Goal: Task Accomplishment & Management: Manage account settings

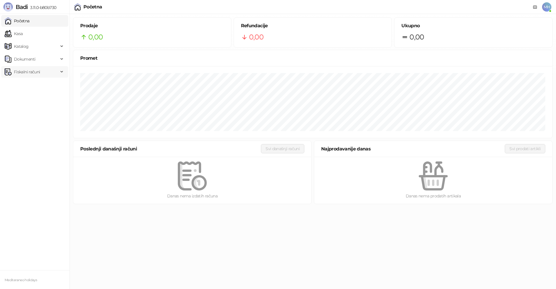
click at [43, 71] on span "Fiskalni računi" at bounding box center [32, 72] width 54 height 12
click at [39, 85] on link "Izdati računi" at bounding box center [23, 85] width 32 height 12
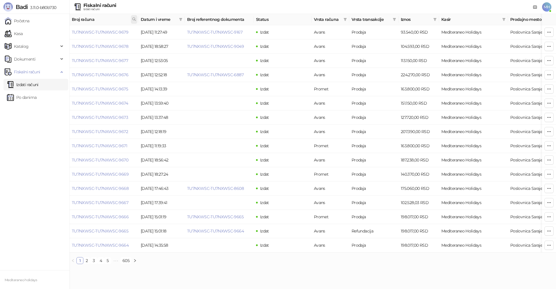
click at [134, 19] on icon at bounding box center [134, 19] width 4 height 4
type input "****"
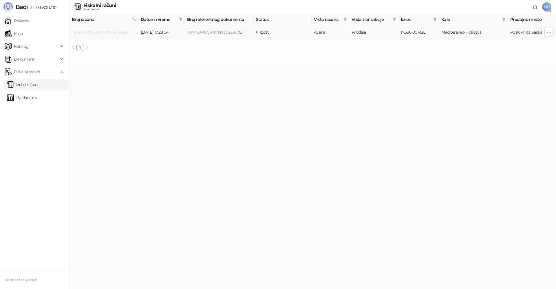
click at [108, 33] on link "TU7NXWSC-TU7NXWSC-6954" at bounding box center [100, 32] width 56 height 5
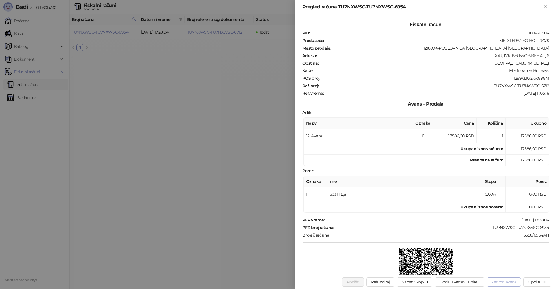
click at [495, 282] on button "Zatvori avans" at bounding box center [504, 281] width 34 height 9
type input "**********"
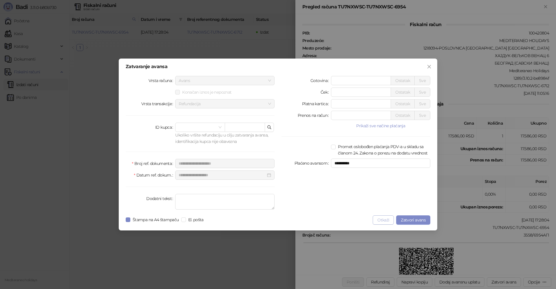
click at [386, 220] on button "Otkaži" at bounding box center [383, 219] width 21 height 9
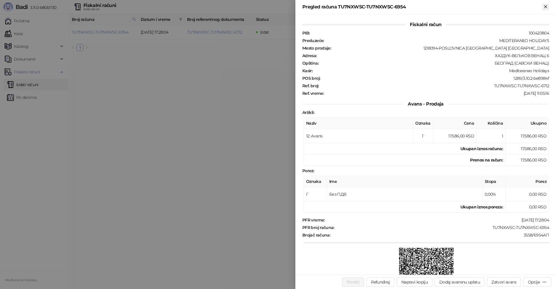
click at [544, 6] on icon "Zatvori" at bounding box center [545, 6] width 5 height 5
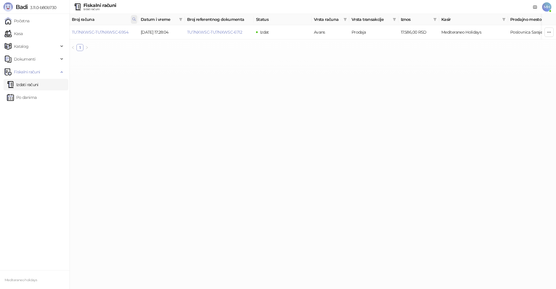
click at [134, 18] on icon at bounding box center [134, 19] width 4 height 4
drag, startPoint x: 105, startPoint y: 32, endPoint x: 47, endPoint y: 14, distance: 60.9
click at [20, 36] on body "Badi 3.11.0-b80b730 Početna Kasa Katalog Dokumenti Fiskalni računi Izdati račun…" at bounding box center [278, 28] width 556 height 56
type input "****"
click at [121, 31] on link "TU7NXWSC-TU7NXWSC-8972" at bounding box center [100, 32] width 56 height 5
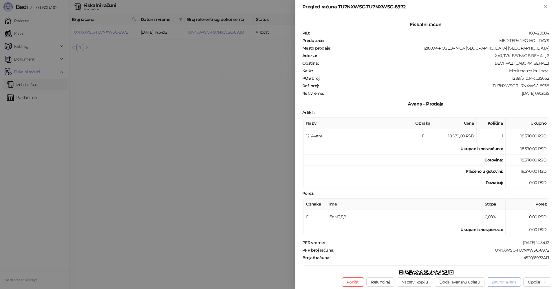
click at [501, 282] on button "Zatvori avans" at bounding box center [504, 281] width 34 height 9
type input "**********"
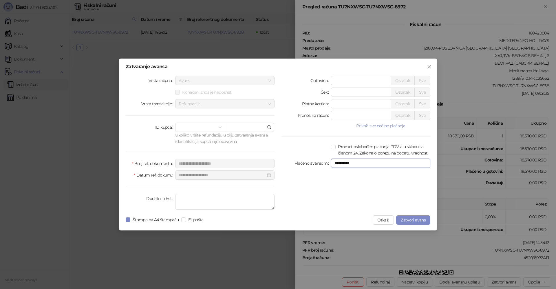
drag, startPoint x: 335, startPoint y: 162, endPoint x: 371, endPoint y: 162, distance: 36.5
click at [371, 162] on input "**********" at bounding box center [380, 162] width 99 height 9
click at [381, 218] on button "Otkaži" at bounding box center [383, 219] width 21 height 9
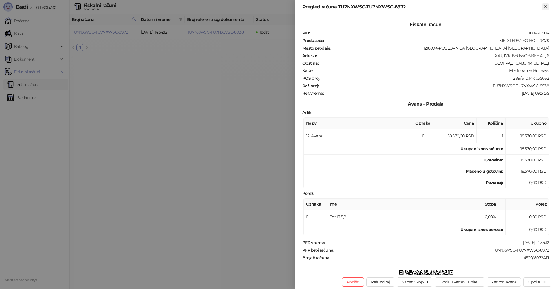
click at [548, 8] on icon "Zatvori" at bounding box center [545, 6] width 5 height 5
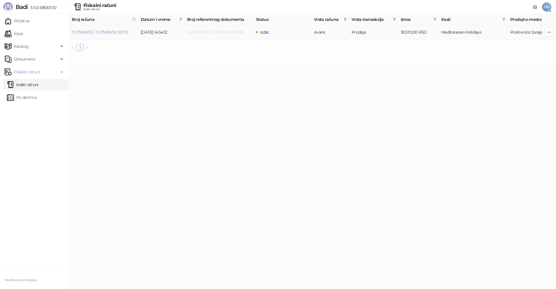
click at [225, 32] on link "TU7NXWSC-TU7NXWSC-8938" at bounding box center [215, 32] width 56 height 5
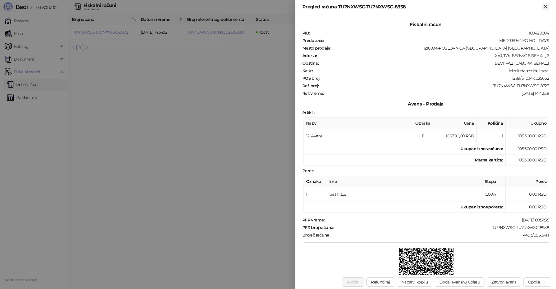
click at [544, 9] on icon "Zatvori" at bounding box center [545, 6] width 5 height 5
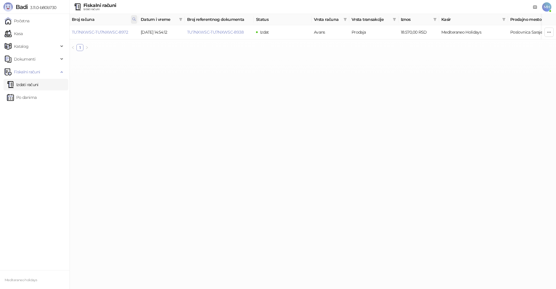
click at [135, 19] on icon at bounding box center [134, 19] width 3 height 3
drag, startPoint x: 92, startPoint y: 32, endPoint x: 63, endPoint y: 3, distance: 40.6
click at [52, 31] on body "Badi 3.11.0-b80b730 Početna Kasa Katalog Dokumenti Fiskalni računi Izdati račun…" at bounding box center [278, 28] width 556 height 56
click at [132, 19] on icon at bounding box center [134, 19] width 4 height 4
drag, startPoint x: 63, startPoint y: 34, endPoint x: 60, endPoint y: 30, distance: 5.8
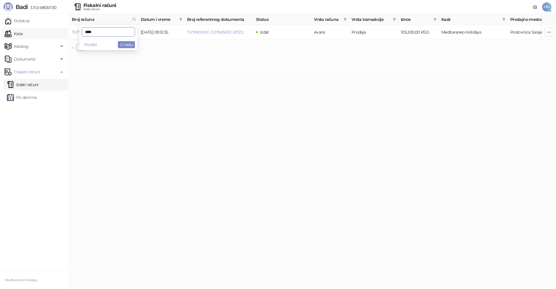
click at [60, 32] on body "Badi 3.11.0-b80b730 Početna Kasa Katalog Dokumenti Fiskalni računi Izdati račun…" at bounding box center [278, 28] width 556 height 56
click at [135, 20] on icon at bounding box center [134, 19] width 4 height 4
drag, startPoint x: 100, startPoint y: 32, endPoint x: 57, endPoint y: 34, distance: 42.6
click at [57, 34] on body "Badi 3.11.0-b80b730 Početna Kasa Katalog Dokumenti Fiskalni računi Izdati račun…" at bounding box center [278, 28] width 556 height 56
click at [134, 19] on icon at bounding box center [134, 19] width 4 height 4
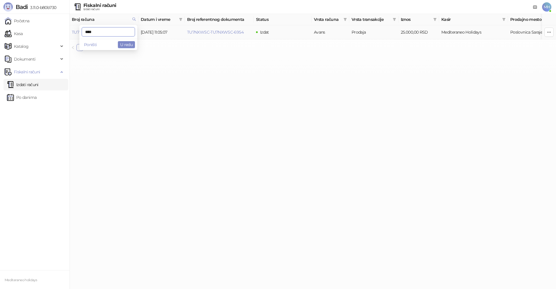
drag, startPoint x: 99, startPoint y: 32, endPoint x: 53, endPoint y: 0, distance: 55.7
click at [56, 31] on body "Badi 3.11.0-b80b730 Početna Kasa Katalog Dokumenti Fiskalni računi Izdati račun…" at bounding box center [278, 28] width 556 height 56
click at [132, 20] on span at bounding box center [134, 19] width 6 height 9
drag, startPoint x: 95, startPoint y: 34, endPoint x: 63, endPoint y: 2, distance: 44.5
click at [55, 34] on body "Badi 3.11.0-b80b730 Početna Kasa Katalog Dokumenti Fiskalni računi Izdati račun…" at bounding box center [278, 28] width 556 height 56
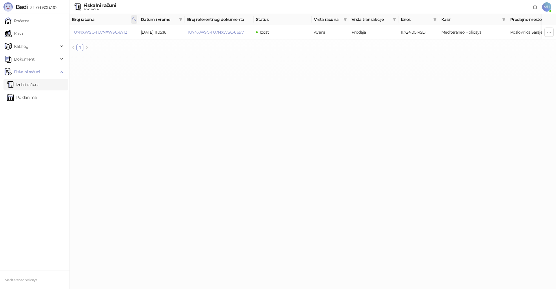
click at [132, 20] on icon at bounding box center [134, 19] width 4 height 4
drag, startPoint x: 56, startPoint y: 36, endPoint x: 63, endPoint y: 19, distance: 17.7
click at [54, 36] on body "Badi 3.11.0-b80b730 Početna Kasa Katalog Dokumenti Fiskalni računi Izdati račun…" at bounding box center [278, 28] width 556 height 56
click at [229, 32] on link "TU7NXWSC-TU7NXWSC-6582" at bounding box center [215, 32] width 56 height 5
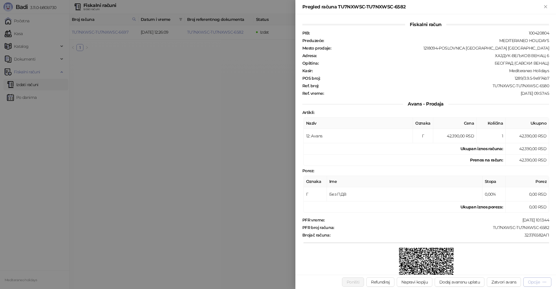
click at [528, 281] on div "Opcije" at bounding box center [534, 281] width 12 height 5
click at [501, 271] on span "Preuzmi u PDF formatu" at bounding box center [517, 270] width 59 height 6
click at [546, 7] on icon "Zatvori" at bounding box center [545, 6] width 5 height 5
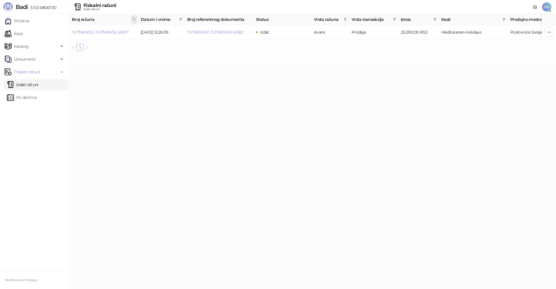
click at [132, 19] on icon at bounding box center [134, 19] width 4 height 4
click at [55, 30] on body "Badi 3.11.0-b80b730 Početna Kasa Katalog Dokumenti Fiskalni računi Izdati račun…" at bounding box center [278, 28] width 556 height 56
click at [135, 19] on icon at bounding box center [134, 19] width 4 height 4
drag, startPoint x: 115, startPoint y: 31, endPoint x: 61, endPoint y: 31, distance: 53.6
click at [61, 31] on body "Badi 3.11.0-b80b730 Početna Kasa Katalog Dokumenti Fiskalni računi Izdati račun…" at bounding box center [278, 28] width 556 height 56
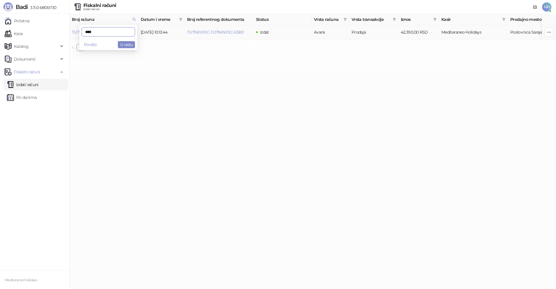
type input "****"
click at [117, 31] on link "TU7NXWSC-TU7NXWSC-8972" at bounding box center [100, 32] width 56 height 5
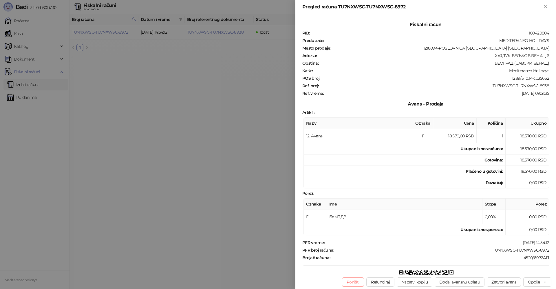
click at [359, 281] on button "Poništi" at bounding box center [353, 281] width 22 height 9
type input "**********"
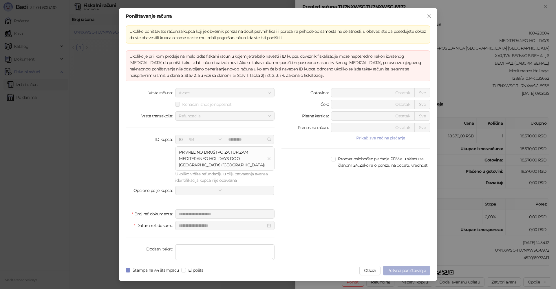
click at [406, 270] on span "Potvrdi poništavanje" at bounding box center [407, 270] width 38 height 5
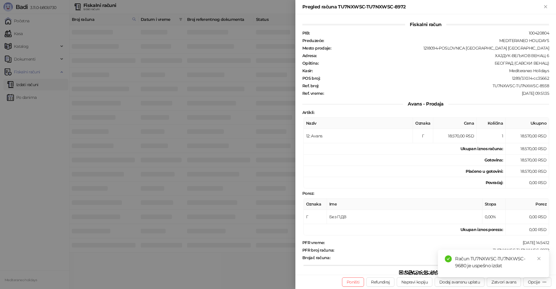
click at [546, 5] on span "MH" at bounding box center [546, 6] width 9 height 9
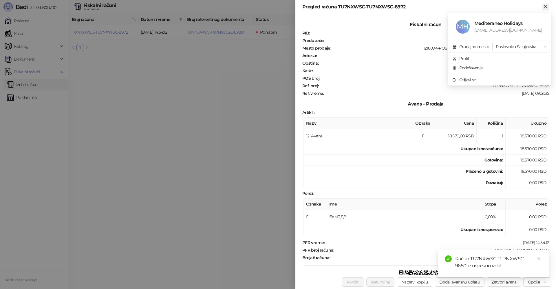
click at [545, 8] on icon "Zatvori" at bounding box center [545, 6] width 3 height 3
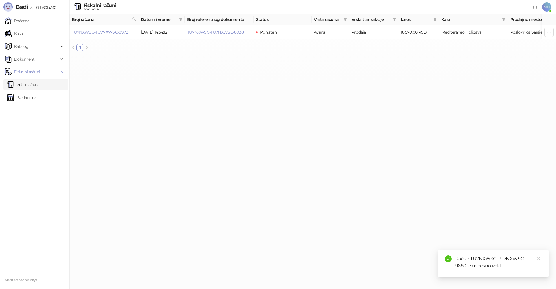
click at [32, 87] on link "Izdati računi" at bounding box center [23, 85] width 32 height 12
click at [32, 86] on link "Izdati računi" at bounding box center [23, 85] width 32 height 12
click at [21, 32] on link "Kasa" at bounding box center [14, 34] width 18 height 12
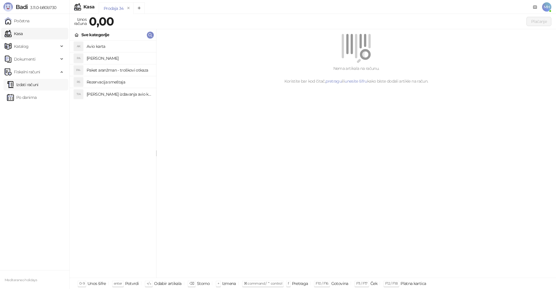
click at [30, 83] on link "Izdati računi" at bounding box center [23, 85] width 32 height 12
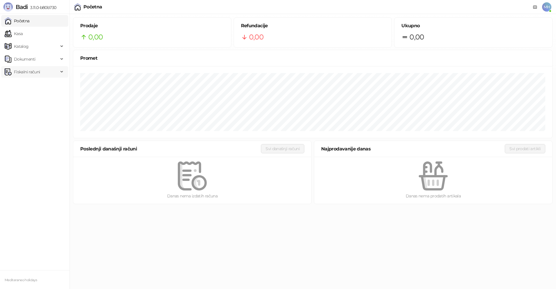
click at [25, 72] on span "Fiskalni računi" at bounding box center [27, 72] width 26 height 12
click at [29, 85] on link "Izdati računi" at bounding box center [23, 85] width 32 height 12
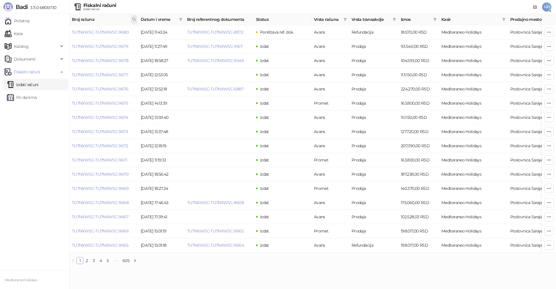
click at [134, 19] on icon at bounding box center [134, 19] width 4 height 4
type input "****"
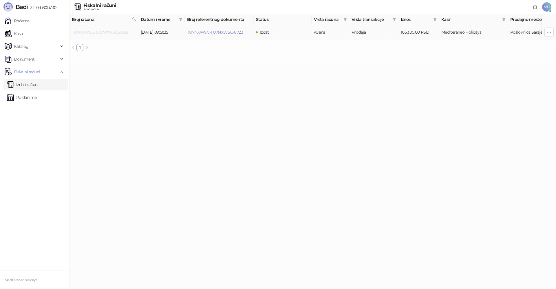
click at [123, 33] on link "TU7NXWSC-TU7NXWSC-8938" at bounding box center [100, 32] width 56 height 5
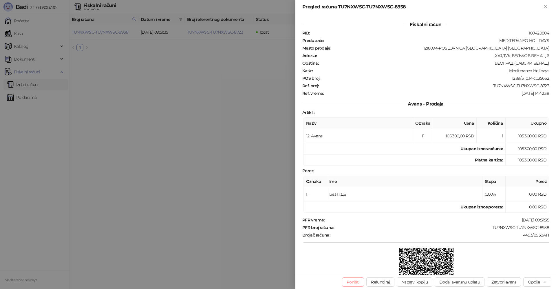
click at [357, 282] on button "Poništi" at bounding box center [353, 281] width 22 height 9
type input "**********"
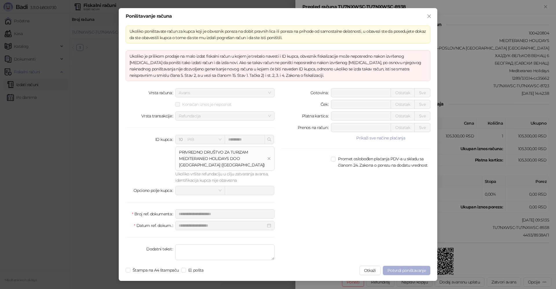
click at [413, 271] on span "Potvrdi poništavanje" at bounding box center [407, 270] width 38 height 5
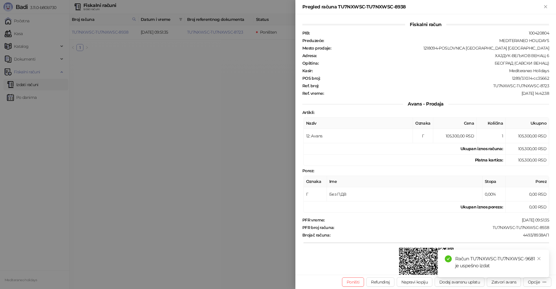
click at [37, 85] on div at bounding box center [278, 144] width 556 height 289
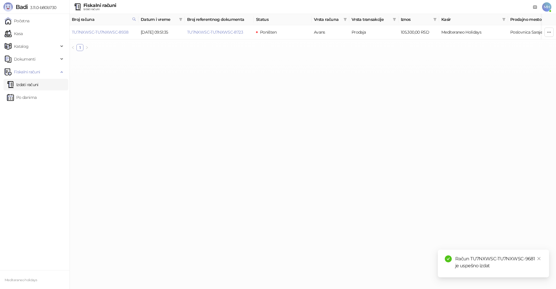
click at [37, 86] on link "Izdati računi" at bounding box center [23, 85] width 32 height 12
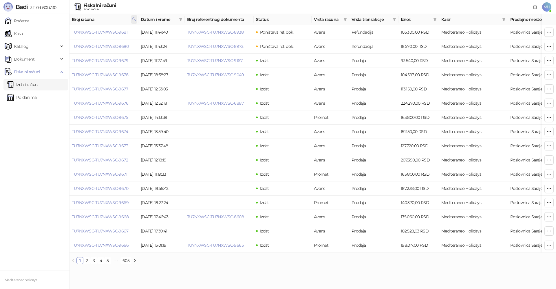
click at [134, 19] on icon at bounding box center [134, 19] width 4 height 4
drag, startPoint x: 37, startPoint y: 32, endPoint x: 57, endPoint y: 5, distance: 33.6
click at [37, 32] on body "Badi 3.11.0-b80b730 Početna Kasa Katalog Dokumenti Fiskalni računi Izdati račun…" at bounding box center [278, 134] width 556 height 269
type input "****"
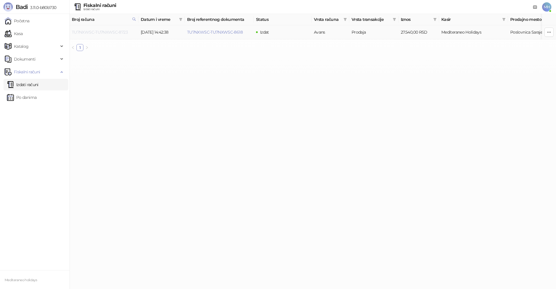
click at [118, 33] on link "TU7NXWSC-TU7NXWSC-8723" at bounding box center [100, 32] width 56 height 5
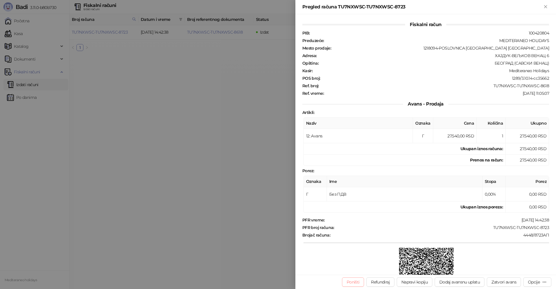
click at [357, 280] on button "Poništi" at bounding box center [353, 281] width 22 height 9
type input "**********"
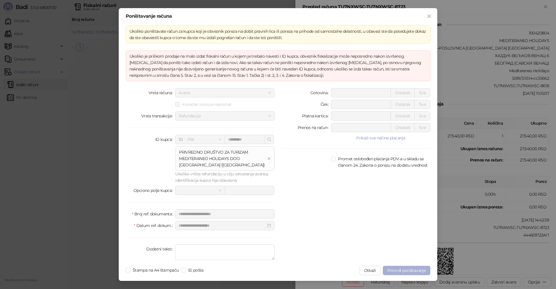
click at [416, 271] on span "Potvrdi poništavanje" at bounding box center [407, 270] width 38 height 5
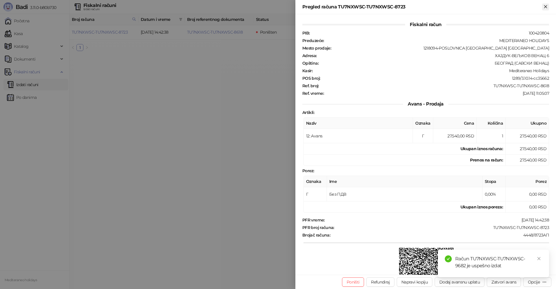
click at [548, 6] on icon "Zatvori" at bounding box center [545, 6] width 5 height 5
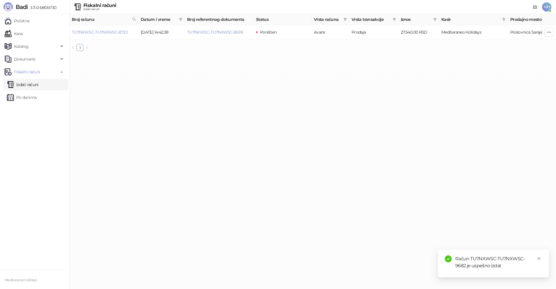
click at [39, 83] on link "Izdati računi" at bounding box center [23, 85] width 32 height 12
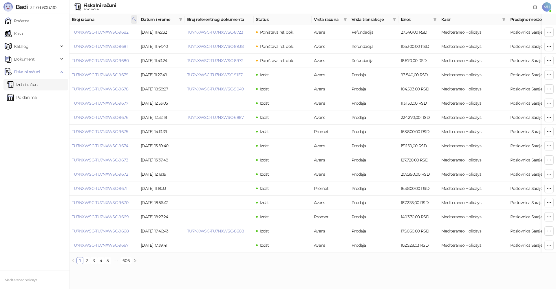
click at [135, 20] on icon at bounding box center [134, 19] width 4 height 4
drag, startPoint x: 119, startPoint y: 34, endPoint x: 60, endPoint y: 35, distance: 58.8
click at [60, 35] on body "Badi 3.11.0-b80b730 Početna Kasa Katalog Dokumenti Fiskalni računi Izdati račun…" at bounding box center [278, 134] width 556 height 269
type input "****"
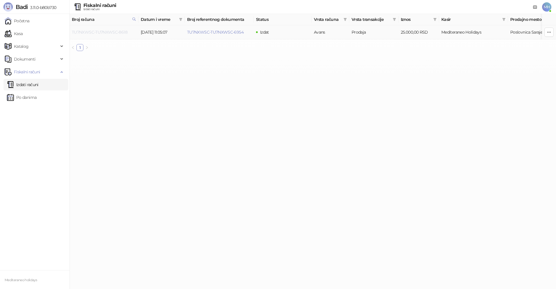
click at [122, 31] on link "TU7NXWSC-TU7NXWSC-8618" at bounding box center [100, 32] width 56 height 5
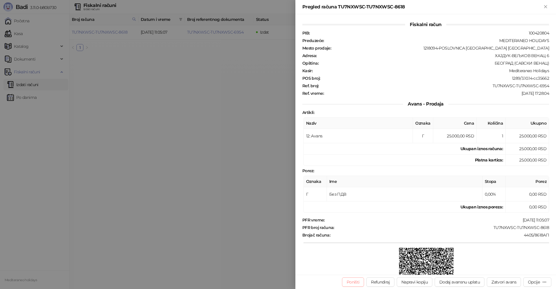
click at [351, 283] on button "Poništi" at bounding box center [353, 281] width 22 height 9
type input "**********"
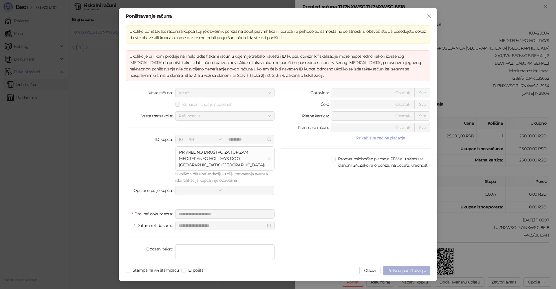
click at [400, 269] on span "Potvrdi poništavanje" at bounding box center [407, 270] width 38 height 5
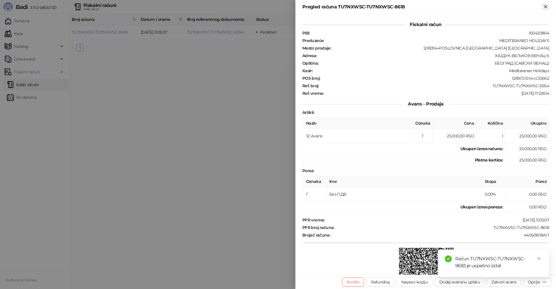
click at [547, 7] on icon "Zatvori" at bounding box center [545, 6] width 5 height 5
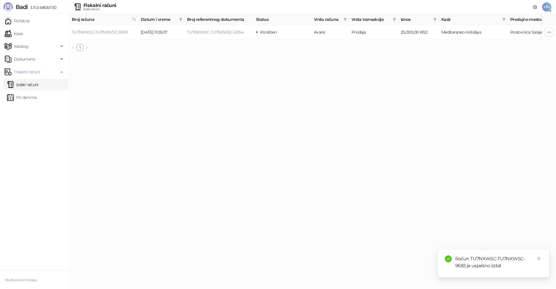
click at [20, 83] on link "Izdati računi" at bounding box center [23, 85] width 32 height 12
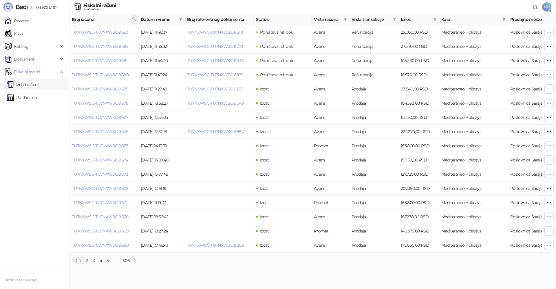
click at [135, 19] on icon at bounding box center [134, 19] width 4 height 4
drag, startPoint x: 66, startPoint y: 34, endPoint x: 63, endPoint y: 34, distance: 3.2
click at [63, 34] on body "Badi 3.11.0-b80b730 Početna Kasa Katalog Dokumenti Fiskalni računi Izdati račun…" at bounding box center [278, 134] width 556 height 269
type input "****"
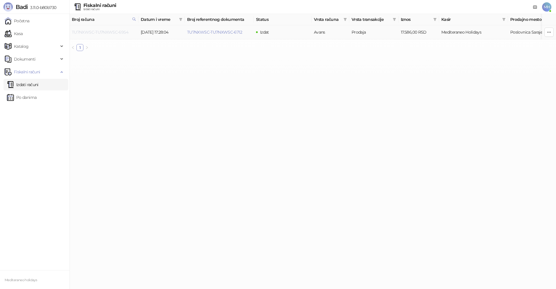
click at [114, 32] on link "TU7NXWSC-TU7NXWSC-6954" at bounding box center [100, 32] width 56 height 5
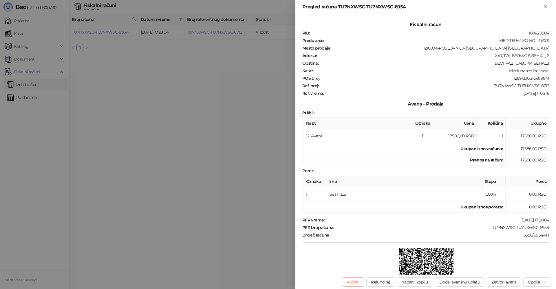
click at [350, 282] on button "Poništi" at bounding box center [353, 281] width 22 height 9
type input "**********"
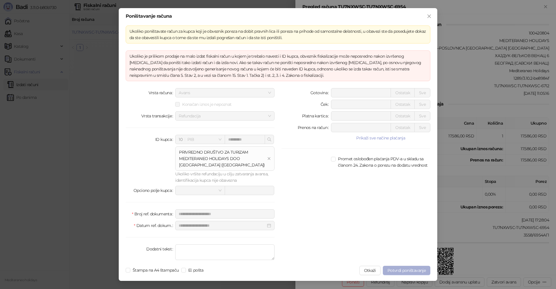
click at [393, 270] on span "Potvrdi poništavanje" at bounding box center [407, 270] width 38 height 5
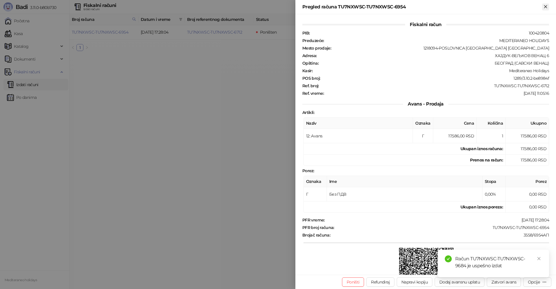
click at [546, 7] on icon "Zatvori" at bounding box center [545, 6] width 3 height 3
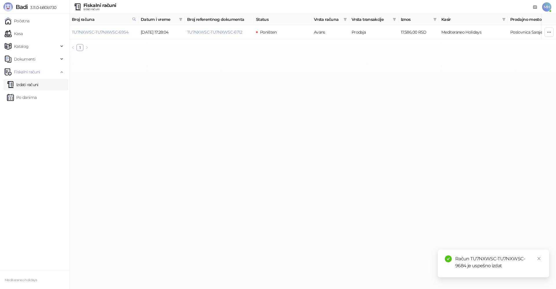
click at [19, 82] on link "Izdati računi" at bounding box center [23, 85] width 32 height 12
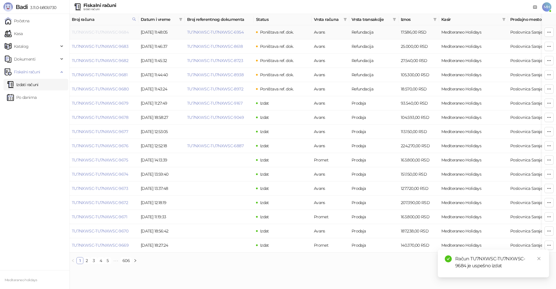
click at [115, 32] on link "TU7NXWSC-TU7NXWSC-9684" at bounding box center [100, 32] width 57 height 5
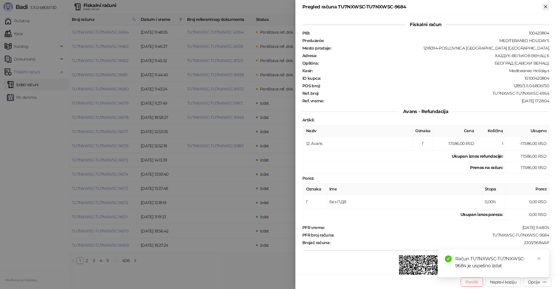
click at [545, 6] on icon "Zatvori" at bounding box center [545, 6] width 5 height 5
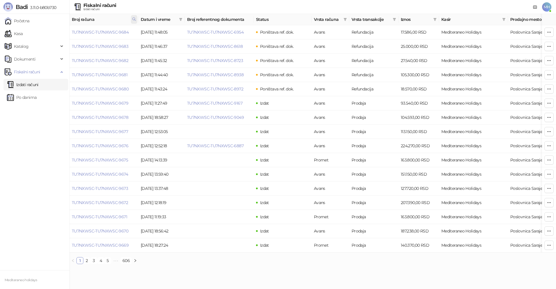
click at [134, 19] on icon at bounding box center [134, 19] width 4 height 4
drag, startPoint x: 43, startPoint y: 30, endPoint x: 52, endPoint y: 16, distance: 16.9
click at [41, 29] on body "Badi 3.11.0-b80b730 Početna Kasa Katalog Dokumenti Fiskalni računi Izdati račun…" at bounding box center [278, 134] width 556 height 269
type input "****"
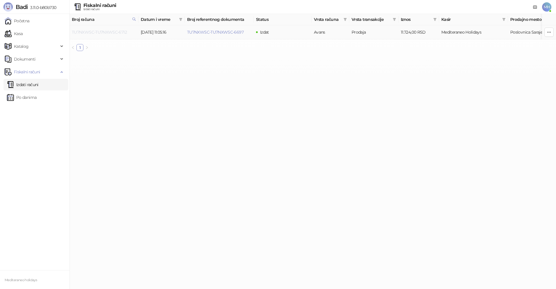
click at [116, 32] on link "TU7NXWSC-TU7NXWSC-6712" at bounding box center [99, 32] width 55 height 5
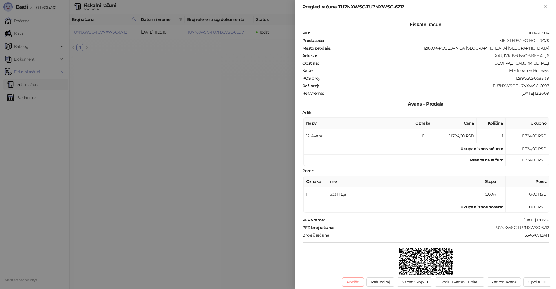
click at [358, 278] on button "Poništi" at bounding box center [353, 281] width 22 height 9
type input "**********"
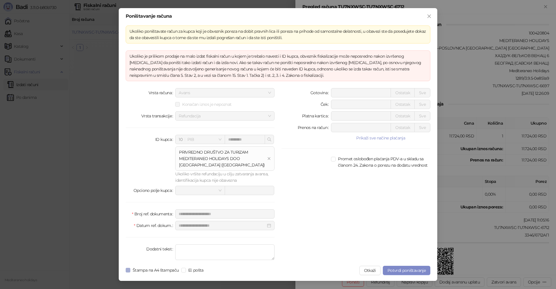
click at [130, 272] on label "Štampa na A4 štampaču" at bounding box center [154, 270] width 56 height 6
click at [418, 270] on span "Potvrdi poništavanje" at bounding box center [407, 270] width 38 height 5
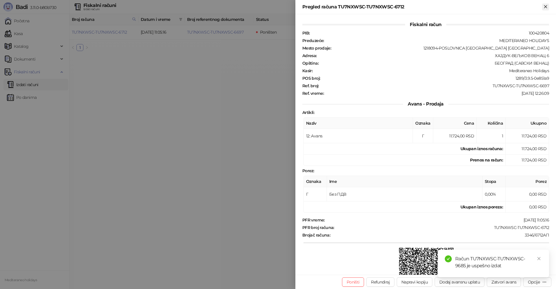
click at [547, 5] on icon "Zatvori" at bounding box center [545, 6] width 5 height 5
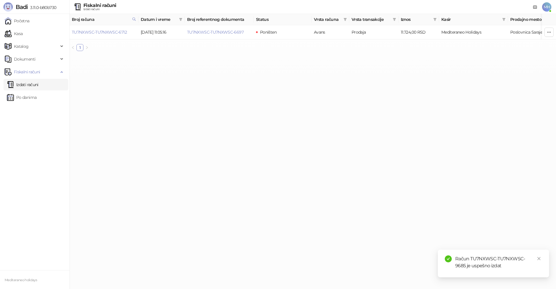
click at [39, 82] on link "Izdati računi" at bounding box center [23, 85] width 32 height 12
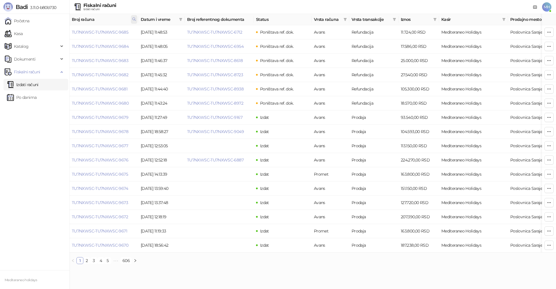
click at [133, 19] on icon at bounding box center [134, 19] width 4 height 4
drag, startPoint x: 48, startPoint y: 32, endPoint x: 44, endPoint y: 25, distance: 8.3
click at [44, 32] on body "Badi 3.11.0-b80b730 Početna Kasa Katalog Dokumenti Fiskalni računi Izdati račun…" at bounding box center [278, 134] width 556 height 269
type input "****"
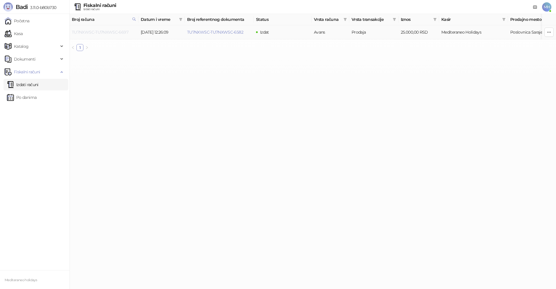
click at [119, 33] on link "TU7NXWSC-TU7NXWSC-6697" at bounding box center [100, 32] width 56 height 5
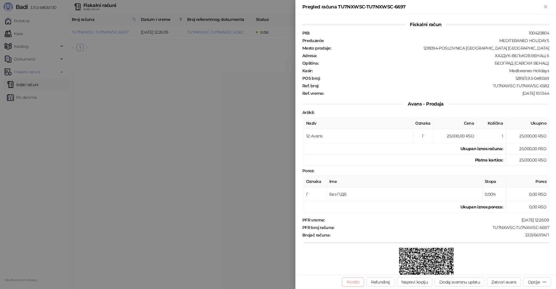
click at [360, 282] on button "Poništi" at bounding box center [353, 281] width 22 height 9
type input "**********"
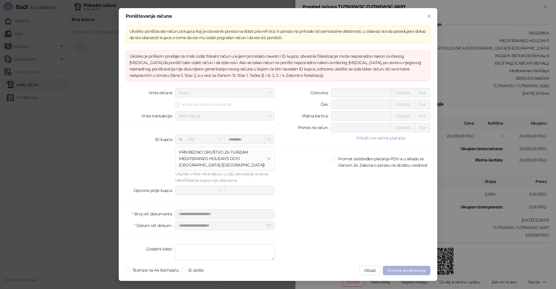
click at [404, 270] on span "Potvrdi poništavanje" at bounding box center [407, 270] width 38 height 5
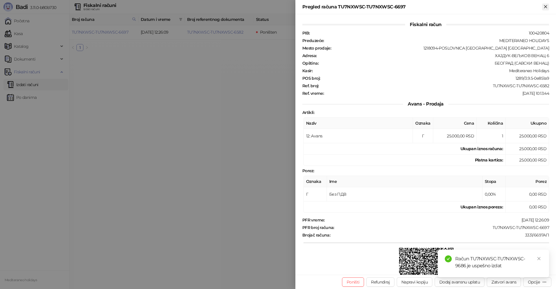
click at [546, 6] on icon "Zatvori" at bounding box center [545, 6] width 3 height 3
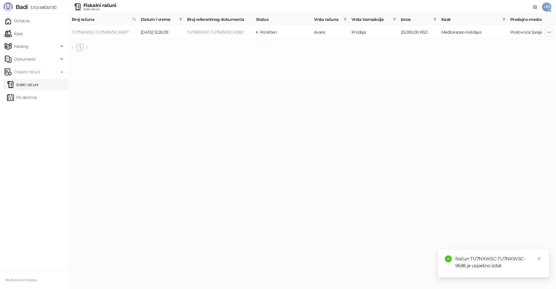
click at [39, 84] on link "Izdati računi" at bounding box center [23, 85] width 32 height 12
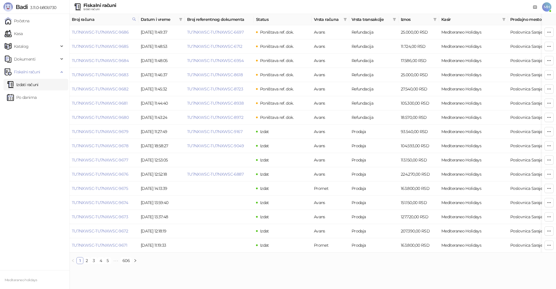
drag, startPoint x: 134, startPoint y: 17, endPoint x: 127, endPoint y: 22, distance: 8.5
click at [134, 17] on icon at bounding box center [134, 19] width 4 height 4
drag, startPoint x: 28, startPoint y: 32, endPoint x: 29, endPoint y: 28, distance: 4.0
click at [21, 32] on body "Badi 3.11.0-b80b730 Početna Kasa Katalog Dokumenti Fiskalni računi Izdati račun…" at bounding box center [278, 134] width 556 height 269
type input "****"
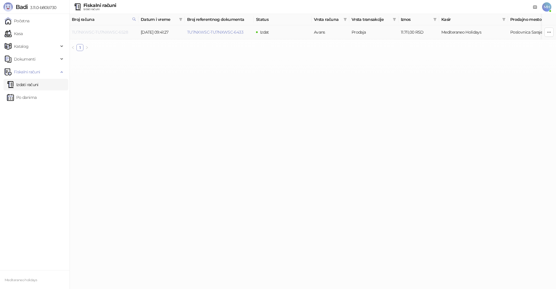
click at [116, 32] on link "TU7NXWSC-TU7NXWSC-6528" at bounding box center [100, 32] width 56 height 5
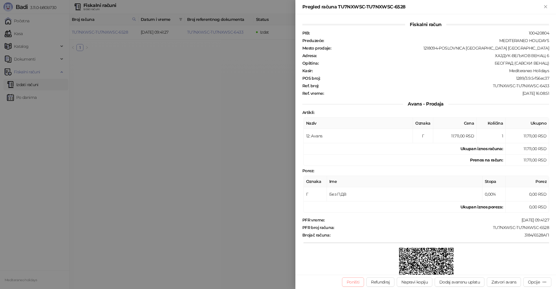
click at [350, 283] on button "Poništi" at bounding box center [353, 281] width 22 height 9
type input "**********"
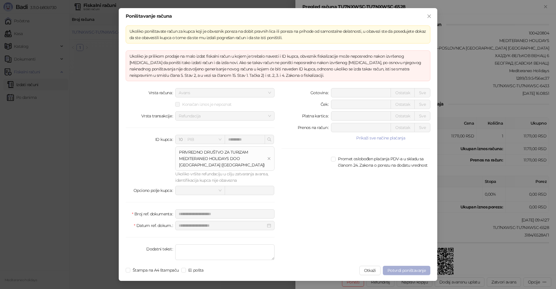
click at [398, 269] on span "Potvrdi poništavanje" at bounding box center [407, 270] width 38 height 5
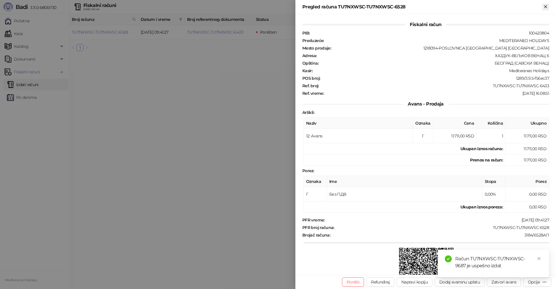
click at [548, 7] on icon "Zatvori" at bounding box center [545, 6] width 5 height 5
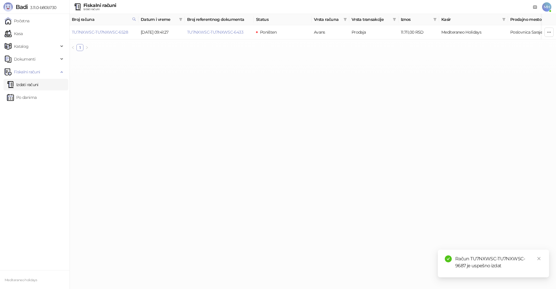
click at [28, 84] on link "Izdati računi" at bounding box center [23, 85] width 32 height 12
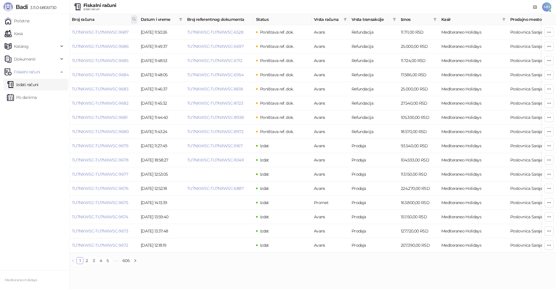
click at [135, 19] on icon at bounding box center [134, 19] width 4 height 4
drag, startPoint x: 24, startPoint y: 30, endPoint x: 16, endPoint y: 23, distance: 10.7
click at [15, 30] on body "Badi 3.11.0-b80b730 Početna Kasa Katalog Dokumenti Fiskalni računi Izdati račun…" at bounding box center [278, 134] width 556 height 269
type input "****"
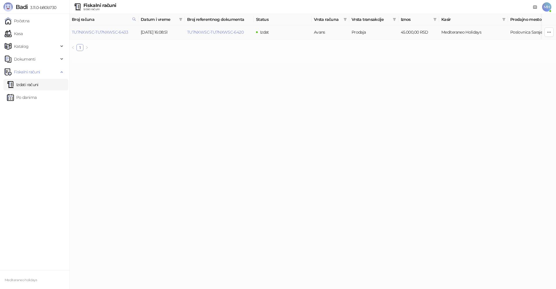
click at [102, 29] on td "TU7NXWSC-TU7NXWSC-6433" at bounding box center [104, 32] width 69 height 14
click at [101, 32] on link "TU7NXWSC-TU7NXWSC-6433" at bounding box center [100, 32] width 56 height 5
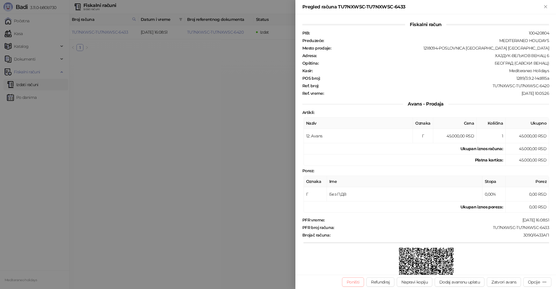
click at [352, 281] on button "Poništi" at bounding box center [353, 281] width 22 height 9
type input "**********"
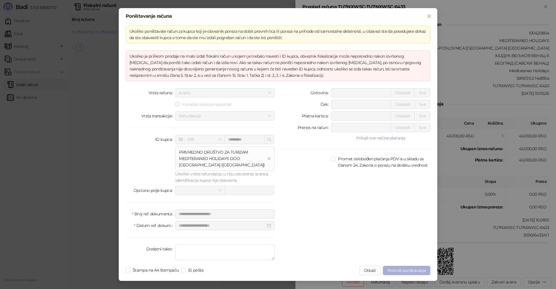
click at [398, 271] on span "Potvrdi poništavanje" at bounding box center [407, 270] width 38 height 5
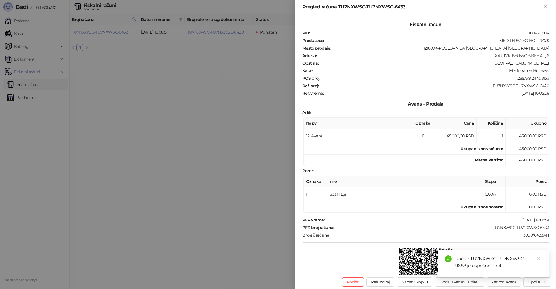
drag, startPoint x: 548, startPoint y: 6, endPoint x: 325, endPoint y: 83, distance: 234.9
click at [547, 6] on icon "Zatvori" at bounding box center [545, 6] width 5 height 5
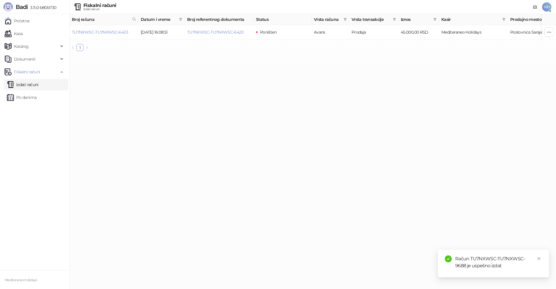
click at [31, 80] on link "Izdati računi" at bounding box center [23, 85] width 32 height 12
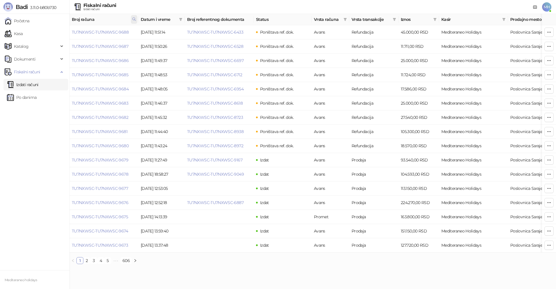
click at [133, 18] on icon at bounding box center [134, 19] width 4 height 4
drag, startPoint x: 74, startPoint y: 33, endPoint x: 61, endPoint y: 32, distance: 13.0
click at [59, 33] on body "Badi 3.11.0-b80b730 Početna Kasa Katalog Dokumenti Fiskalni računi Izdati račun…" at bounding box center [278, 134] width 556 height 269
type input "****"
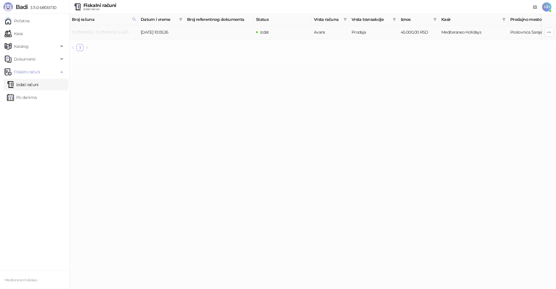
click at [114, 33] on link "TU7NXWSC-TU7NXWSC-6420" at bounding box center [100, 32] width 56 height 5
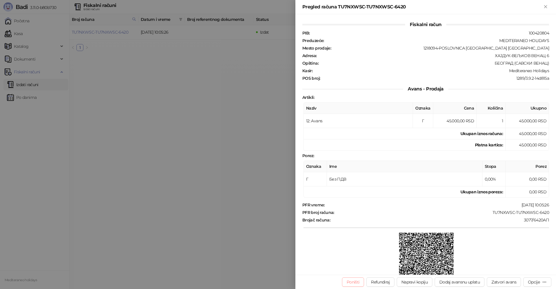
click at [351, 281] on button "Poništi" at bounding box center [353, 281] width 22 height 9
type input "**********"
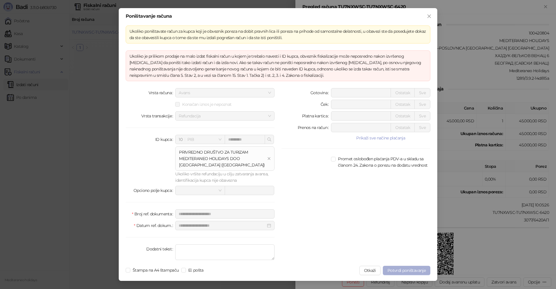
click at [413, 270] on span "Potvrdi poništavanje" at bounding box center [407, 270] width 38 height 5
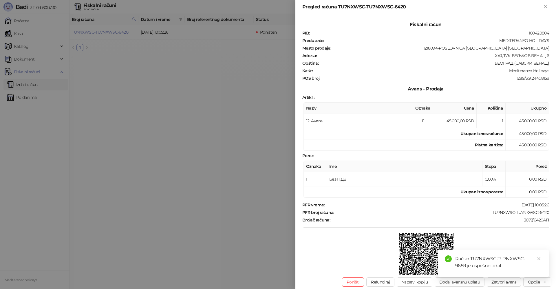
drag, startPoint x: 548, startPoint y: 7, endPoint x: 533, endPoint y: 15, distance: 16.2
click at [548, 7] on icon "Zatvori" at bounding box center [545, 6] width 5 height 5
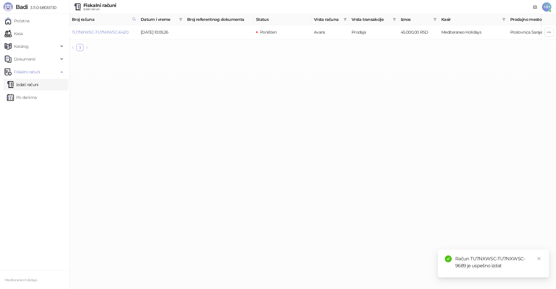
click at [39, 82] on link "Izdati računi" at bounding box center [23, 85] width 32 height 12
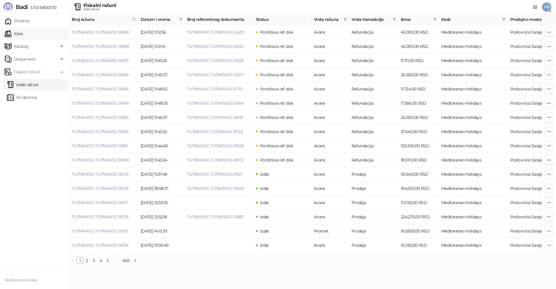
click at [23, 36] on link "Kasa" at bounding box center [14, 34] width 18 height 12
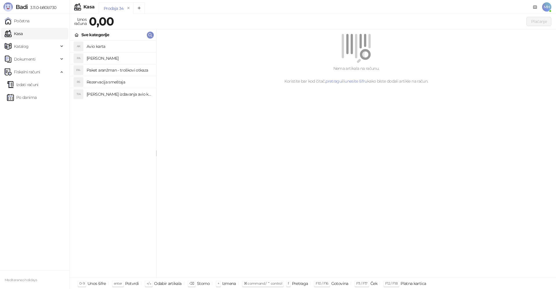
click at [103, 56] on h4 "[PERSON_NAME]" at bounding box center [119, 58] width 65 height 9
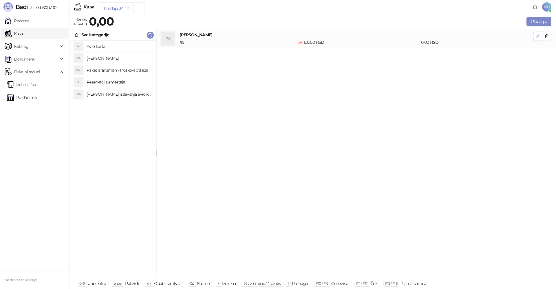
click at [537, 37] on icon "button" at bounding box center [538, 36] width 5 height 5
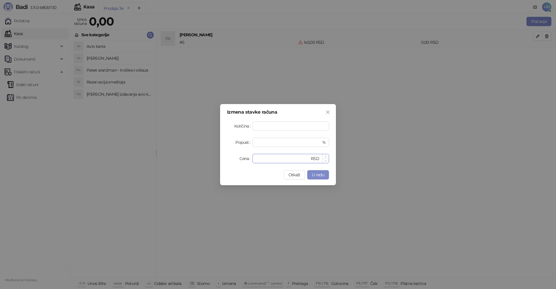
click at [261, 159] on input "*" at bounding box center [283, 158] width 54 height 9
click at [237, 158] on div "Cena * RSD" at bounding box center [278, 158] width 102 height 9
type input "******"
click at [316, 176] on span "U redu" at bounding box center [318, 174] width 12 height 5
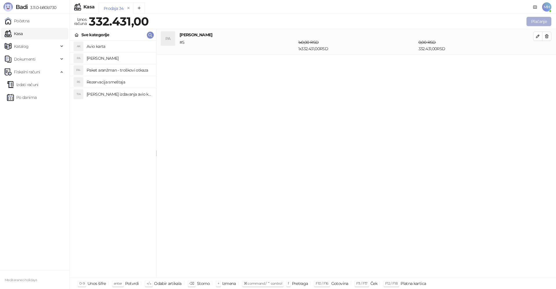
click at [539, 21] on button "Plaćanje" at bounding box center [539, 21] width 25 height 9
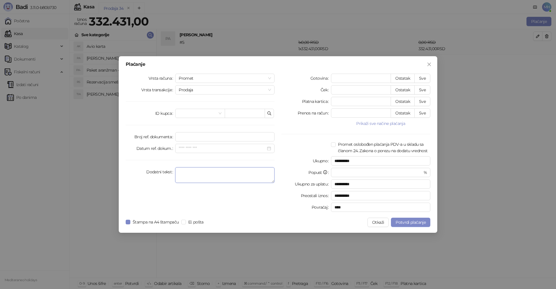
click at [191, 175] on textarea "Dodatni tekst" at bounding box center [224, 175] width 99 height 16
type textarea "*******"
click at [350, 78] on input "*" at bounding box center [360, 78] width 59 height 9
type input "*"
type input "**********"
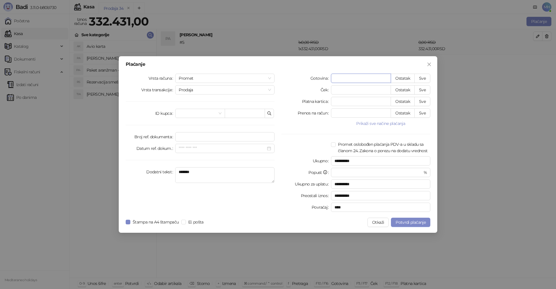
type input "**"
type input "**********"
type input "***"
type input "**********"
type input "****"
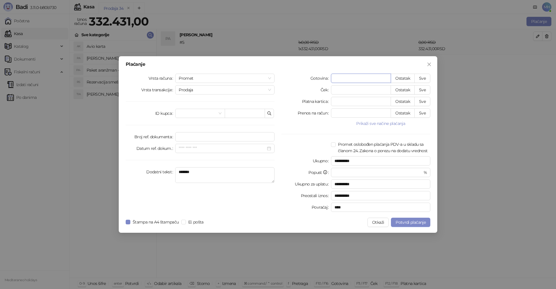
type input "**********"
type input "*****"
type input "**********"
type input "*****"
click at [342, 103] on input "*" at bounding box center [360, 101] width 59 height 9
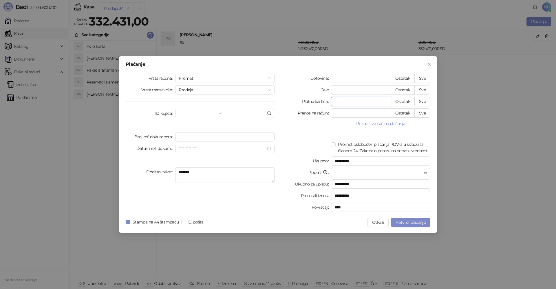
type input "*"
type input "**********"
type input "**"
type input "**********"
type input "***"
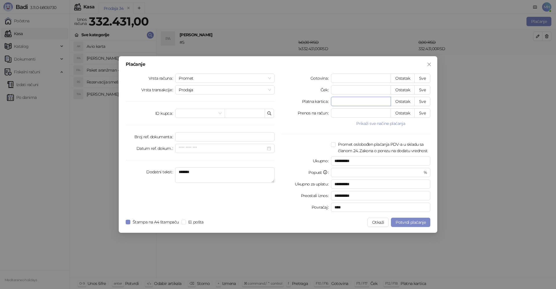
type input "**********"
type input "****"
type input "**********"
type input "*****"
type input "**********"
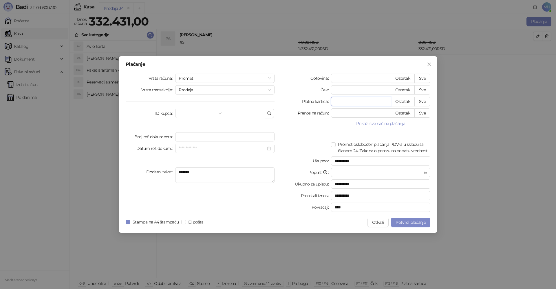
type input "******"
type input "*********"
type input "******"
click at [353, 113] on input "*" at bounding box center [360, 113] width 59 height 9
type input "*"
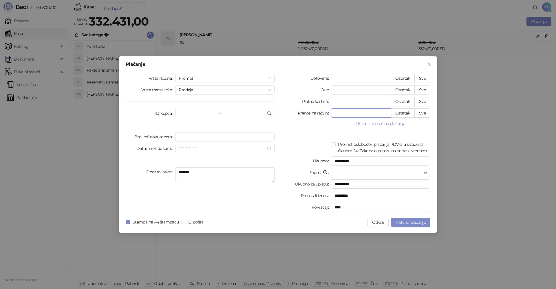
type input "*********"
type input "**"
type input "*********"
type input "***"
type input "*********"
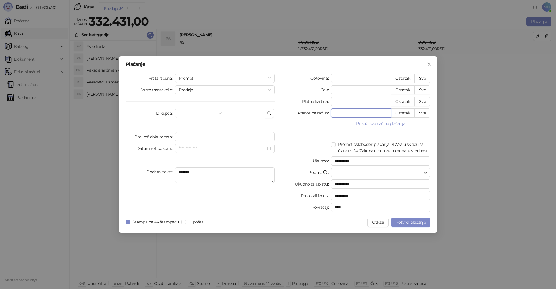
type input "****"
type input "*********"
type input "*****"
type input "****"
type input "*****"
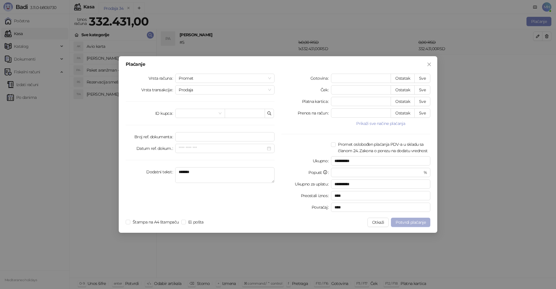
click at [407, 222] on span "Potvrdi plaćanje" at bounding box center [411, 222] width 30 height 5
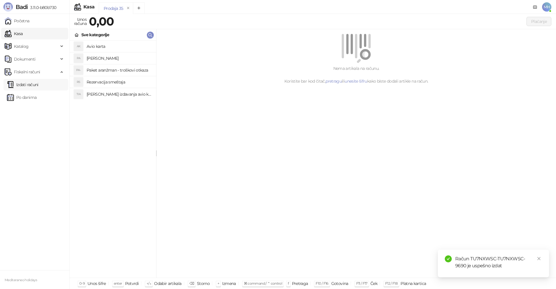
click at [39, 87] on link "Izdati računi" at bounding box center [23, 85] width 32 height 12
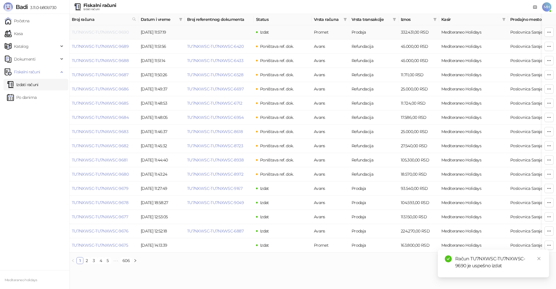
click at [118, 33] on link "TU7NXWSC-TU7NXWSC-9690" at bounding box center [100, 32] width 57 height 5
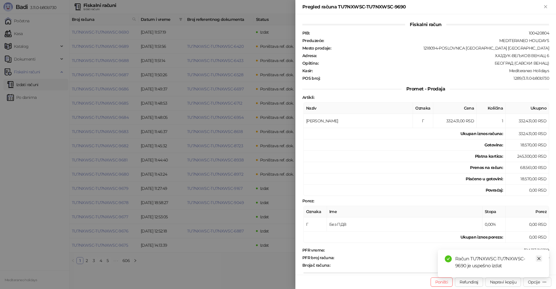
click at [541, 259] on icon "close" at bounding box center [539, 258] width 4 height 4
click at [534, 281] on div "Opcije" at bounding box center [534, 281] width 12 height 5
click at [509, 271] on span "Preuzmi u PDF formatu" at bounding box center [517, 270] width 59 height 6
drag, startPoint x: 547, startPoint y: 6, endPoint x: 532, endPoint y: 12, distance: 16.2
click at [546, 6] on icon "Zatvori" at bounding box center [545, 6] width 5 height 5
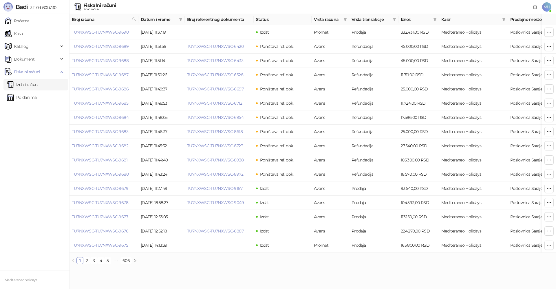
drag, startPoint x: 134, startPoint y: 19, endPoint x: 129, endPoint y: 21, distance: 4.9
click at [134, 19] on icon at bounding box center [134, 19] width 4 height 4
type input "****"
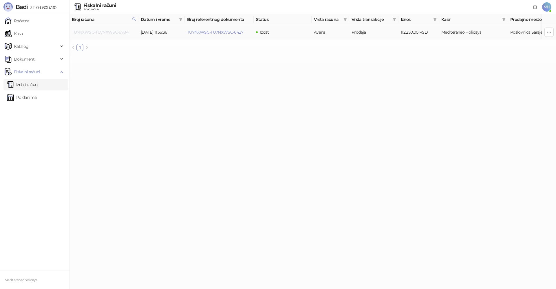
click at [115, 34] on link "TU7NXWSC-TU7NXWSC-6784" at bounding box center [100, 32] width 56 height 5
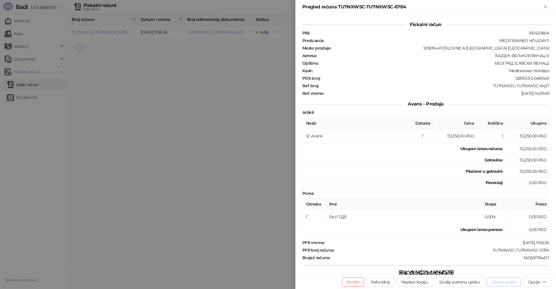
click at [496, 282] on button "Zatvori avans" at bounding box center [504, 281] width 34 height 9
type input "**********"
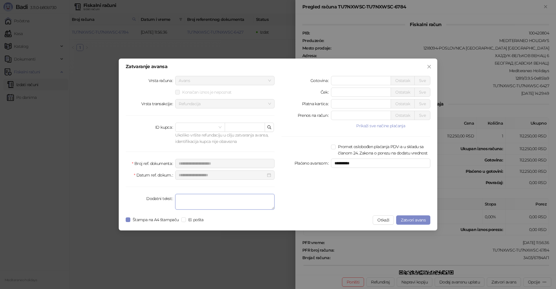
click at [194, 201] on textarea "Dodatni tekst" at bounding box center [224, 202] width 99 height 16
type textarea "*******"
click at [409, 220] on span "Zatvori avans" at bounding box center [413, 219] width 25 height 5
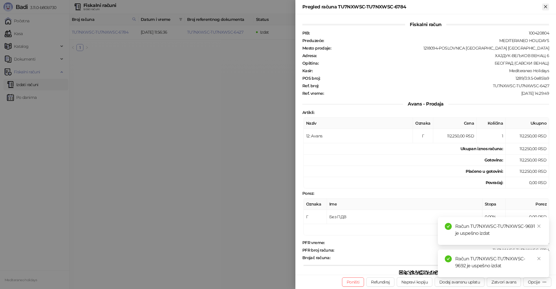
click at [548, 5] on icon "Zatvori" at bounding box center [545, 6] width 5 height 5
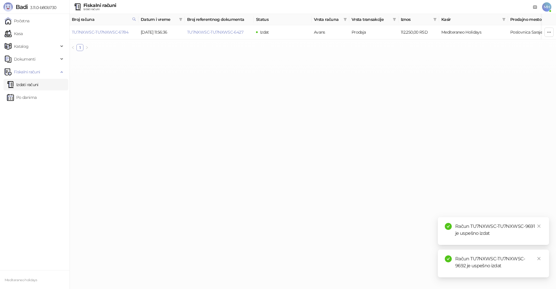
click at [39, 85] on link "Izdati računi" at bounding box center [23, 85] width 32 height 12
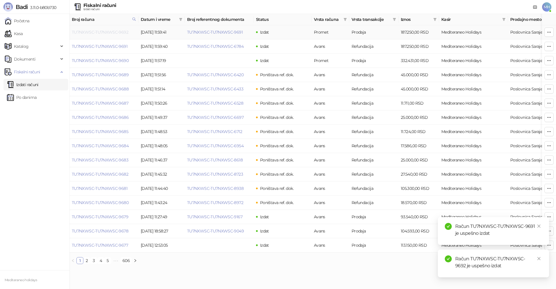
click at [119, 32] on link "TU7NXWSC-TU7NXWSC-9692" at bounding box center [100, 32] width 56 height 5
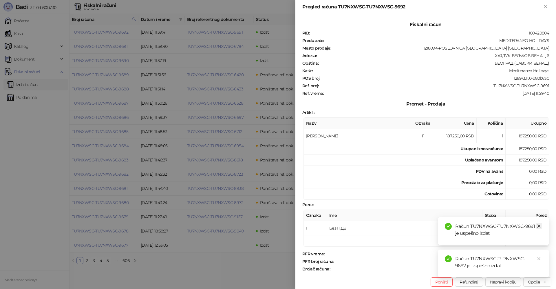
click at [541, 226] on link "Close" at bounding box center [539, 226] width 6 height 6
click at [540, 257] on icon "close" at bounding box center [539, 258] width 4 height 4
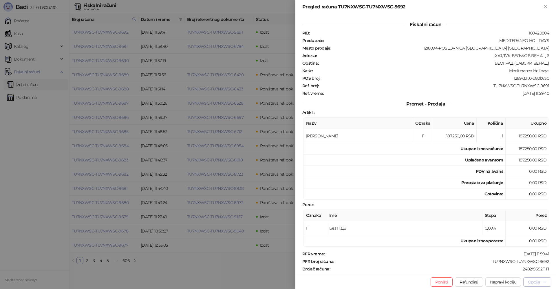
click at [535, 280] on div "Opcije" at bounding box center [534, 281] width 12 height 5
click at [515, 272] on span "Preuzmi u PDF formatu" at bounding box center [517, 270] width 59 height 6
click at [547, 8] on icon "Zatvori" at bounding box center [545, 6] width 3 height 3
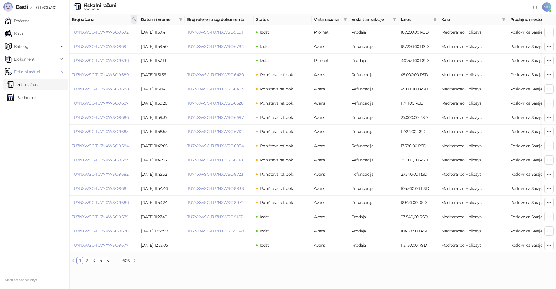
click at [134, 18] on icon at bounding box center [134, 19] width 4 height 4
drag, startPoint x: 70, startPoint y: 32, endPoint x: 58, endPoint y: 23, distance: 14.8
click at [55, 31] on body "Badi 3.11.0-b80b730 Početna Kasa Katalog Dokumenti Fiskalni računi Izdati račun…" at bounding box center [278, 134] width 556 height 269
type input "****"
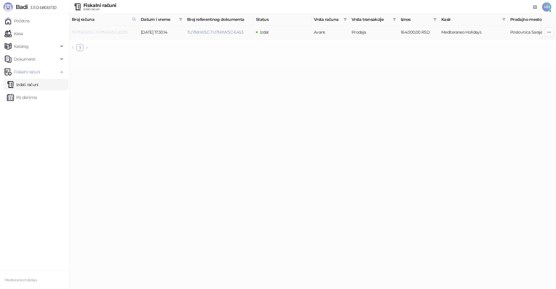
click at [121, 32] on link "TU7NXWSC-TU7NXWSC-8219" at bounding box center [99, 32] width 55 height 5
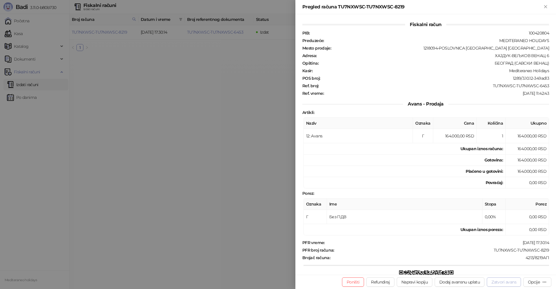
click at [514, 282] on button "Zatvori avans" at bounding box center [504, 281] width 34 height 9
type input "**********"
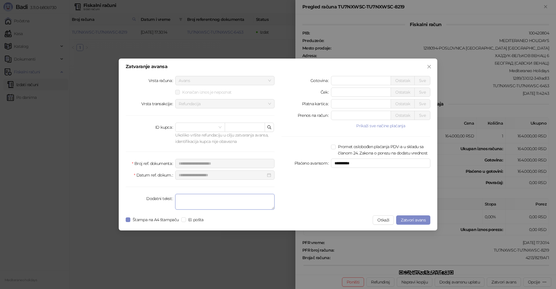
click at [213, 199] on textarea "Dodatni tekst" at bounding box center [224, 202] width 99 height 16
type textarea "*******"
click at [410, 221] on span "Zatvori avans" at bounding box center [413, 219] width 25 height 5
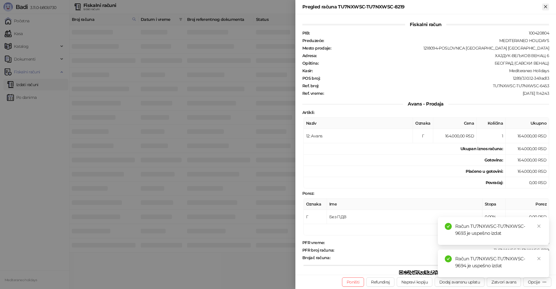
click at [547, 6] on icon "Zatvori" at bounding box center [545, 6] width 3 height 3
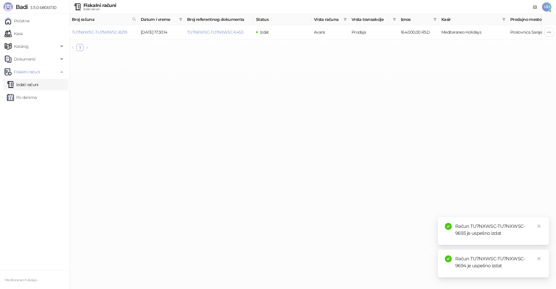
click at [39, 87] on link "Izdati računi" at bounding box center [23, 85] width 32 height 12
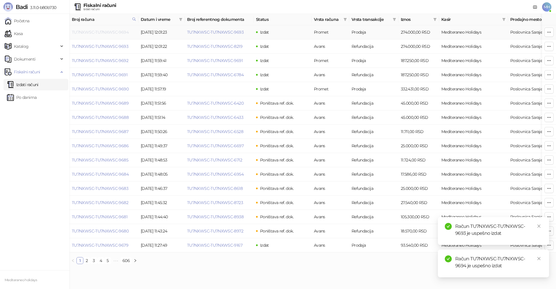
click at [109, 31] on link "TU7NXWSC-TU7NXWSC-9694" at bounding box center [100, 32] width 57 height 5
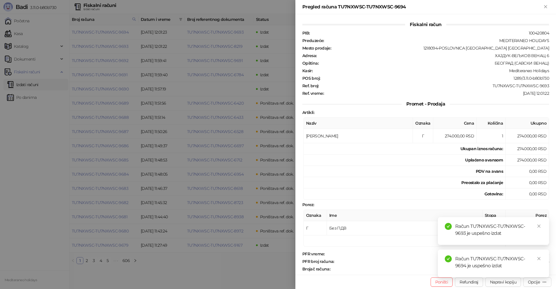
drag, startPoint x: 541, startPoint y: 226, endPoint x: 537, endPoint y: 248, distance: 22.1
click at [541, 228] on icon "close" at bounding box center [539, 226] width 4 height 4
drag, startPoint x: 538, startPoint y: 258, endPoint x: 540, endPoint y: 271, distance: 13.2
click at [538, 258] on icon "close" at bounding box center [539, 258] width 4 height 4
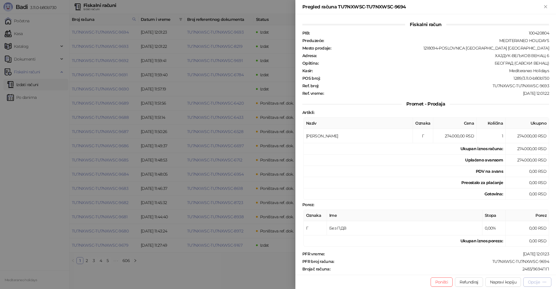
click at [538, 282] on div "Opcije" at bounding box center [534, 281] width 12 height 5
click at [520, 271] on span "Preuzmi u PDF formatu" at bounding box center [517, 270] width 59 height 6
click at [548, 6] on icon "Zatvori" at bounding box center [545, 6] width 5 height 5
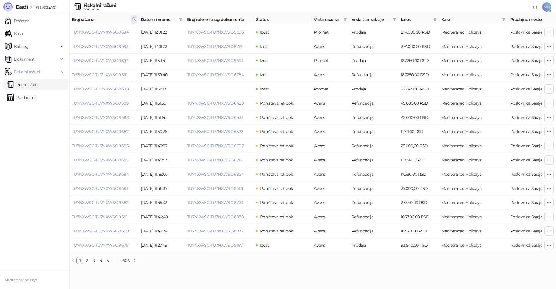
click at [135, 19] on icon at bounding box center [134, 19] width 3 height 3
drag, startPoint x: 56, startPoint y: 34, endPoint x: 61, endPoint y: 18, distance: 16.6
click at [36, 34] on body "Badi 3.11.0-b80b730 Početna Kasa Katalog Dokumenti Fiskalni računi Izdati račun…" at bounding box center [278, 134] width 556 height 269
type input "****"
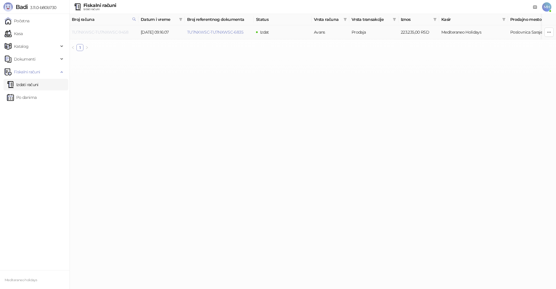
click at [121, 30] on link "TU7NXWSC-TU7NXWSC-9458" at bounding box center [100, 32] width 56 height 5
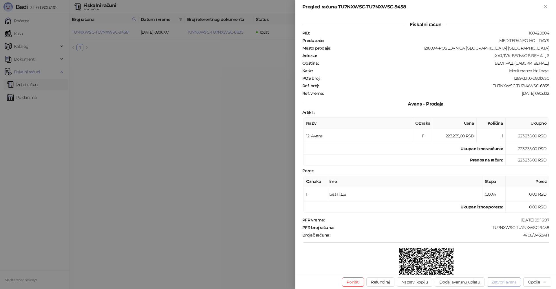
click at [514, 282] on button "Zatvori avans" at bounding box center [504, 281] width 34 height 9
type input "**********"
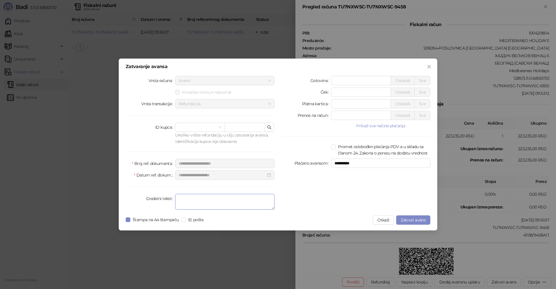
click at [217, 206] on textarea "Dodatni tekst" at bounding box center [224, 202] width 99 height 16
type textarea "*******"
click at [125, 222] on div "**********" at bounding box center [278, 145] width 319 height 172
click at [405, 220] on span "Zatvori avans" at bounding box center [413, 219] width 25 height 5
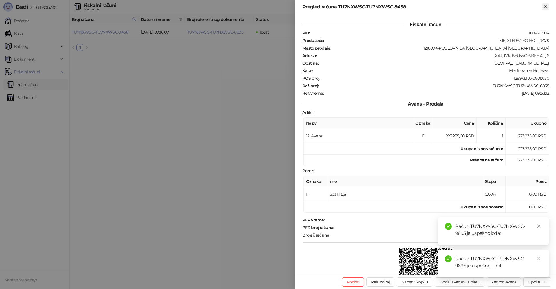
click at [549, 8] on button "Zatvori" at bounding box center [545, 6] width 7 height 7
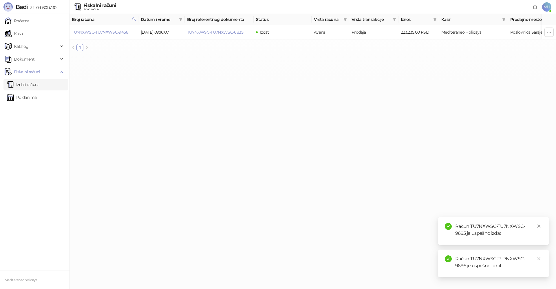
click at [39, 85] on link "Izdati računi" at bounding box center [23, 85] width 32 height 12
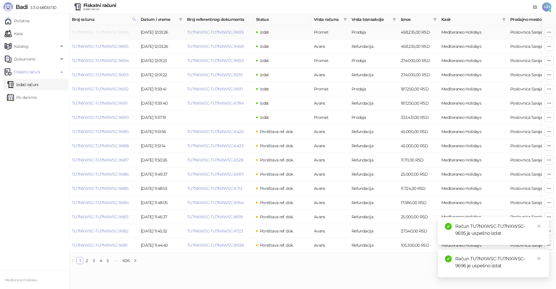
click at [119, 33] on link "TU7NXWSC-TU7NXWSC-9696" at bounding box center [100, 32] width 57 height 5
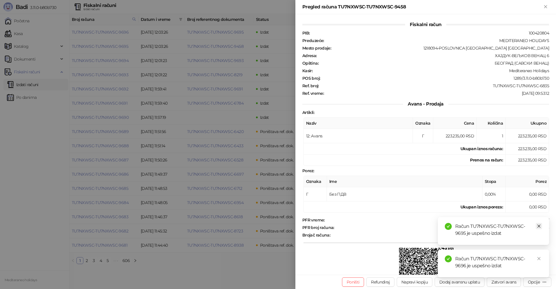
click at [542, 226] on link "Close" at bounding box center [539, 226] width 6 height 6
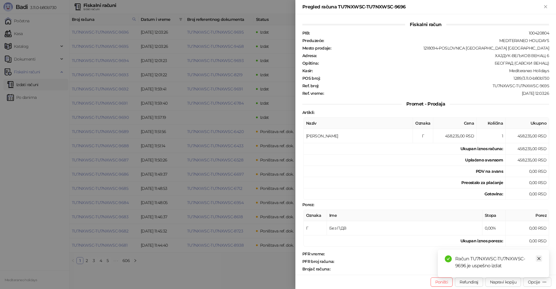
click at [538, 258] on icon "close" at bounding box center [539, 258] width 3 height 3
click at [541, 280] on div "Opcije" at bounding box center [537, 282] width 19 height 6
click at [510, 268] on span "Preuzmi u PDF formatu" at bounding box center [517, 270] width 59 height 6
click at [545, 4] on icon "Zatvori" at bounding box center [545, 6] width 5 height 5
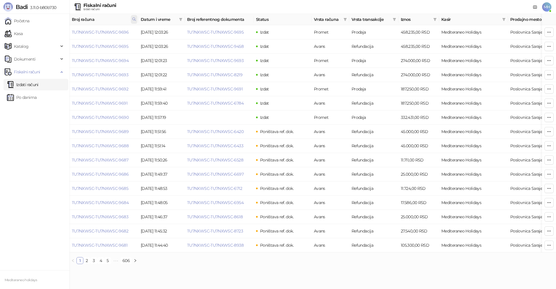
click at [135, 19] on icon at bounding box center [134, 19] width 4 height 4
drag, startPoint x: 113, startPoint y: 30, endPoint x: 57, endPoint y: 32, distance: 56.2
click at [57, 32] on body "Badi 3.11.0-b80b730 Početna Kasa Katalog Dokumenti Fiskalni računi Izdati račun…" at bounding box center [278, 134] width 556 height 269
type input "****"
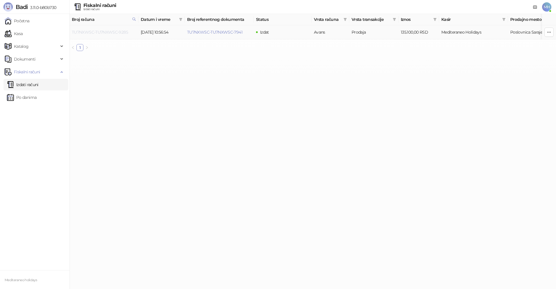
click at [118, 31] on link "TU7NXWSC-TU7NXWSC-9285" at bounding box center [100, 32] width 56 height 5
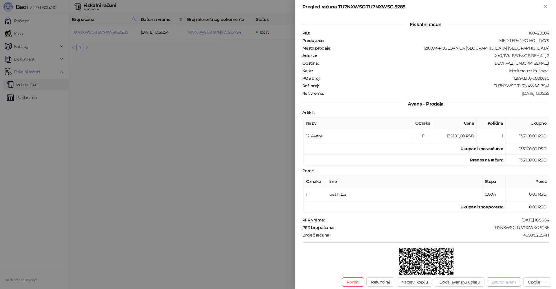
click at [497, 284] on button "Zatvori avans" at bounding box center [504, 281] width 34 height 9
type input "**********"
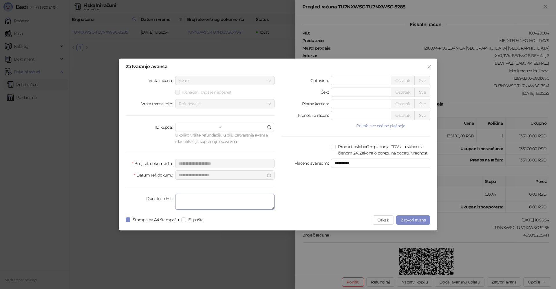
click at [226, 203] on textarea "Dodatni tekst" at bounding box center [224, 202] width 99 height 16
type textarea "*******"
click at [415, 218] on span "Zatvori avans" at bounding box center [413, 219] width 25 height 5
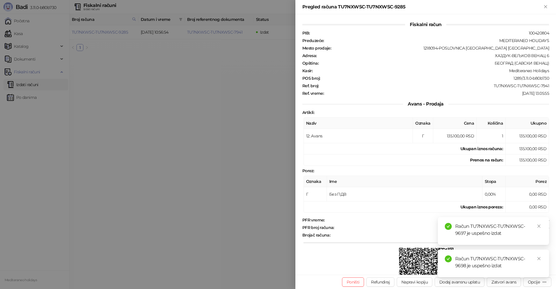
drag, startPoint x: 538, startPoint y: 226, endPoint x: 540, endPoint y: 244, distance: 17.8
click at [538, 226] on icon "close" at bounding box center [539, 226] width 4 height 4
drag, startPoint x: 541, startPoint y: 258, endPoint x: 545, endPoint y: 88, distance: 170.1
click at [540, 253] on div "Račun TU7NXWSC-TU7NXWSC-9698 je uspešno izdat" at bounding box center [493, 263] width 111 height 28
click at [548, 7] on icon "Zatvori" at bounding box center [545, 6] width 5 height 5
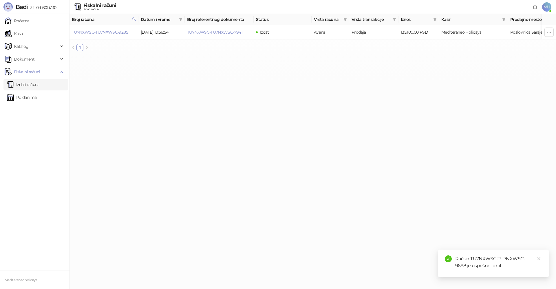
click at [30, 83] on link "Izdati računi" at bounding box center [23, 85] width 32 height 12
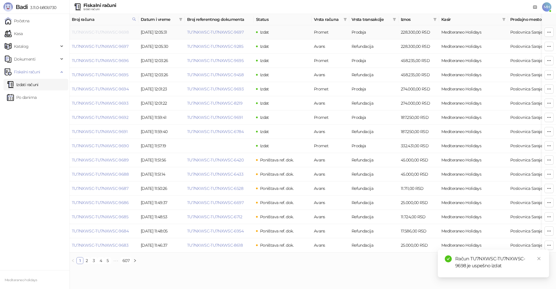
click at [127, 32] on link "TU7NXWSC-TU7NXWSC-9698" at bounding box center [100, 32] width 57 height 5
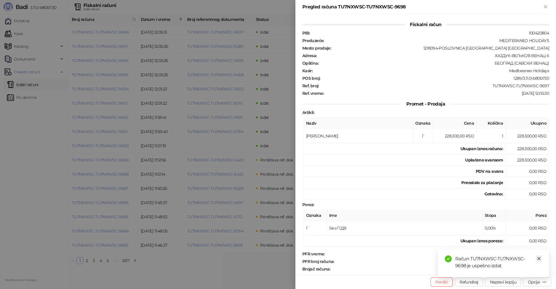
click at [542, 258] on link "Close" at bounding box center [539, 258] width 6 height 6
click at [541, 280] on div "Opcije" at bounding box center [537, 282] width 19 height 6
click at [524, 270] on span "Preuzmi u PDF formatu" at bounding box center [517, 270] width 59 height 6
click at [547, 6] on icon "Zatvori" at bounding box center [545, 6] width 5 height 5
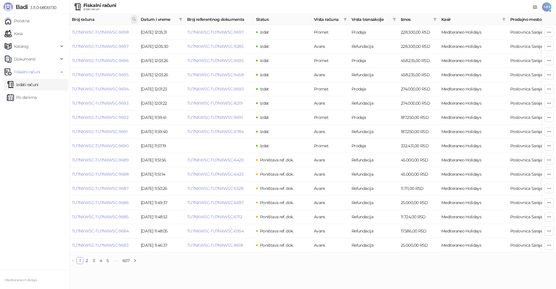
click at [133, 18] on icon at bounding box center [134, 19] width 3 height 3
drag, startPoint x: 96, startPoint y: 32, endPoint x: 60, endPoint y: 26, distance: 36.4
click at [56, 31] on body "Badi 3.11.0-b80b730 Početna Kasa Katalog Dokumenti Fiskalni računi Izdati račun…" at bounding box center [278, 134] width 556 height 269
type input "****"
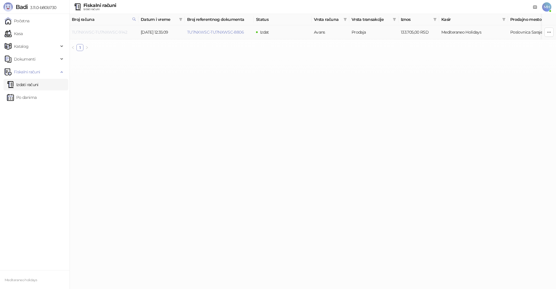
click at [117, 31] on link "TU7NXWSC-TU7NXWSC-9142" at bounding box center [99, 32] width 55 height 5
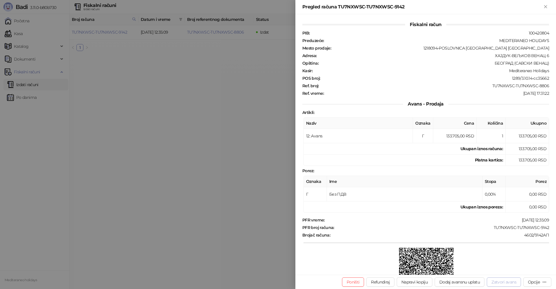
click at [498, 280] on button "Zatvori avans" at bounding box center [504, 281] width 34 height 9
type input "**********"
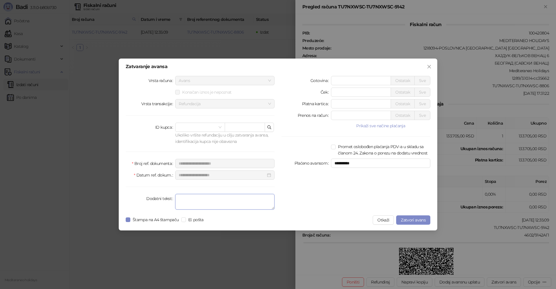
click at [226, 202] on textarea "Dodatni tekst" at bounding box center [224, 202] width 99 height 16
type textarea "*******"
click at [412, 218] on span "Zatvori avans" at bounding box center [413, 219] width 25 height 5
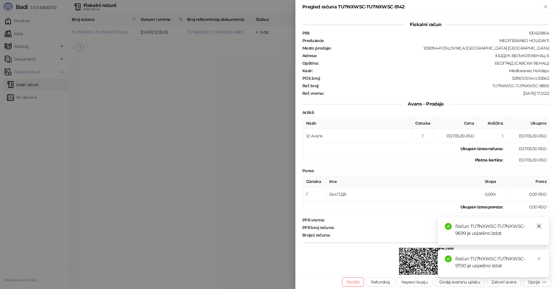
click at [540, 225] on icon "close" at bounding box center [539, 226] width 4 height 4
drag, startPoint x: 541, startPoint y: 256, endPoint x: 537, endPoint y: 79, distance: 176.7
click at [541, 255] on link "Close" at bounding box center [539, 258] width 6 height 6
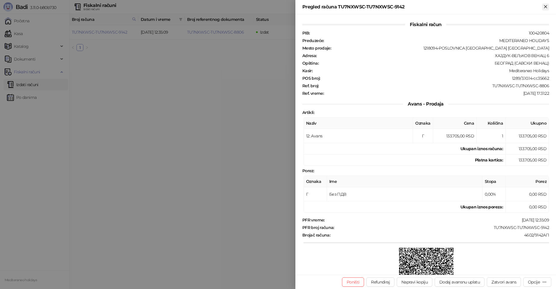
click at [545, 6] on icon "Zatvori" at bounding box center [545, 6] width 3 height 3
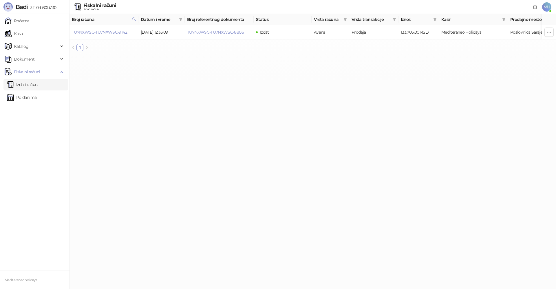
click at [35, 83] on link "Izdati računi" at bounding box center [23, 85] width 32 height 12
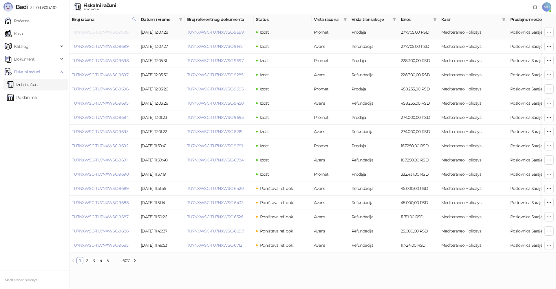
click at [115, 31] on link "TU7NXWSC-TU7NXWSC-9700" at bounding box center [100, 32] width 56 height 5
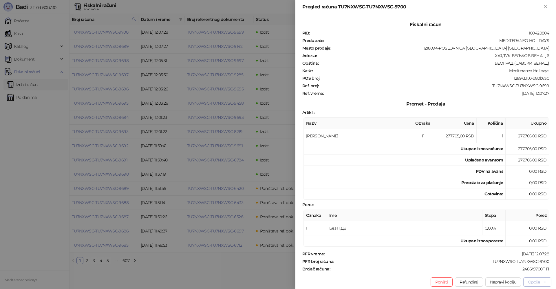
click at [530, 284] on div "Opcije" at bounding box center [537, 282] width 19 height 6
click at [513, 270] on span "Preuzmi u PDF formatu" at bounding box center [517, 270] width 59 height 6
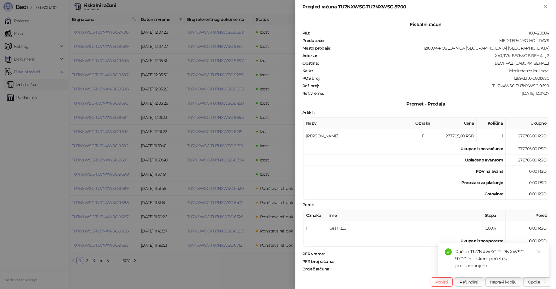
click at [549, 3] on div "Pregled računa TU7NXWSC-TU7NXWSC-9700" at bounding box center [425, 7] width 261 height 14
click at [547, 5] on icon "Zatvori" at bounding box center [545, 6] width 5 height 5
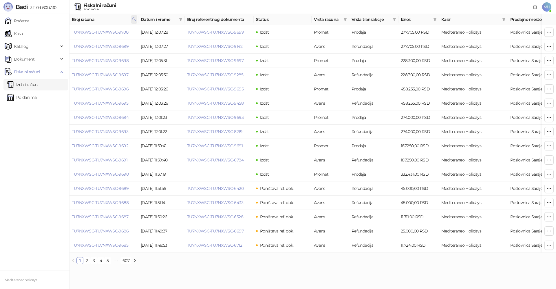
click at [134, 20] on icon at bounding box center [134, 19] width 4 height 4
drag, startPoint x: 104, startPoint y: 32, endPoint x: 52, endPoint y: 23, distance: 52.7
click at [34, 34] on body "Badi 3.11.0-b80b730 Početna Kasa Katalog Dokumenti Fiskalni računi Izdati račun…" at bounding box center [278, 134] width 556 height 269
type input "****"
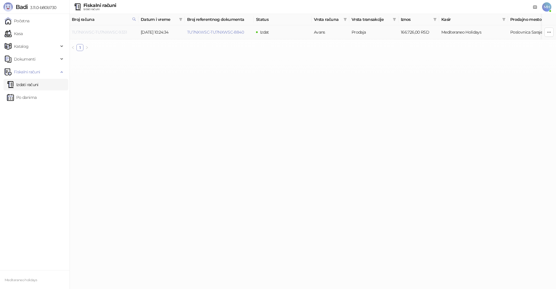
click at [113, 32] on link "TU7NXWSC-TU7NXWSC-9331" at bounding box center [99, 32] width 55 height 5
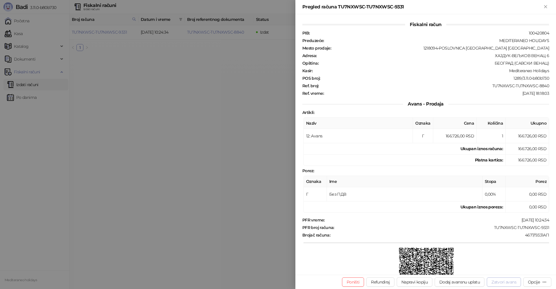
click at [506, 282] on button "Zatvori avans" at bounding box center [504, 281] width 34 height 9
type input "**********"
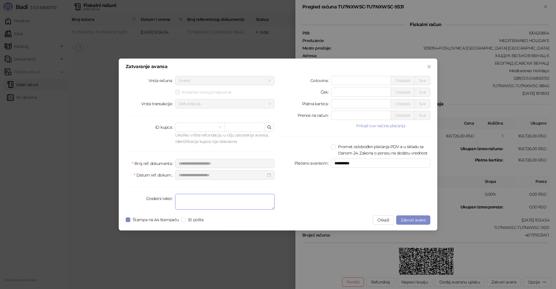
click at [230, 203] on textarea "Dodatni tekst" at bounding box center [224, 202] width 99 height 16
type textarea "*******"
click at [407, 219] on span "Zatvori avans" at bounding box center [413, 219] width 25 height 5
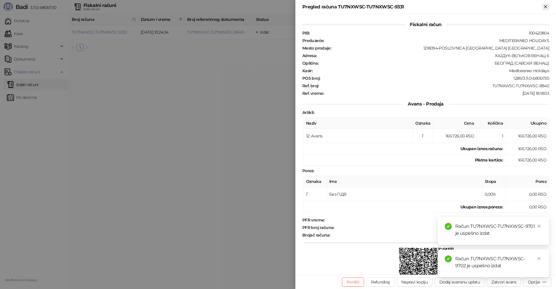
click at [548, 7] on icon "Zatvori" at bounding box center [545, 6] width 5 height 5
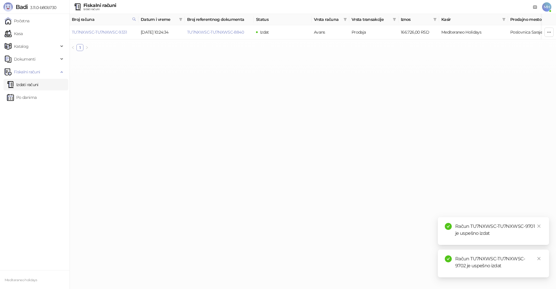
click at [28, 84] on link "Izdati računi" at bounding box center [23, 85] width 32 height 12
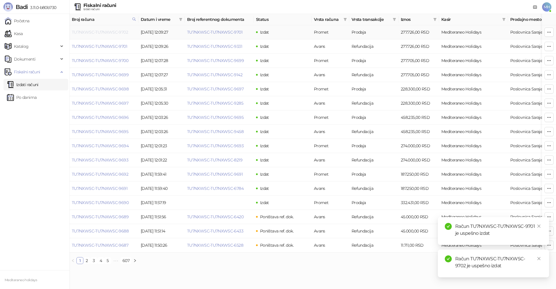
click at [123, 33] on link "TU7NXWSC-TU7NXWSC-9702" at bounding box center [100, 32] width 56 height 5
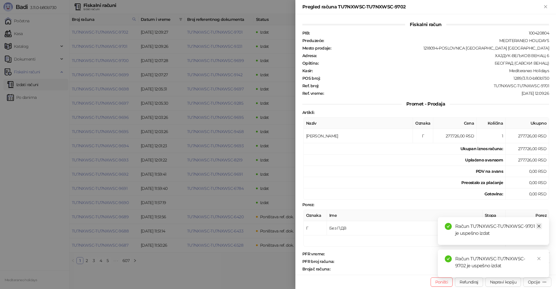
click at [541, 226] on icon "close" at bounding box center [539, 226] width 4 height 4
click at [539, 258] on icon "close" at bounding box center [539, 258] width 3 height 3
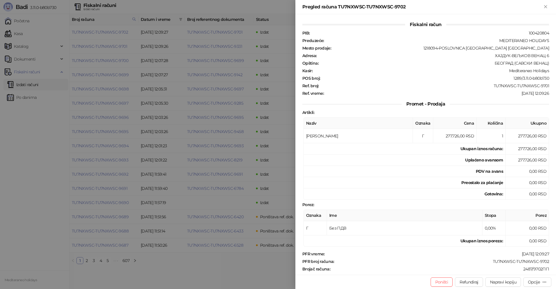
click at [539, 284] on div "Opcije" at bounding box center [534, 281] width 12 height 5
click at [504, 271] on span "Preuzmi u PDF formatu" at bounding box center [517, 270] width 59 height 6
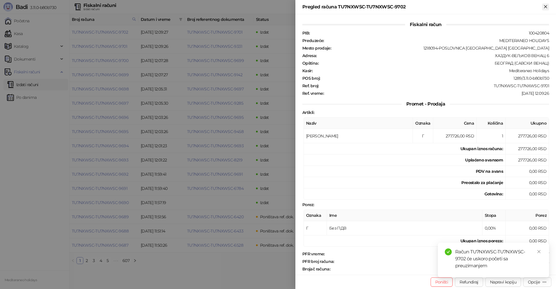
click at [546, 4] on icon "Zatvori" at bounding box center [545, 6] width 5 height 5
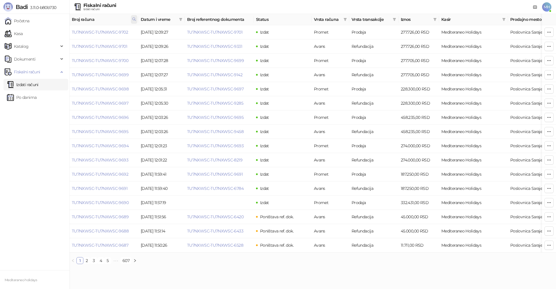
click at [133, 20] on icon at bounding box center [134, 19] width 4 height 4
drag, startPoint x: 107, startPoint y: 33, endPoint x: 49, endPoint y: 33, distance: 58.2
click at [49, 33] on body "Badi 3.11.0-b80b730 Početna Kasa Katalog Dokumenti Fiskalni računi Izdati račun…" at bounding box center [278, 134] width 556 height 269
type input "****"
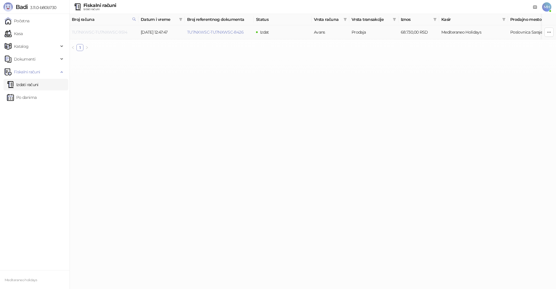
click at [118, 31] on link "TU7NXWSC-TU7NXWSC-9514" at bounding box center [99, 32] width 55 height 5
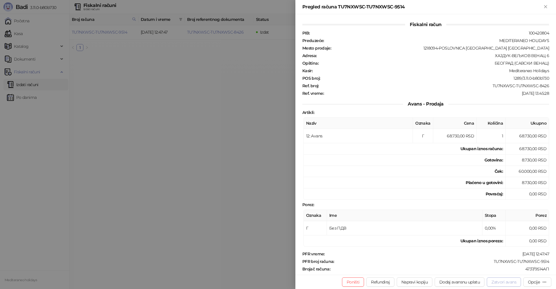
click at [503, 282] on button "Zatvori avans" at bounding box center [504, 281] width 34 height 9
type input "**********"
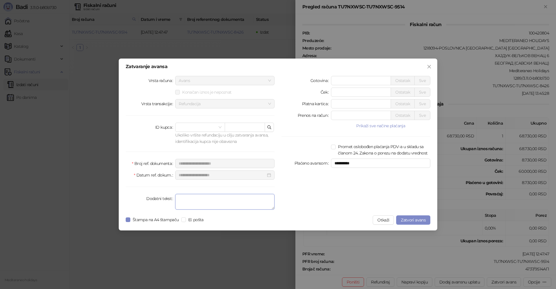
click at [241, 201] on textarea "Dodatni tekst" at bounding box center [224, 202] width 99 height 16
type textarea "*******"
click at [423, 221] on span "Zatvori avans" at bounding box center [413, 219] width 25 height 5
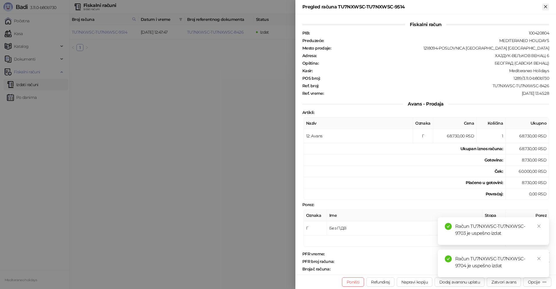
click at [548, 6] on icon "Zatvori" at bounding box center [545, 6] width 5 height 5
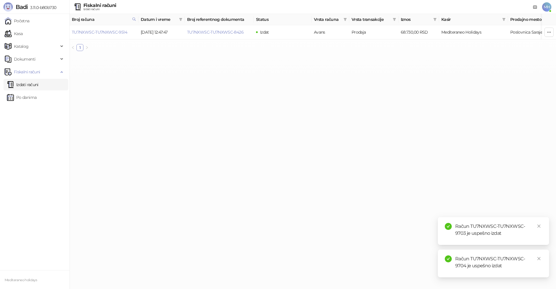
click at [39, 87] on link "Izdati računi" at bounding box center [23, 85] width 32 height 12
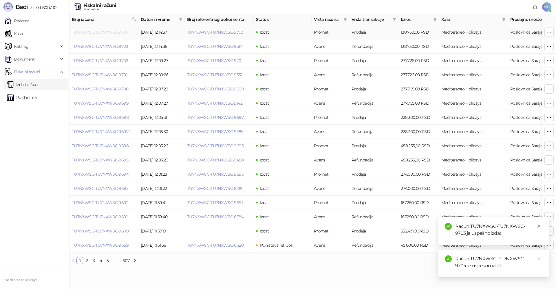
click at [117, 31] on link "TU7NXWSC-TU7NXWSC-9704" at bounding box center [100, 32] width 56 height 5
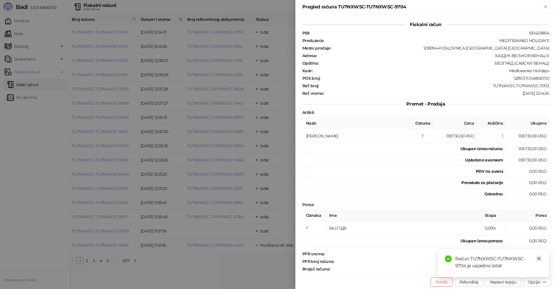
click at [539, 258] on icon "close" at bounding box center [539, 258] width 4 height 4
click at [533, 281] on div "Opcije" at bounding box center [534, 281] width 12 height 5
click at [516, 269] on span "Preuzmi u PDF formatu" at bounding box center [517, 270] width 59 height 6
click at [548, 5] on icon "Zatvori" at bounding box center [545, 6] width 5 height 5
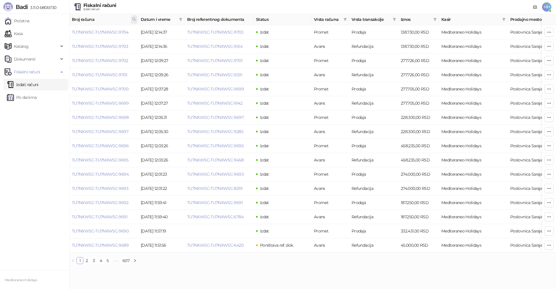
click at [136, 21] on icon at bounding box center [134, 19] width 4 height 4
drag, startPoint x: 33, startPoint y: 33, endPoint x: 23, endPoint y: 31, distance: 10.1
click at [20, 35] on body "Badi 3.11.0-b80b730 Početna Kasa Katalog Dokumenti Fiskalni računi Izdati račun…" at bounding box center [278, 134] width 556 height 269
type input "****"
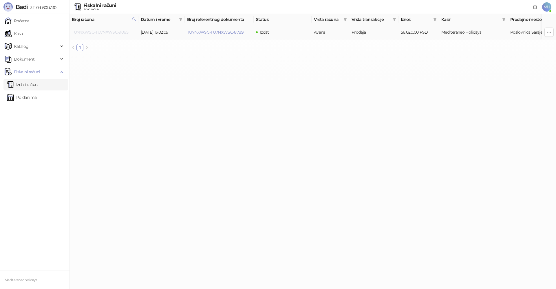
click at [118, 31] on link "TU7NXWSC-TU7NXWSC-9065" at bounding box center [100, 32] width 56 height 5
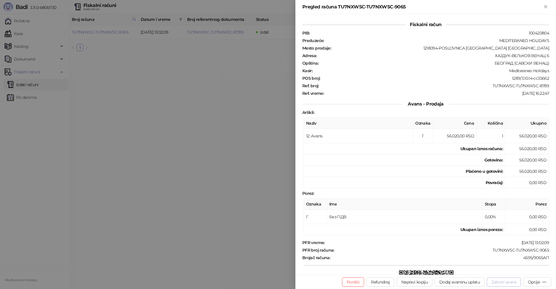
click at [508, 281] on button "Zatvori avans" at bounding box center [504, 281] width 34 height 9
type input "**********"
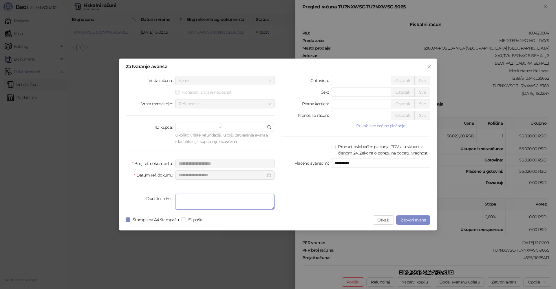
click at [223, 203] on textarea "Dodatni tekst" at bounding box center [224, 202] width 99 height 16
type textarea "*******"
click at [407, 221] on span "Zatvori avans" at bounding box center [413, 219] width 25 height 5
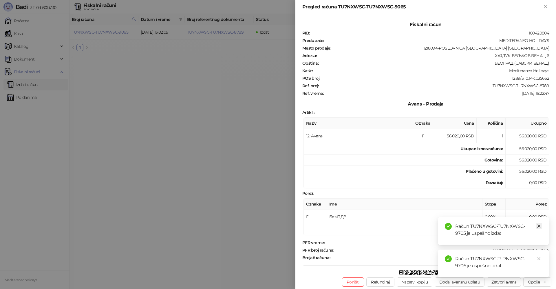
click at [539, 224] on icon "close" at bounding box center [539, 226] width 4 height 4
drag, startPoint x: 540, startPoint y: 257, endPoint x: 540, endPoint y: 106, distance: 150.6
click at [540, 254] on div "Račun TU7NXWSC-TU7NXWSC-9706 je uspešno izdat" at bounding box center [493, 263] width 111 height 28
click at [547, 11] on div "Pregled računa TU7NXWSC-TU7NXWSC-9065" at bounding box center [425, 7] width 261 height 14
click at [547, 5] on icon "Zatvori" at bounding box center [545, 6] width 5 height 5
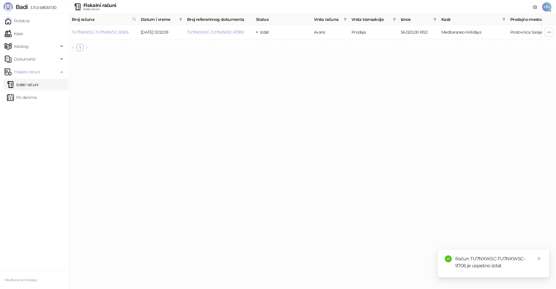
click at [30, 83] on link "Izdati računi" at bounding box center [23, 85] width 32 height 12
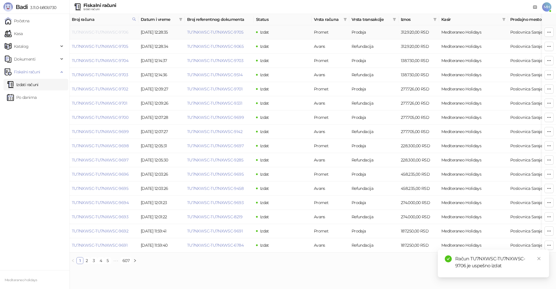
click at [124, 33] on link "TU7NXWSC-TU7NXWSC-9706" at bounding box center [100, 32] width 56 height 5
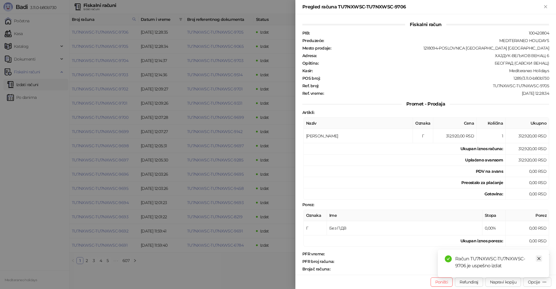
click at [538, 258] on icon "close" at bounding box center [539, 258] width 4 height 4
click at [542, 281] on div "Opcije" at bounding box center [537, 282] width 19 height 6
click at [519, 271] on span "Preuzmi u PDF formatu" at bounding box center [517, 270] width 59 height 6
click at [544, 6] on icon "Zatvori" at bounding box center [545, 6] width 5 height 5
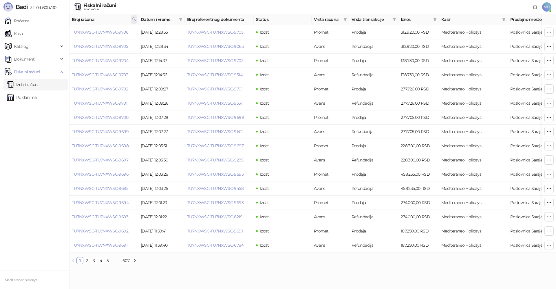
click at [133, 18] on icon at bounding box center [134, 19] width 4 height 4
drag, startPoint x: 59, startPoint y: 31, endPoint x: 55, endPoint y: 31, distance: 3.2
click at [53, 31] on body "Badi 3.11.0-b80b730 Početna Kasa Katalog Dokumenti Fiskalni računi Izdati račun…" at bounding box center [278, 134] width 556 height 269
type input "****"
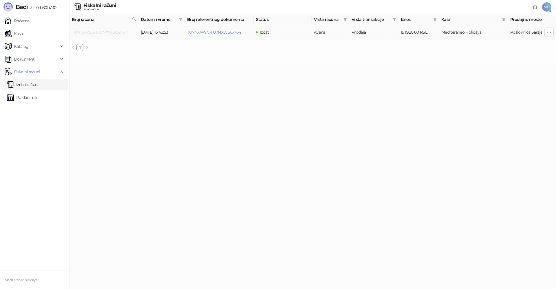
click at [116, 31] on link "TU7NXWSC-TU7NXWSC-9157" at bounding box center [99, 32] width 55 height 5
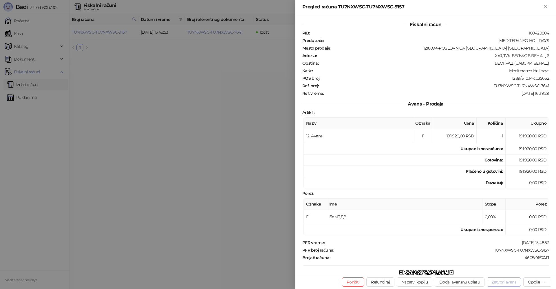
click at [504, 281] on button "Zatvori avans" at bounding box center [504, 281] width 34 height 9
type input "**********"
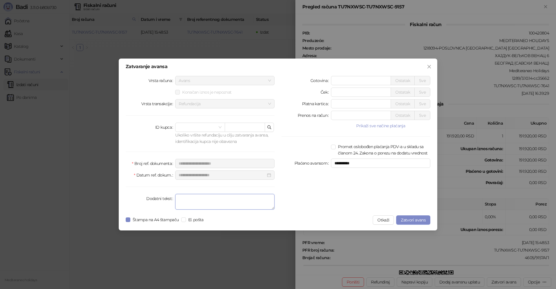
click at [219, 200] on textarea "Dodatni tekst" at bounding box center [224, 202] width 99 height 16
type textarea "*******"
click at [404, 219] on span "Zatvori avans" at bounding box center [413, 219] width 25 height 5
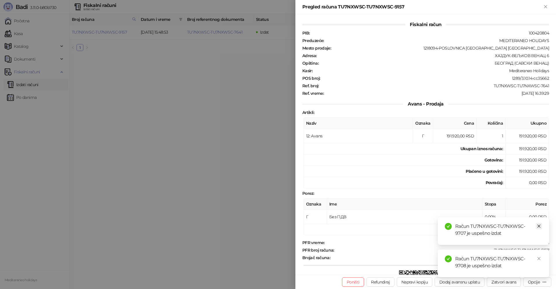
click at [540, 225] on icon "close" at bounding box center [539, 226] width 4 height 4
drag, startPoint x: 540, startPoint y: 259, endPoint x: 528, endPoint y: 140, distance: 119.9
click at [539, 254] on div "Račun TU7NXWSC-TU7NXWSC-9708 je uspešno izdat" at bounding box center [493, 263] width 111 height 28
click at [546, 6] on icon "Zatvori" at bounding box center [545, 6] width 5 height 5
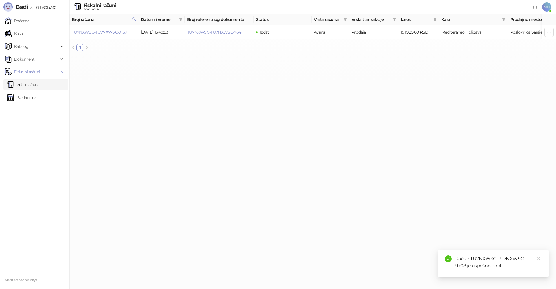
click at [31, 83] on link "Izdati računi" at bounding box center [23, 85] width 32 height 12
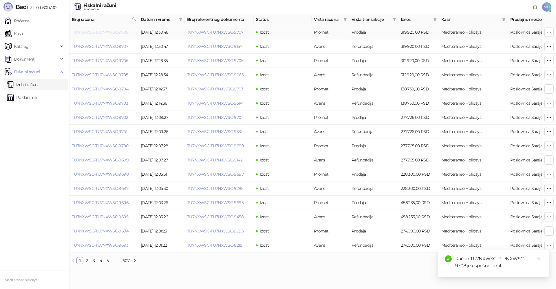
click at [110, 31] on link "TU7NXWSC-TU7NXWSC-9708" at bounding box center [100, 32] width 56 height 5
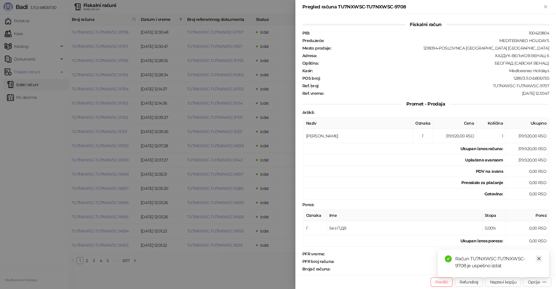
click at [541, 259] on icon "close" at bounding box center [539, 258] width 4 height 4
click at [544, 281] on icon "button" at bounding box center [544, 282] width 5 height 5
click at [524, 272] on span "Preuzmi u PDF formatu" at bounding box center [517, 270] width 59 height 6
click at [547, 6] on icon "Zatvori" at bounding box center [545, 6] width 5 height 5
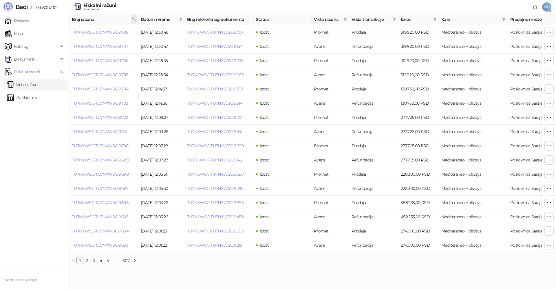
click at [135, 20] on icon at bounding box center [134, 19] width 4 height 4
drag, startPoint x: 101, startPoint y: 32, endPoint x: 94, endPoint y: 2, distance: 30.8
click at [64, 33] on body "Badi 3.11.0-b80b730 Početna Kasa Katalog Dokumenti Fiskalni računi Izdati račun…" at bounding box center [278, 134] width 556 height 269
type input "****"
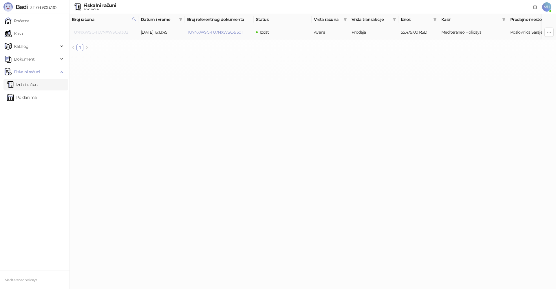
click at [124, 32] on link "TU7NXWSC-TU7NXWSC-9302" at bounding box center [100, 32] width 56 height 5
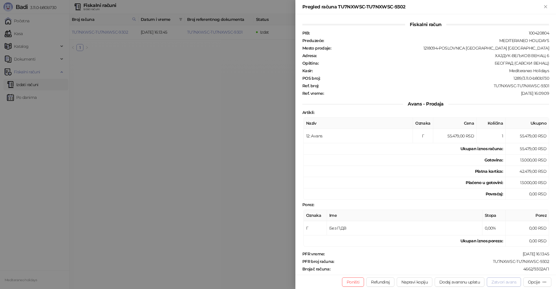
click at [497, 283] on button "Zatvori avans" at bounding box center [504, 281] width 34 height 9
type input "**********"
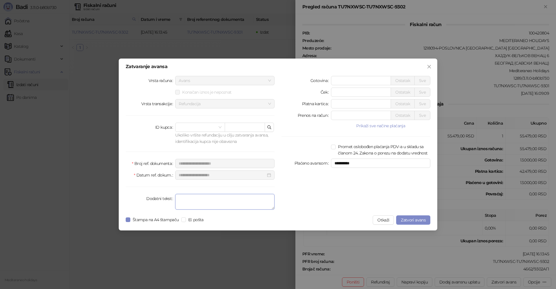
click at [227, 203] on textarea "Dodatni tekst" at bounding box center [224, 202] width 99 height 16
type textarea "*******"
click at [410, 218] on span "Zatvori avans" at bounding box center [413, 219] width 25 height 5
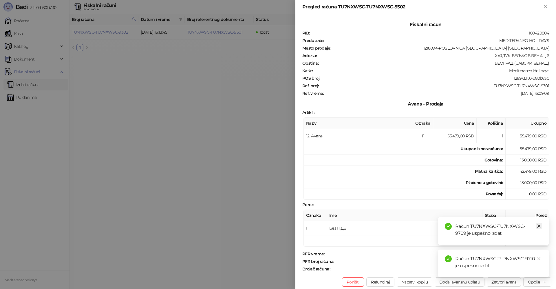
click at [541, 225] on icon "close" at bounding box center [539, 226] width 4 height 4
click at [540, 258] on icon "close" at bounding box center [539, 258] width 4 height 4
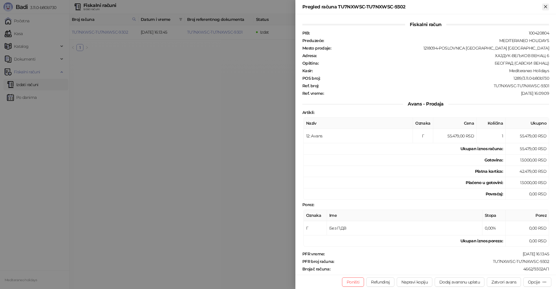
click at [544, 7] on icon "Zatvori" at bounding box center [545, 6] width 5 height 5
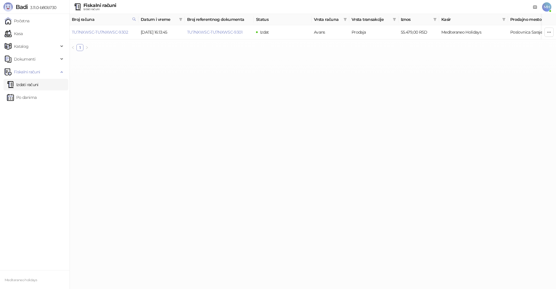
click at [24, 83] on link "Izdati računi" at bounding box center [23, 85] width 32 height 12
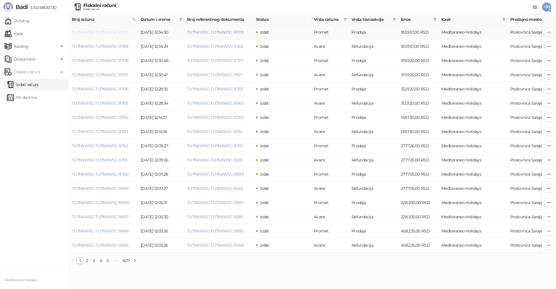
click at [118, 32] on link "TU7NXWSC-TU7NXWSC-9710" at bounding box center [99, 32] width 55 height 5
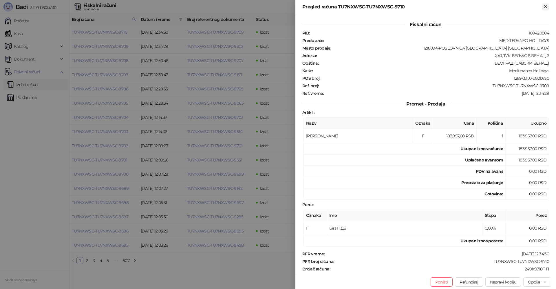
click at [547, 6] on icon "Zatvori" at bounding box center [545, 6] width 3 height 3
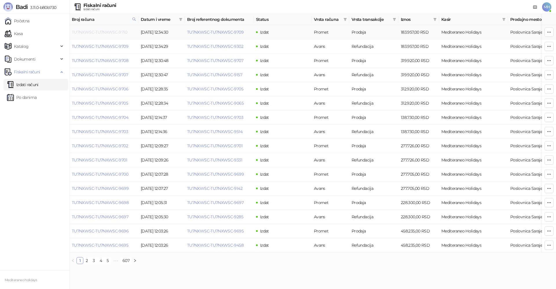
click at [120, 32] on link "TU7NXWSC-TU7NXWSC-9710" at bounding box center [99, 32] width 55 height 5
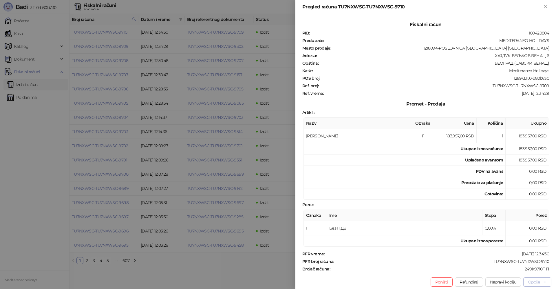
click at [534, 282] on div "Opcije" at bounding box center [534, 281] width 12 height 5
click at [510, 271] on span "Preuzmi u PDF formatu" at bounding box center [517, 270] width 59 height 6
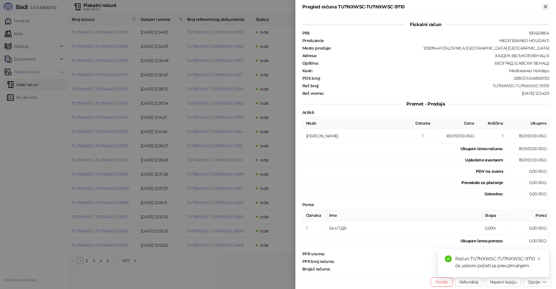
click at [546, 8] on icon "Zatvori" at bounding box center [545, 6] width 5 height 5
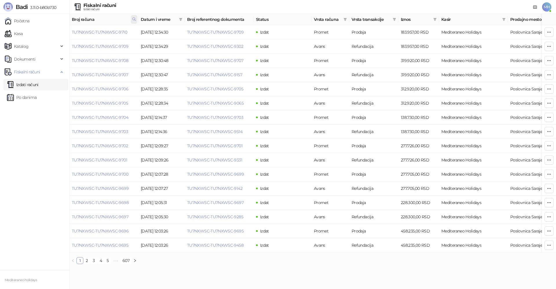
click at [134, 19] on icon at bounding box center [134, 19] width 4 height 4
drag, startPoint x: 103, startPoint y: 31, endPoint x: 32, endPoint y: 32, distance: 71.6
click at [32, 32] on body "Badi 3.11.0-b80b730 Početna Kasa Katalog Dokumenti Fiskalni računi Izdati račun…" at bounding box center [278, 134] width 556 height 269
type input "****"
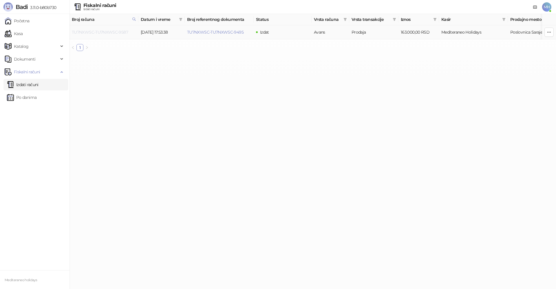
click at [118, 32] on link "TU7NXWSC-TU7NXWSC-9587" at bounding box center [100, 32] width 56 height 5
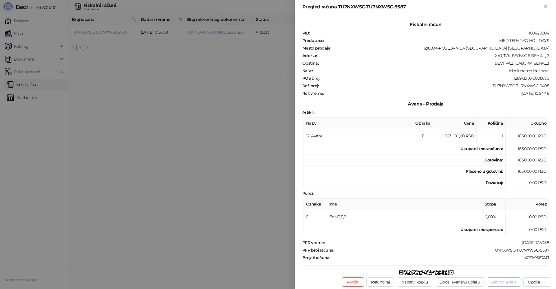
click at [511, 284] on button "Zatvori avans" at bounding box center [504, 281] width 34 height 9
type input "**********"
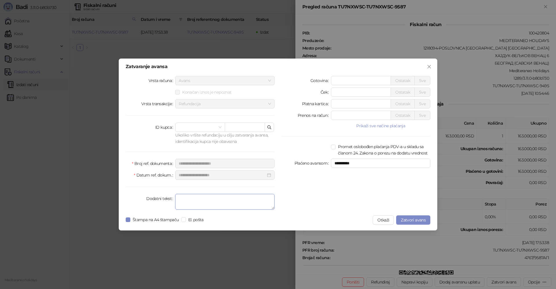
click at [221, 200] on textarea "Dodatni tekst" at bounding box center [224, 202] width 99 height 16
type textarea "*******"
click at [413, 219] on span "Zatvori avans" at bounding box center [413, 219] width 25 height 5
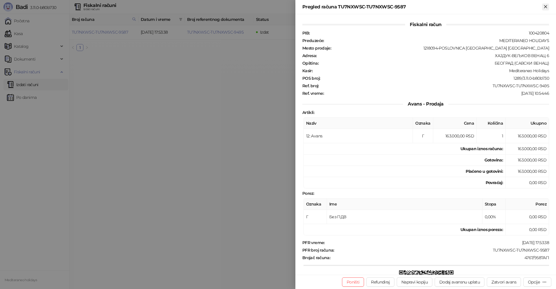
click at [547, 5] on icon "Zatvori" at bounding box center [545, 6] width 5 height 5
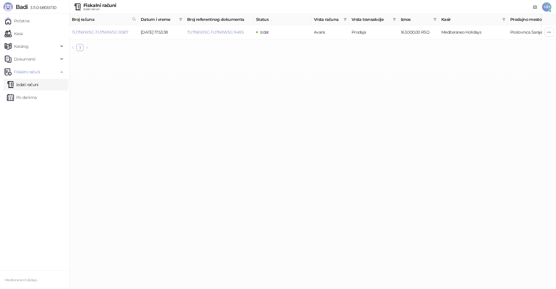
click at [32, 83] on link "Izdati računi" at bounding box center [23, 85] width 32 height 12
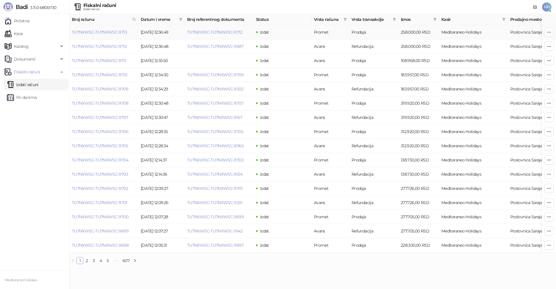
click at [111, 35] on td "TU7NXWSC-TU7NXWSC-9713" at bounding box center [104, 32] width 69 height 14
click at [112, 32] on link "TU7NXWSC-TU7NXWSC-9713" at bounding box center [99, 32] width 55 height 5
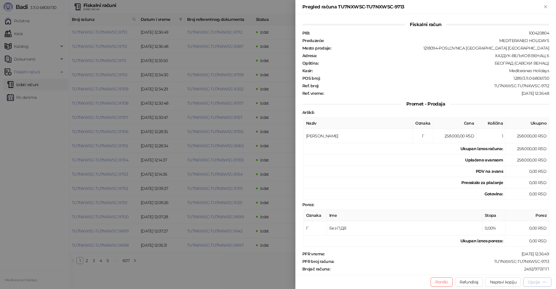
click at [543, 281] on icon "button" at bounding box center [544, 282] width 5 height 5
click at [521, 272] on span "Preuzmi u PDF formatu" at bounding box center [517, 270] width 59 height 6
click at [545, 5] on icon "Zatvori" at bounding box center [545, 6] width 5 height 5
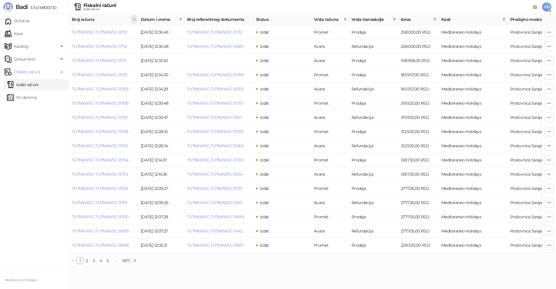
click at [135, 19] on icon at bounding box center [134, 19] width 3 height 3
drag, startPoint x: 48, startPoint y: 35, endPoint x: 39, endPoint y: 35, distance: 8.7
click at [36, 36] on body "Badi 3.11.0-b80b730 Početna Kasa Katalog Dokumenti Fiskalni računi Izdati račun…" at bounding box center [278, 134] width 556 height 269
type input "****"
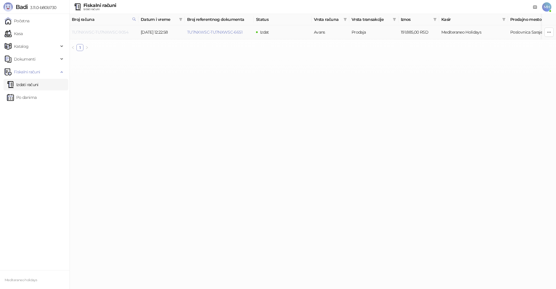
click at [93, 31] on link "TU7NXWSC-TU7NXWSC-9054" at bounding box center [100, 32] width 56 height 5
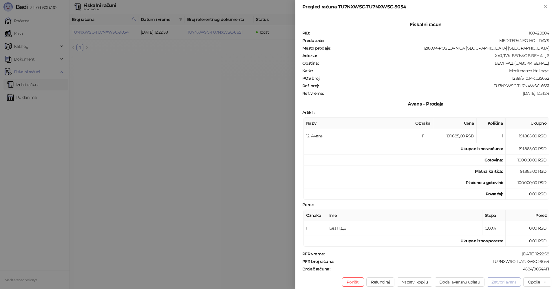
click at [497, 282] on button "Zatvori avans" at bounding box center [504, 281] width 34 height 9
type input "**********"
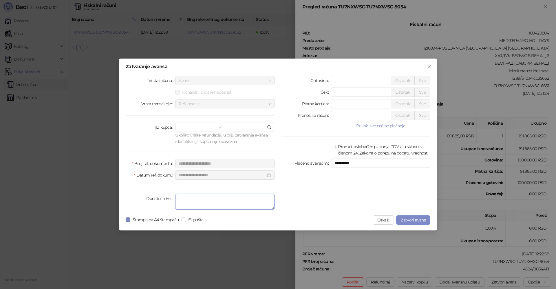
click at [224, 204] on textarea "Dodatni tekst" at bounding box center [224, 202] width 99 height 16
type textarea "*******"
click at [407, 218] on span "Zatvori avans" at bounding box center [413, 219] width 25 height 5
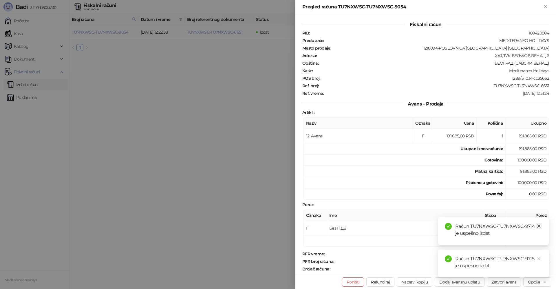
click at [539, 226] on icon "close" at bounding box center [539, 226] width 4 height 4
click at [539, 258] on icon "close" at bounding box center [539, 258] width 3 height 3
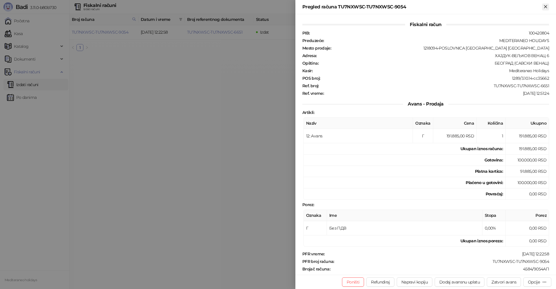
click at [548, 8] on icon "Zatvori" at bounding box center [545, 6] width 5 height 5
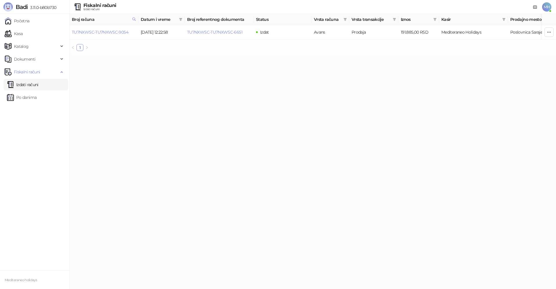
click at [34, 84] on link "Izdati računi" at bounding box center [23, 85] width 32 height 12
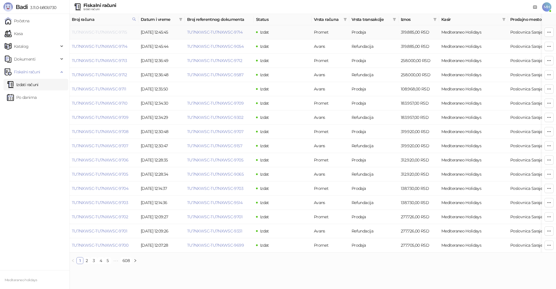
click at [116, 32] on link "TU7NXWSC-TU7NXWSC-9715" at bounding box center [99, 32] width 55 height 5
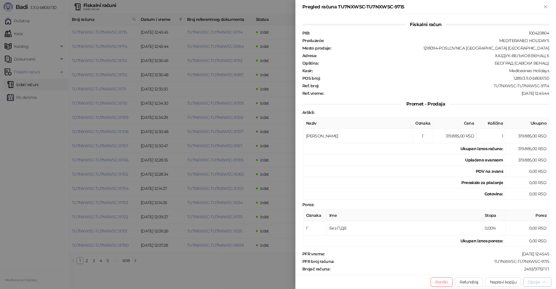
click at [533, 279] on div "Opcije" at bounding box center [537, 282] width 19 height 6
click at [528, 269] on span "Preuzmi u PDF formatu" at bounding box center [517, 270] width 59 height 6
click at [548, 7] on icon "Zatvori" at bounding box center [545, 6] width 5 height 5
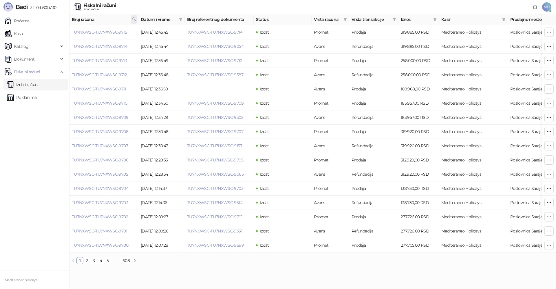
click at [133, 17] on span at bounding box center [134, 19] width 6 height 9
drag, startPoint x: 106, startPoint y: 29, endPoint x: 67, endPoint y: 36, distance: 39.3
click at [67, 36] on body "Badi 3.11.0-b80b730 Početna Kasa Katalog Dokumenti Fiskalni računi Izdati račun…" at bounding box center [278, 134] width 556 height 269
type input "****"
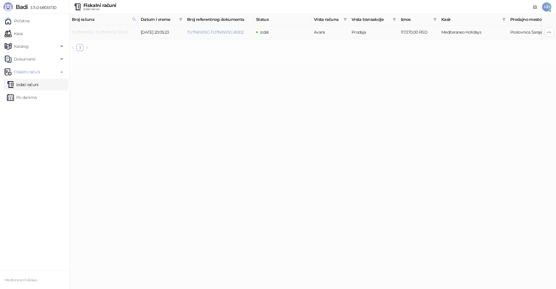
click at [118, 32] on link "TU7NXWSC-TU7NXWSC-9243" at bounding box center [100, 32] width 56 height 5
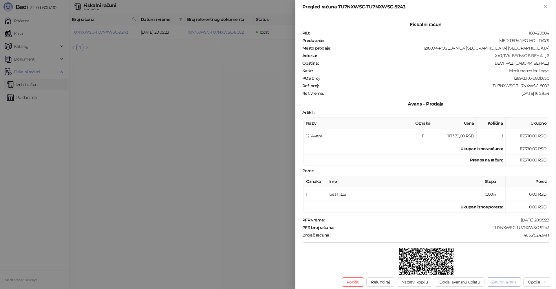
click at [503, 281] on button "Zatvori avans" at bounding box center [504, 281] width 34 height 9
type input "**********"
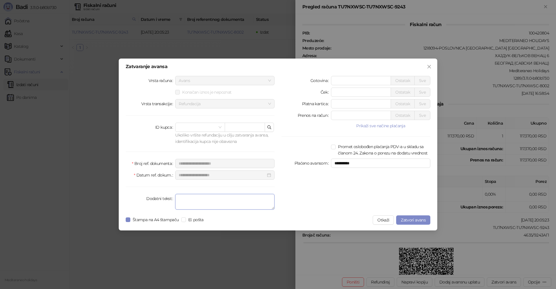
click at [253, 202] on textarea "Dodatni tekst" at bounding box center [224, 202] width 99 height 16
type textarea "*******"
click at [410, 219] on span "Zatvori avans" at bounding box center [413, 219] width 25 height 5
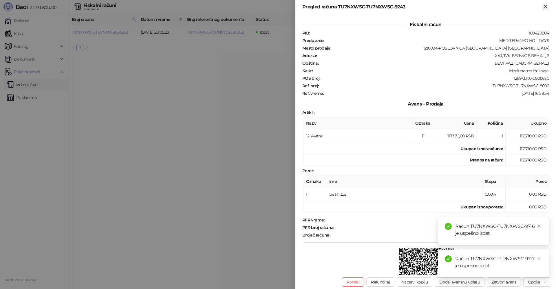
click at [547, 5] on icon "Zatvori" at bounding box center [545, 6] width 5 height 5
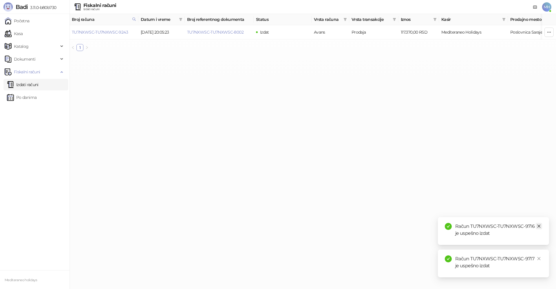
drag, startPoint x: 540, startPoint y: 226, endPoint x: 539, endPoint y: 248, distance: 22.0
click at [540, 226] on icon "close" at bounding box center [539, 226] width 4 height 4
click at [539, 259] on icon "close" at bounding box center [539, 258] width 3 height 3
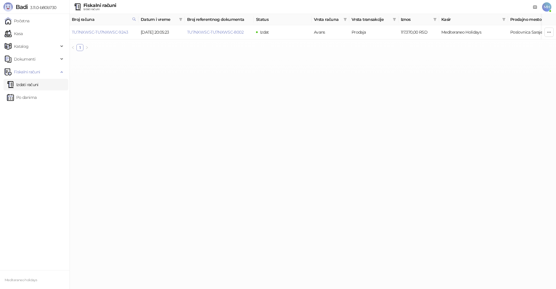
click at [34, 85] on link "Izdati računi" at bounding box center [23, 85] width 32 height 12
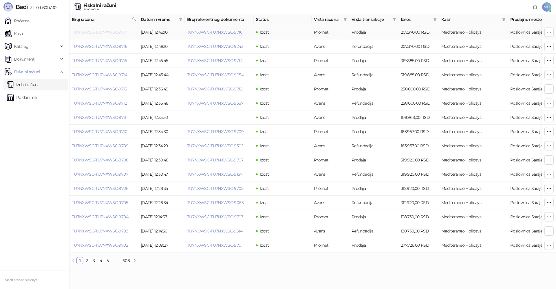
click at [117, 30] on link "TU7NXWSC-TU7NXWSC-9717" at bounding box center [99, 32] width 55 height 5
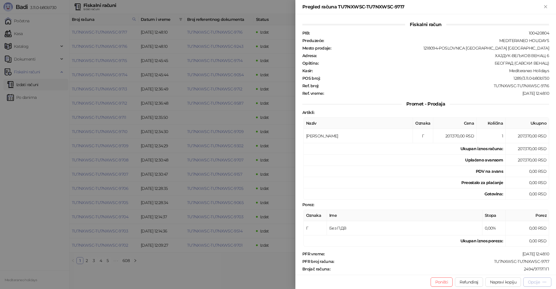
click at [536, 282] on div "Opcije" at bounding box center [534, 281] width 12 height 5
click at [509, 272] on span "Preuzmi u PDF formatu" at bounding box center [517, 270] width 59 height 6
click at [545, 5] on icon "Zatvori" at bounding box center [545, 6] width 5 height 5
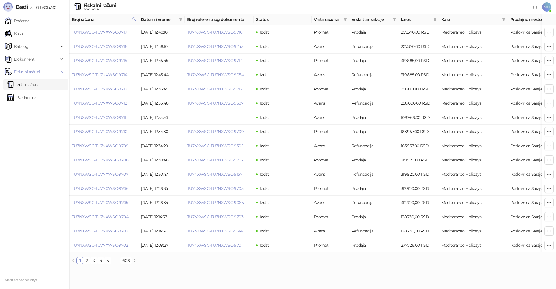
drag, startPoint x: 137, startPoint y: 18, endPoint x: 134, endPoint y: 24, distance: 6.9
click at [137, 18] on span at bounding box center [134, 19] width 6 height 9
drag, startPoint x: 45, startPoint y: 31, endPoint x: 44, endPoint y: 25, distance: 5.9
click at [37, 34] on body "Badi 3.11.0-b80b730 Početna Kasa Katalog Dokumenti Fiskalni računi Izdati račun…" at bounding box center [278, 134] width 556 height 269
type input "****"
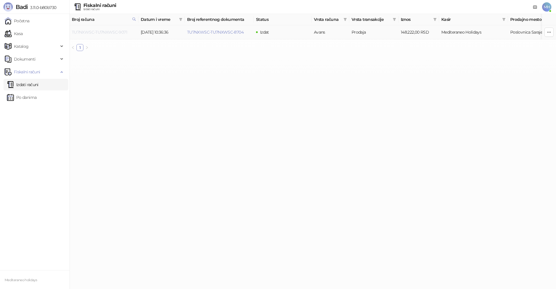
click at [110, 32] on link "TU7NXWSC-TU7NXWSC-9071" at bounding box center [99, 32] width 55 height 5
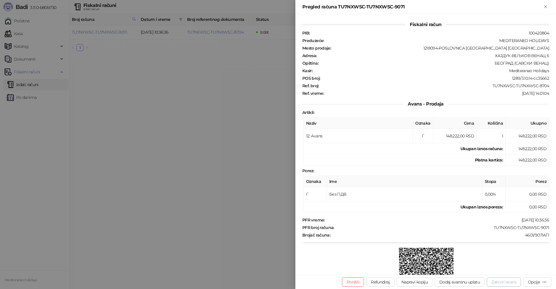
click at [510, 282] on button "Zatvori avans" at bounding box center [504, 281] width 34 height 9
type input "**********"
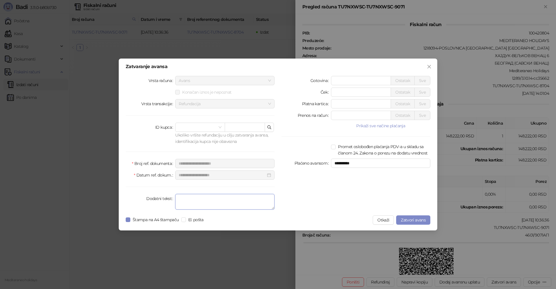
click at [236, 204] on textarea "Dodatni tekst" at bounding box center [224, 202] width 99 height 16
type textarea "*******"
click at [406, 220] on span "Zatvori avans" at bounding box center [413, 219] width 25 height 5
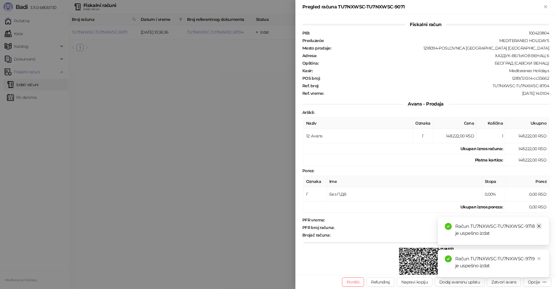
drag, startPoint x: 540, startPoint y: 227, endPoint x: 544, endPoint y: 249, distance: 21.9
click at [540, 227] on icon "close" at bounding box center [539, 226] width 4 height 4
click at [539, 259] on icon "close" at bounding box center [539, 258] width 4 height 4
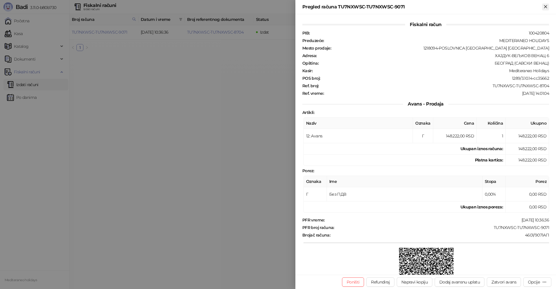
click at [547, 6] on icon "Zatvori" at bounding box center [545, 6] width 5 height 5
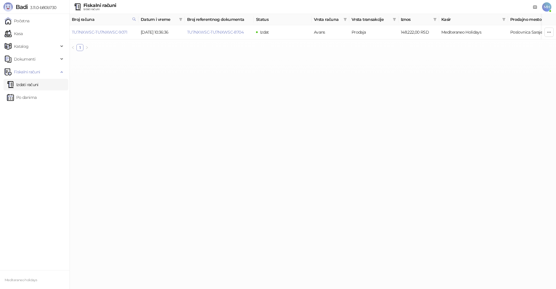
click at [39, 86] on link "Izdati računi" at bounding box center [23, 85] width 32 height 12
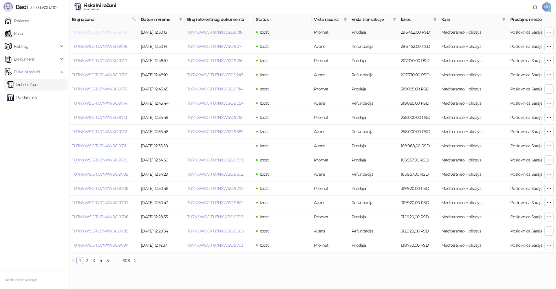
click at [117, 33] on link "TU7NXWSC-TU7NXWSC-9719" at bounding box center [99, 32] width 55 height 5
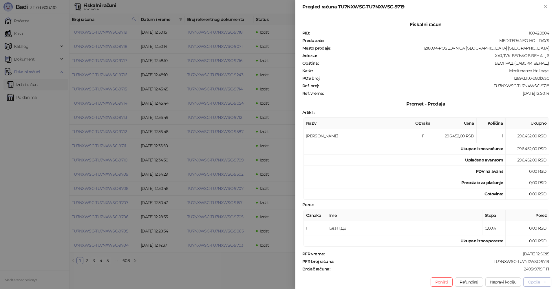
click at [531, 281] on div "Opcije" at bounding box center [534, 281] width 12 height 5
click at [511, 271] on span "Preuzmi u PDF formatu" at bounding box center [517, 270] width 59 height 6
click at [548, 4] on icon "Zatvori" at bounding box center [545, 6] width 5 height 5
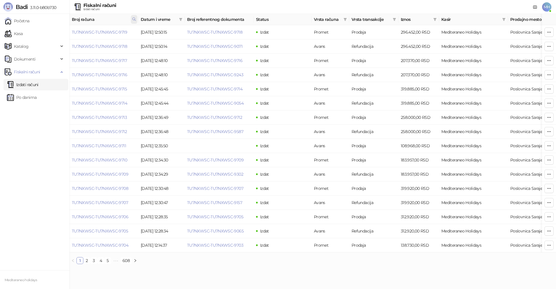
click at [134, 19] on icon at bounding box center [134, 19] width 4 height 4
drag, startPoint x: 31, startPoint y: 30, endPoint x: 15, endPoint y: 29, distance: 16.6
click at [13, 30] on body "Badi 3.11.0-b80b730 Početna Kasa Katalog Dokumenti Fiskalni računi Izdati račun…" at bounding box center [278, 134] width 556 height 269
type input "****"
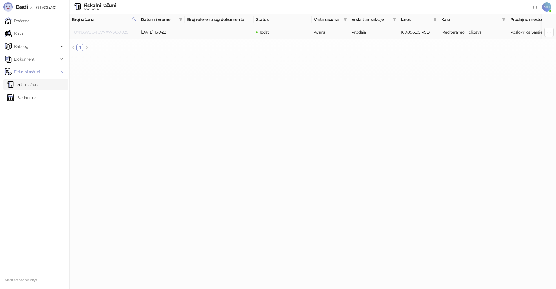
click at [105, 32] on link "TU7NXWSC-TU7NXWSC-9025" at bounding box center [100, 32] width 56 height 5
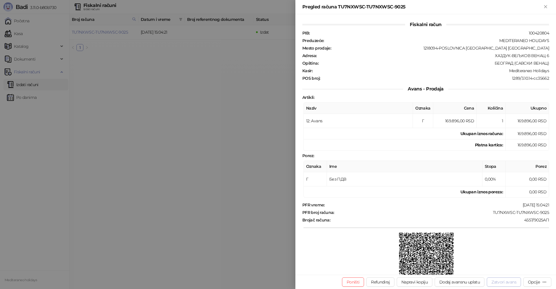
click at [500, 281] on button "Zatvori avans" at bounding box center [504, 281] width 34 height 9
type input "**********"
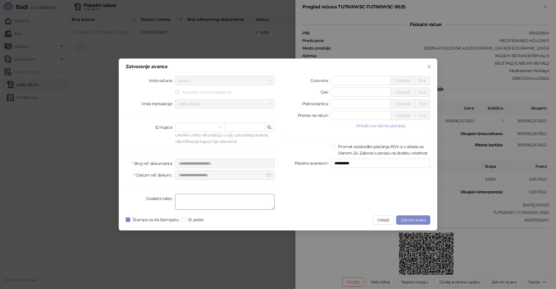
click at [222, 205] on textarea "Dodatni tekst" at bounding box center [224, 202] width 99 height 16
type textarea "*******"
click at [411, 220] on span "Zatvori avans" at bounding box center [413, 219] width 25 height 5
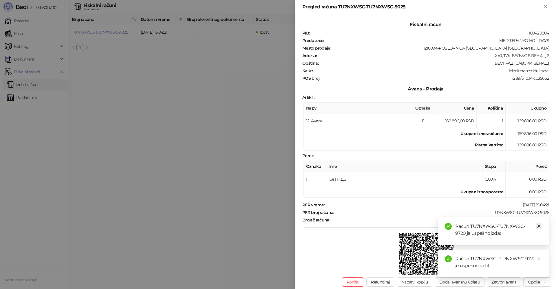
click at [539, 227] on icon "close" at bounding box center [539, 226] width 4 height 4
drag, startPoint x: 540, startPoint y: 257, endPoint x: 552, endPoint y: 61, distance: 196.2
click at [540, 257] on icon "close" at bounding box center [539, 258] width 4 height 4
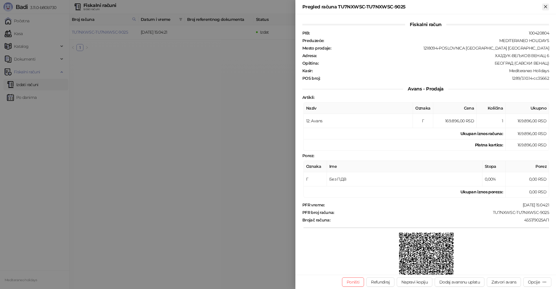
click at [547, 6] on icon "Zatvori" at bounding box center [545, 6] width 5 height 5
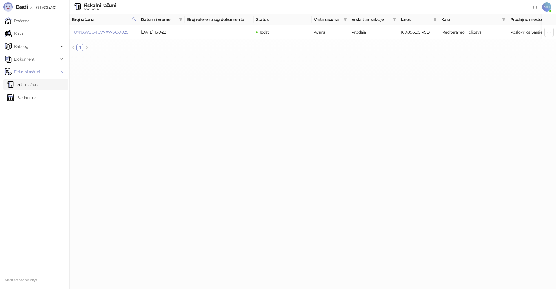
click at [36, 86] on link "Izdati računi" at bounding box center [23, 85] width 32 height 12
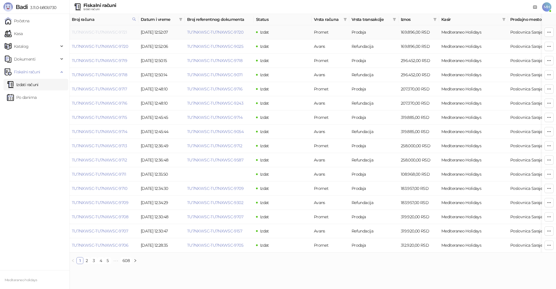
click at [122, 32] on link "TU7NXWSC-TU7NXWSC-9721" at bounding box center [99, 32] width 55 height 5
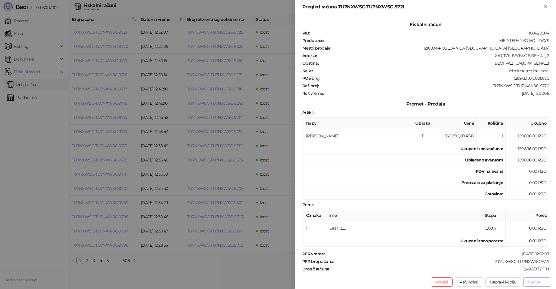
click at [532, 282] on div "Opcije" at bounding box center [534, 281] width 12 height 5
click at [514, 273] on span "Preuzmi u PDF formatu" at bounding box center [517, 270] width 59 height 6
click at [545, 8] on icon "Zatvori" at bounding box center [545, 6] width 5 height 5
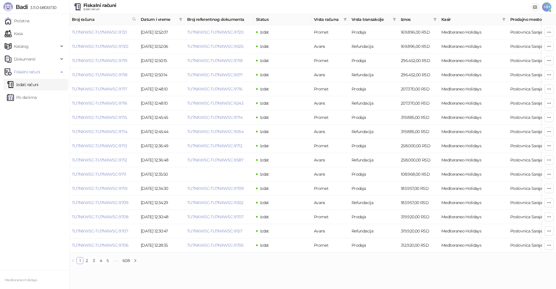
click at [535, 7] on icon at bounding box center [535, 7] width 3 height 3
click at [134, 19] on icon at bounding box center [134, 19] width 4 height 4
drag, startPoint x: 116, startPoint y: 29, endPoint x: 27, endPoint y: 34, distance: 89.1
click at [27, 34] on body "Badi 3.11.0-b80b730 Početna Kasa Katalog Dokumenti Fiskalni računi Izdati račun…" at bounding box center [278, 134] width 556 height 269
type input "****"
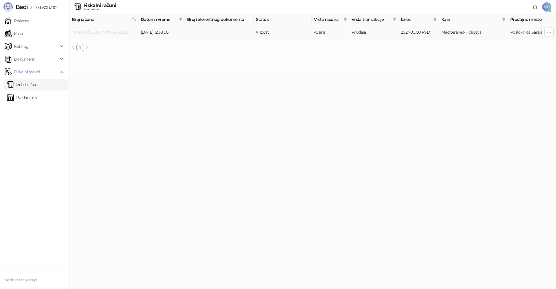
click at [116, 30] on link "TU7NXWSC-TU7NXWSC-9292" at bounding box center [100, 32] width 56 height 5
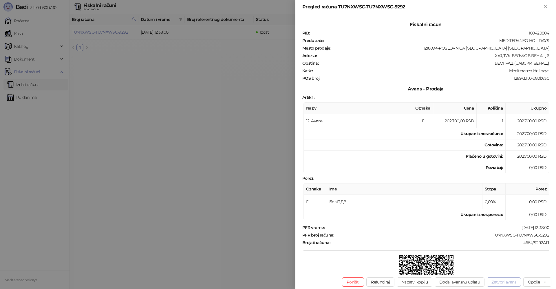
click at [497, 284] on button "Zatvori avans" at bounding box center [504, 281] width 34 height 9
type input "**********"
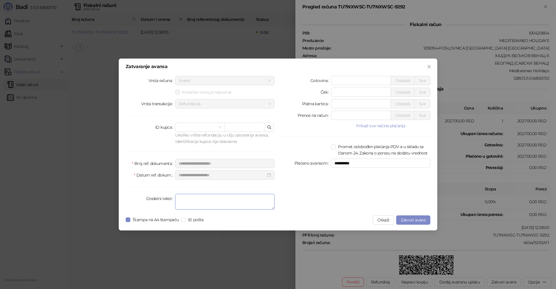
click at [227, 200] on textarea "Dodatni tekst" at bounding box center [224, 202] width 99 height 16
type textarea "*******"
click at [409, 221] on span "Zatvori avans" at bounding box center [413, 219] width 25 height 5
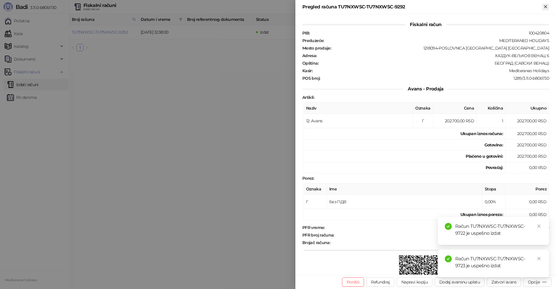
click at [548, 8] on icon "Zatvori" at bounding box center [545, 6] width 5 height 5
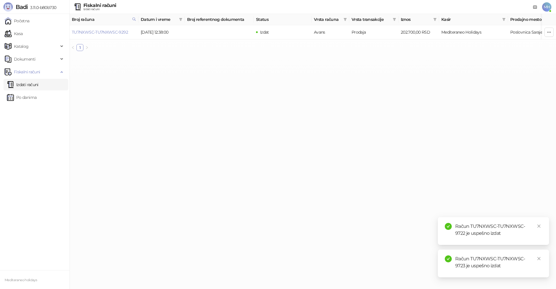
click at [36, 82] on link "Izdati računi" at bounding box center [23, 85] width 32 height 12
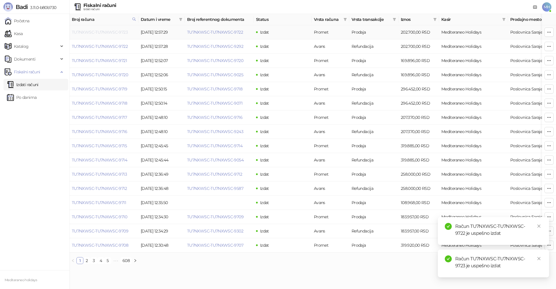
click at [116, 31] on link "TU7NXWSC-TU7NXWSC-9723" at bounding box center [100, 32] width 56 height 5
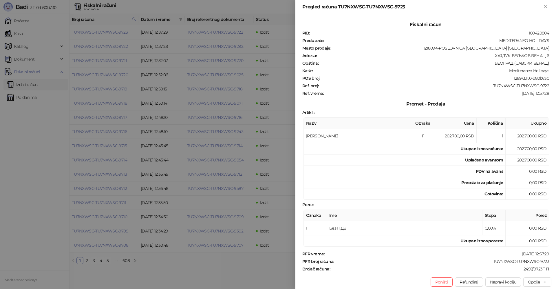
drag, startPoint x: 547, startPoint y: 8, endPoint x: 540, endPoint y: 5, distance: 7.0
click at [546, 8] on icon "Zatvori" at bounding box center [545, 6] width 5 height 5
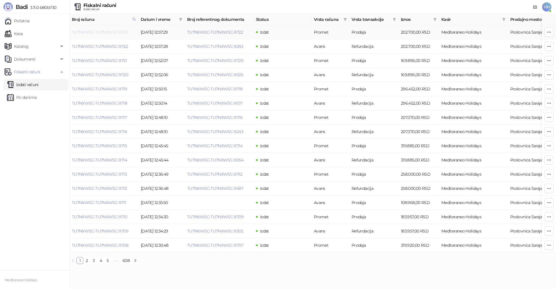
click at [121, 30] on link "TU7NXWSC-TU7NXWSC-9723" at bounding box center [100, 32] width 56 height 5
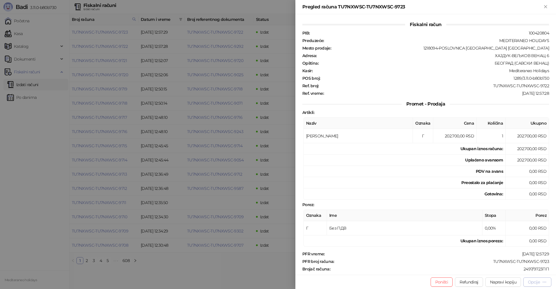
click at [541, 286] on button "Opcije" at bounding box center [537, 281] width 28 height 9
click at [530, 272] on span "Preuzmi u PDF formatu" at bounding box center [517, 270] width 59 height 6
click at [545, 7] on icon "Zatvori" at bounding box center [545, 6] width 5 height 5
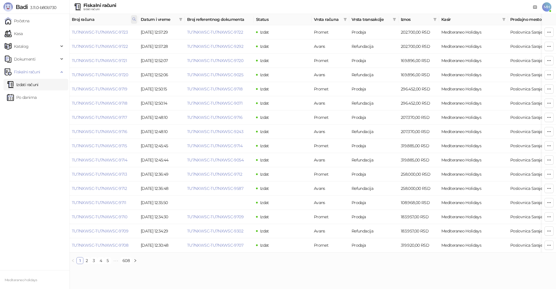
click at [134, 18] on icon at bounding box center [134, 19] width 3 height 3
drag, startPoint x: 44, startPoint y: 34, endPoint x: 58, endPoint y: 28, distance: 15.2
click at [46, 32] on body "Badi 3.11.0-b80b730 Početna Kasa Katalog Dokumenti Fiskalni računi Izdati račun…" at bounding box center [278, 134] width 556 height 269
type input "****"
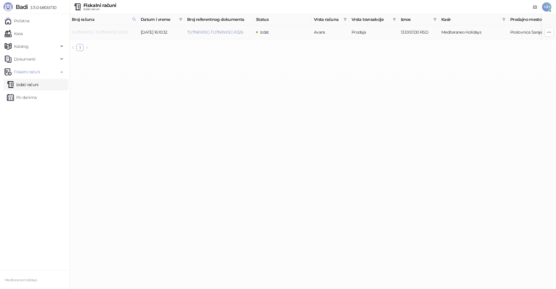
click at [92, 31] on link "TU7NXWSC-TU7NXWSC-9336" at bounding box center [100, 32] width 56 height 5
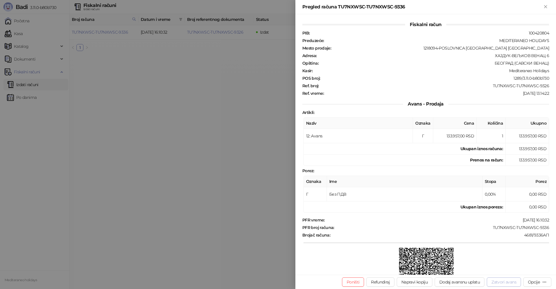
click at [512, 282] on button "Zatvori avans" at bounding box center [504, 281] width 34 height 9
type input "**********"
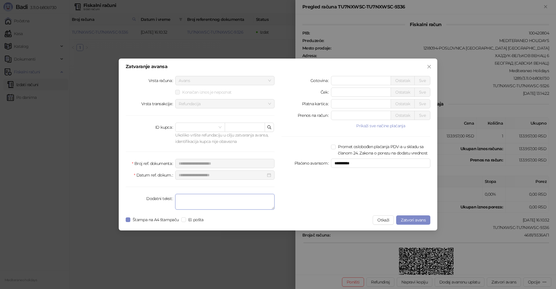
click at [248, 202] on textarea "Dodatni tekst" at bounding box center [224, 202] width 99 height 16
type textarea "*******"
click at [410, 219] on span "Zatvori avans" at bounding box center [413, 219] width 25 height 5
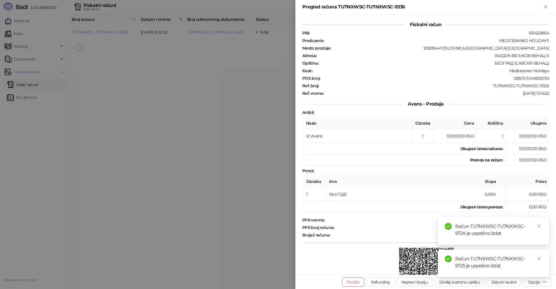
drag, startPoint x: 548, startPoint y: 6, endPoint x: 524, endPoint y: 17, distance: 26.7
click at [548, 6] on icon "Zatvori" at bounding box center [545, 6] width 5 height 5
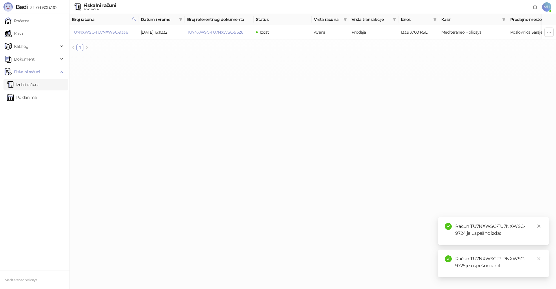
click at [28, 83] on link "Izdati računi" at bounding box center [23, 85] width 32 height 12
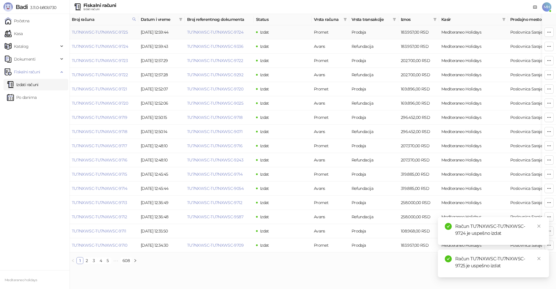
click at [118, 35] on td "TU7NXWSC-TU7NXWSC-9725" at bounding box center [104, 32] width 69 height 14
drag, startPoint x: 122, startPoint y: 33, endPoint x: 149, endPoint y: 38, distance: 27.7
click at [122, 33] on link "TU7NXWSC-TU7NXWSC-9725" at bounding box center [100, 32] width 56 height 5
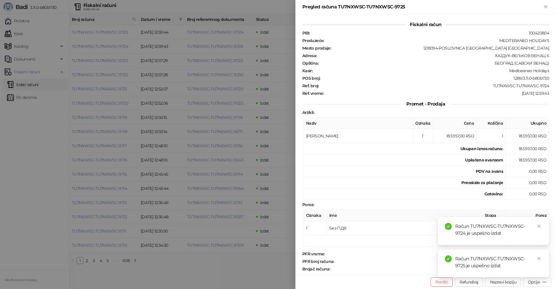
drag, startPoint x: 539, startPoint y: 227, endPoint x: 540, endPoint y: 252, distance: 25.2
click at [539, 227] on icon "close" at bounding box center [539, 226] width 4 height 4
drag, startPoint x: 539, startPoint y: 256, endPoint x: 540, endPoint y: 267, distance: 11.7
click at [539, 256] on link "Close" at bounding box center [539, 258] width 6 height 6
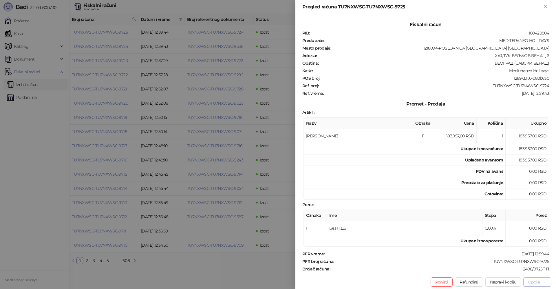
click at [535, 281] on div "Opcije" at bounding box center [534, 281] width 12 height 5
click at [511, 270] on span "Preuzmi u PDF formatu" at bounding box center [517, 270] width 59 height 6
click at [545, 7] on icon "Zatvori" at bounding box center [545, 6] width 5 height 5
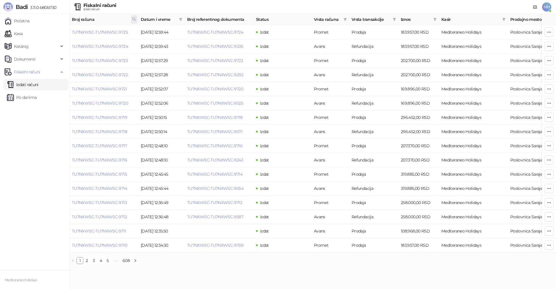
click at [134, 19] on icon at bounding box center [134, 19] width 4 height 4
drag, startPoint x: 38, startPoint y: 32, endPoint x: 72, endPoint y: 14, distance: 37.8
click at [35, 33] on body "Badi 3.11.0-b80b730 Početna Kasa Katalog Dokumenti Fiskalni računi Izdati račun…" at bounding box center [278, 134] width 556 height 269
type input "****"
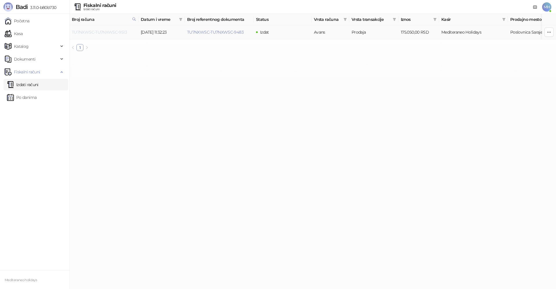
click at [118, 31] on link "TU7NXWSC-TU7NXWSC-9513" at bounding box center [99, 32] width 55 height 5
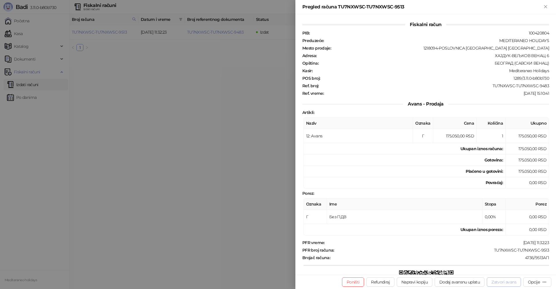
click at [511, 282] on button "Zatvori avans" at bounding box center [504, 281] width 34 height 9
type input "**********"
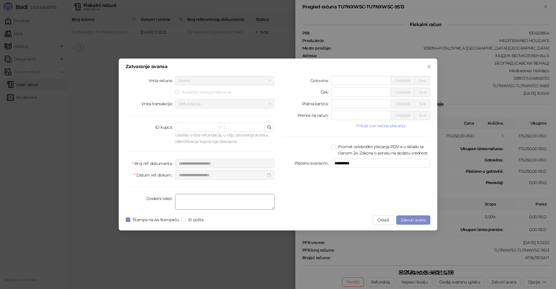
click at [232, 202] on textarea "Dodatni tekst" at bounding box center [224, 202] width 99 height 16
type textarea "*******"
click at [405, 218] on span "Zatvori avans" at bounding box center [413, 219] width 25 height 5
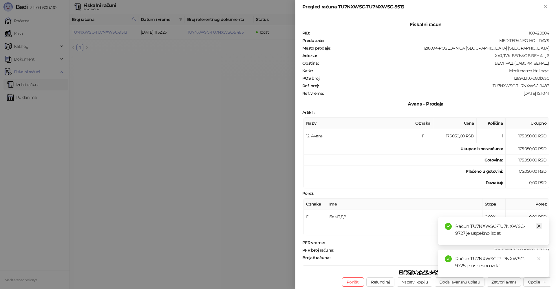
click at [539, 227] on icon "close" at bounding box center [539, 226] width 4 height 4
click at [542, 256] on div "Račun TU7NXWSC-TU7NXWSC-9728 je uspešno izdat" at bounding box center [493, 263] width 111 height 28
drag, startPoint x: 539, startPoint y: 258, endPoint x: 538, endPoint y: 194, distance: 64.0
click at [539, 258] on icon "close" at bounding box center [539, 258] width 4 height 4
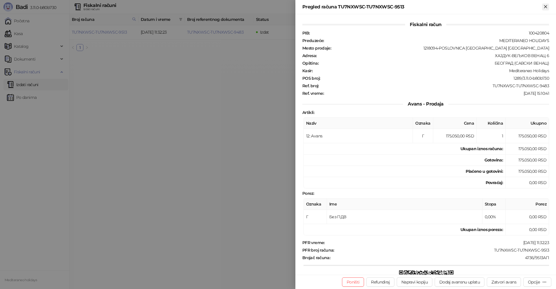
click at [544, 6] on icon "Zatvori" at bounding box center [545, 6] width 5 height 5
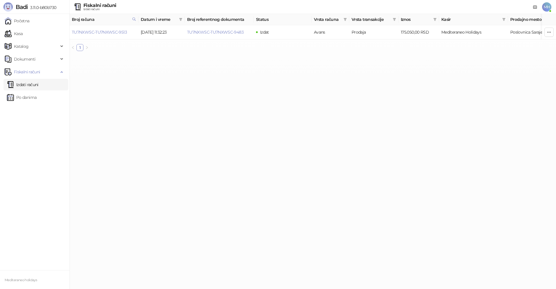
click at [39, 83] on link "Izdati računi" at bounding box center [23, 85] width 32 height 12
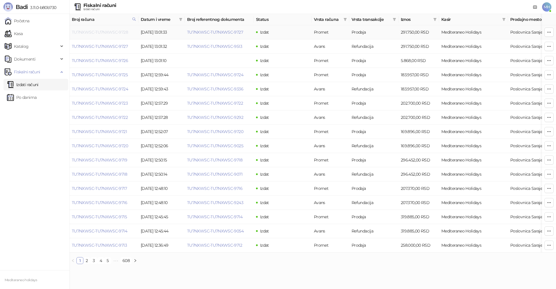
click at [122, 32] on link "TU7NXWSC-TU7NXWSC-9728" at bounding box center [100, 32] width 56 height 5
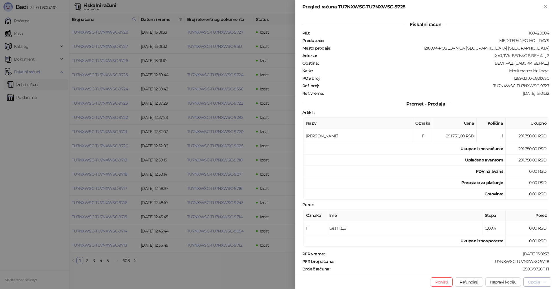
click at [533, 284] on div "Opcije" at bounding box center [537, 282] width 19 height 6
click at [523, 269] on span "Preuzmi u PDF formatu" at bounding box center [517, 270] width 59 height 6
click at [543, 6] on icon "Zatvori" at bounding box center [545, 6] width 5 height 5
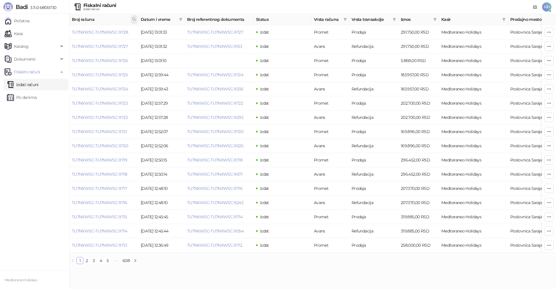
click at [132, 17] on span at bounding box center [134, 19] width 6 height 9
drag, startPoint x: 92, startPoint y: 33, endPoint x: 46, endPoint y: 36, distance: 46.5
click at [46, 36] on body "Badi 3.11.0-b80b730 Početna Kasa Katalog Dokumenti Fiskalni računi Izdati račun…" at bounding box center [278, 134] width 556 height 269
type input "****"
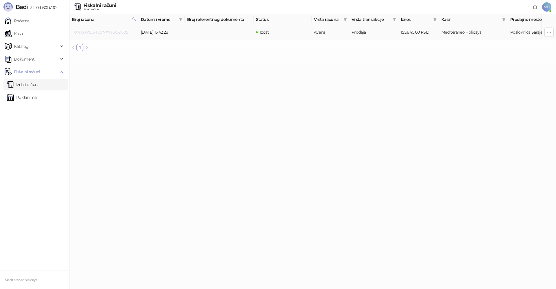
click at [123, 30] on link "TU7NXWSC-TU7NXWSC-9505" at bounding box center [100, 32] width 56 height 5
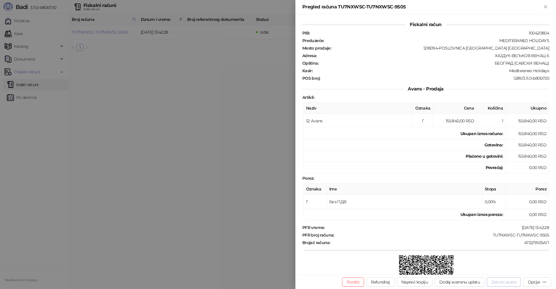
click at [504, 281] on button "Zatvori avans" at bounding box center [504, 281] width 34 height 9
type input "**********"
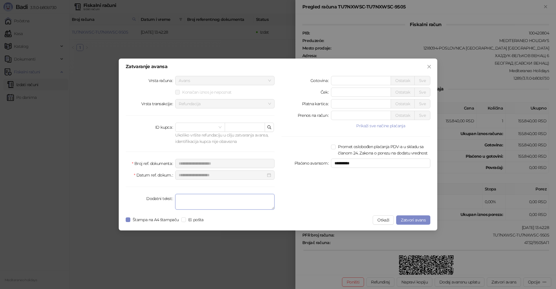
click at [207, 198] on textarea "Dodatni tekst" at bounding box center [224, 202] width 99 height 16
type textarea "*******"
click at [411, 220] on span "Zatvori avans" at bounding box center [413, 219] width 25 height 5
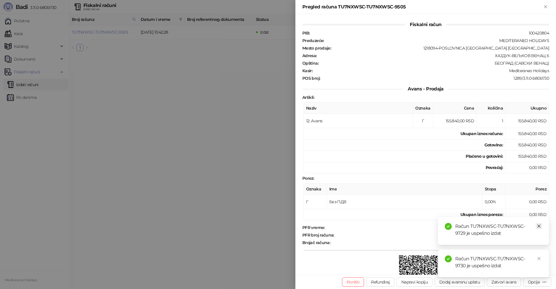
click at [540, 225] on icon "close" at bounding box center [539, 226] width 4 height 4
drag, startPoint x: 538, startPoint y: 257, endPoint x: 546, endPoint y: 197, distance: 61.1
click at [538, 255] on link "Close" at bounding box center [539, 258] width 6 height 6
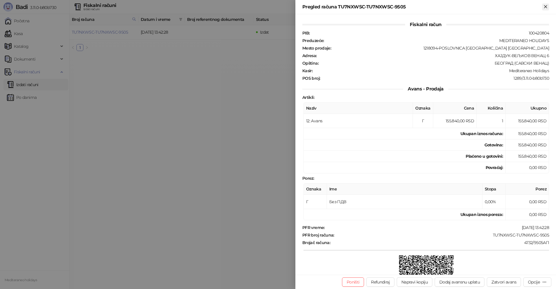
click at [547, 6] on icon "Zatvori" at bounding box center [545, 6] width 5 height 5
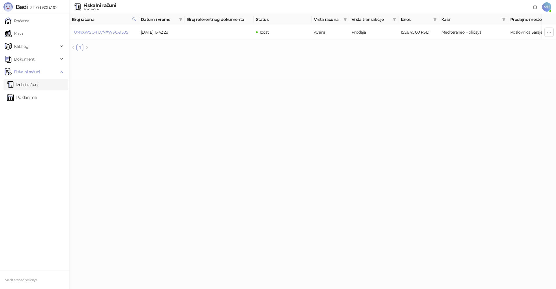
click at [24, 81] on link "Izdati računi" at bounding box center [23, 85] width 32 height 12
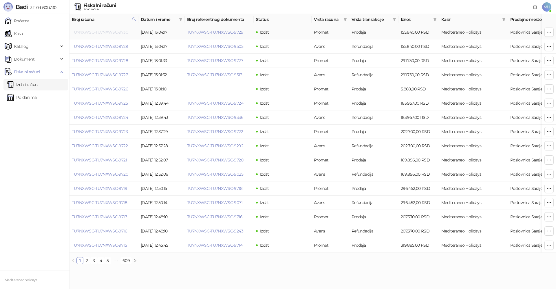
click at [118, 32] on link "TU7NXWSC-TU7NXWSC-9730" at bounding box center [100, 32] width 56 height 5
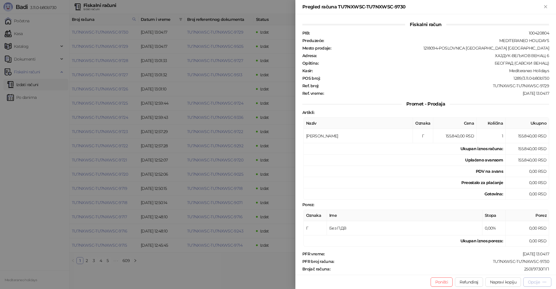
click at [543, 280] on icon "button" at bounding box center [544, 282] width 5 height 5
click at [521, 270] on span "Preuzmi u PDF formatu" at bounding box center [517, 270] width 59 height 6
click at [548, 9] on icon "Zatvori" at bounding box center [545, 6] width 5 height 5
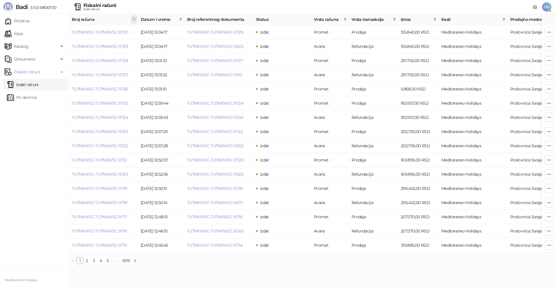
click at [132, 19] on icon at bounding box center [134, 19] width 4 height 4
drag, startPoint x: 54, startPoint y: 33, endPoint x: 54, endPoint y: 30, distance: 3.5
click at [46, 33] on body "Badi 3.11.0-b80b730 Početna Kasa Katalog Dokumenti Fiskalni računi Izdati račun…" at bounding box center [278, 134] width 556 height 269
type input "****"
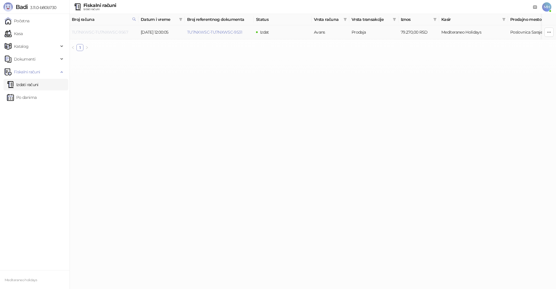
click at [115, 32] on link "TU7NXWSC-TU7NXWSC-9567" at bounding box center [100, 32] width 56 height 5
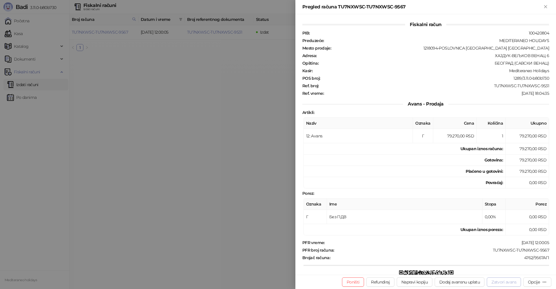
click at [499, 281] on button "Zatvori avans" at bounding box center [504, 281] width 34 height 9
type input "**********"
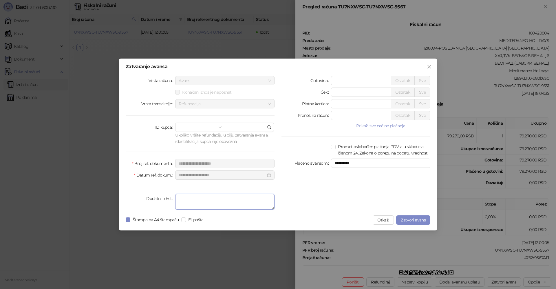
click at [231, 202] on textarea "Dodatni tekst" at bounding box center [224, 202] width 99 height 16
type textarea "*******"
click at [411, 219] on span "Zatvori avans" at bounding box center [413, 219] width 25 height 5
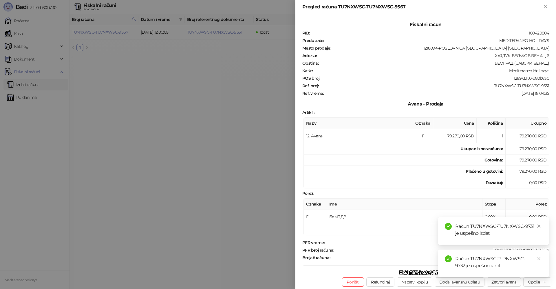
drag, startPoint x: 546, startPoint y: 6, endPoint x: 515, endPoint y: 13, distance: 31.1
click at [545, 6] on icon "Zatvori" at bounding box center [545, 6] width 5 height 5
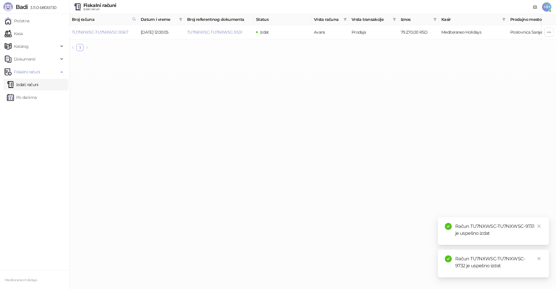
click at [39, 82] on link "Izdati računi" at bounding box center [23, 85] width 32 height 12
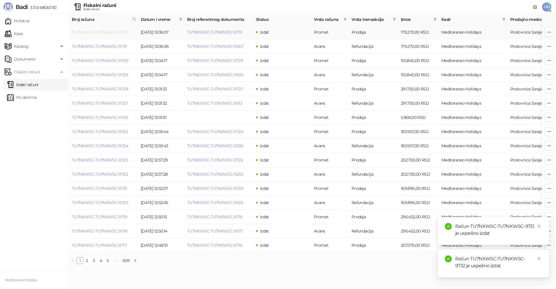
click at [115, 32] on link "TU7NXWSC-TU7NXWSC-9732" at bounding box center [100, 32] width 56 height 5
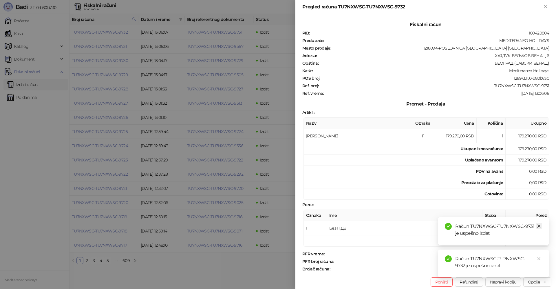
drag, startPoint x: 540, startPoint y: 225, endPoint x: 540, endPoint y: 237, distance: 11.3
click at [540, 225] on icon "close" at bounding box center [539, 226] width 4 height 4
click at [540, 259] on icon "close" at bounding box center [539, 258] width 4 height 4
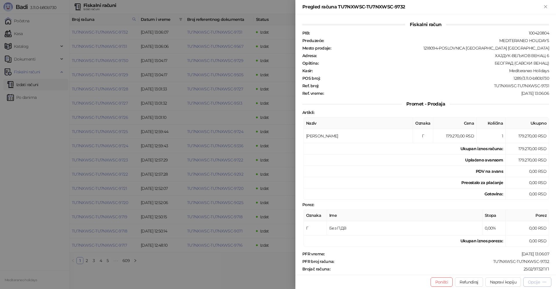
click at [539, 283] on div "Opcije" at bounding box center [534, 281] width 12 height 5
click at [501, 269] on span "Preuzmi u PDF formatu" at bounding box center [517, 270] width 59 height 6
click at [545, 5] on icon "Zatvori" at bounding box center [545, 6] width 5 height 5
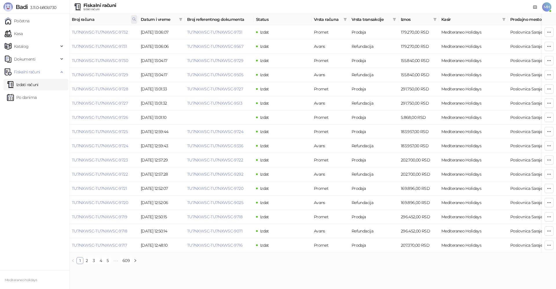
click at [134, 18] on icon at bounding box center [134, 19] width 4 height 4
drag, startPoint x: 96, startPoint y: 32, endPoint x: 36, endPoint y: 29, distance: 60.6
click at [30, 32] on body "Badi 3.11.0-b80b730 Početna Kasa Katalog Dokumenti Fiskalni računi Izdati račun…" at bounding box center [278, 134] width 556 height 269
type input "****"
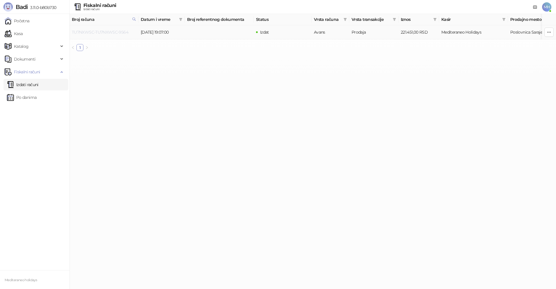
click at [119, 32] on link "TU7NXWSC-TU7NXWSC-9564" at bounding box center [100, 32] width 56 height 5
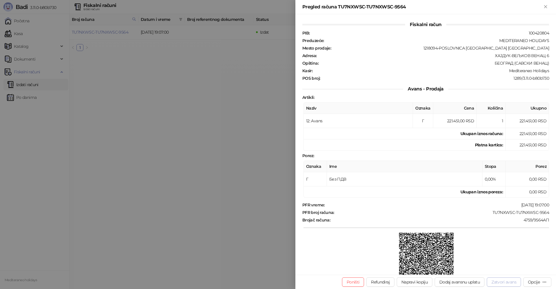
click at [505, 285] on button "Zatvori avans" at bounding box center [504, 281] width 34 height 9
type input "**********"
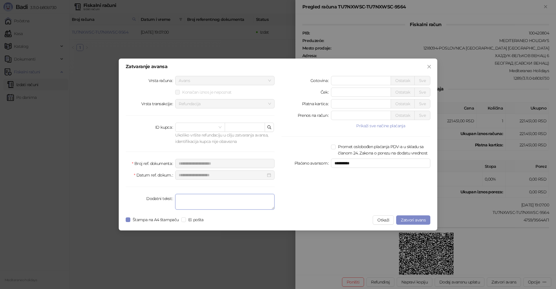
click at [201, 203] on textarea "Dodatni tekst" at bounding box center [224, 202] width 99 height 16
type textarea "*******"
click at [413, 217] on span "Zatvori avans" at bounding box center [413, 219] width 25 height 5
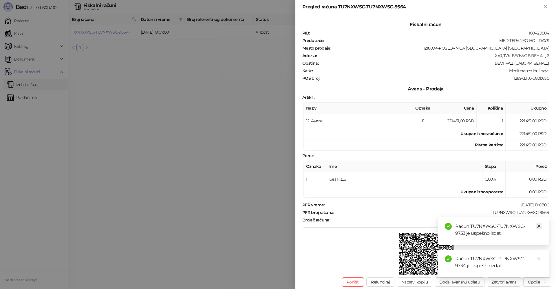
click at [540, 226] on icon "close" at bounding box center [539, 226] width 4 height 4
drag, startPoint x: 538, startPoint y: 260, endPoint x: 548, endPoint y: 138, distance: 123.2
click at [538, 260] on link "Close" at bounding box center [539, 258] width 6 height 6
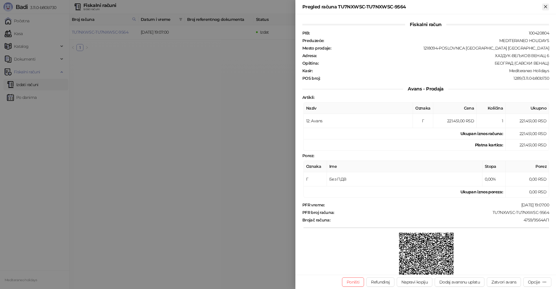
click at [544, 7] on icon "Zatvori" at bounding box center [545, 6] width 5 height 5
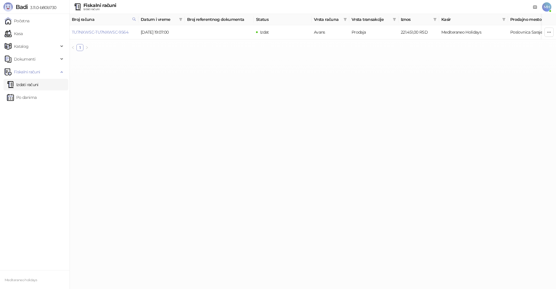
click at [39, 85] on link "Izdati računi" at bounding box center [23, 85] width 32 height 12
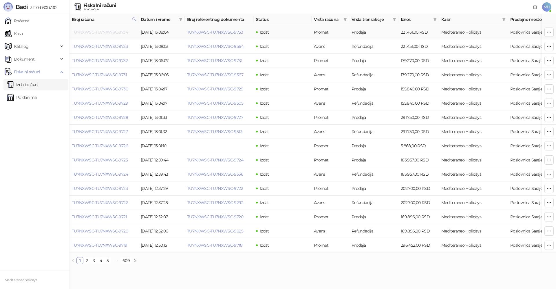
click at [123, 32] on link "TU7NXWSC-TU7NXWSC-9734" at bounding box center [100, 32] width 56 height 5
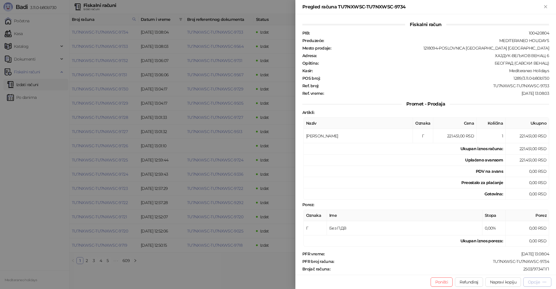
click at [538, 281] on div "Opcije" at bounding box center [534, 281] width 12 height 5
click at [503, 270] on span "Preuzmi u PDF formatu" at bounding box center [517, 270] width 59 height 6
drag, startPoint x: 545, startPoint y: 6, endPoint x: 276, endPoint y: 231, distance: 351.1
click at [545, 6] on icon "Zatvori" at bounding box center [545, 6] width 3 height 3
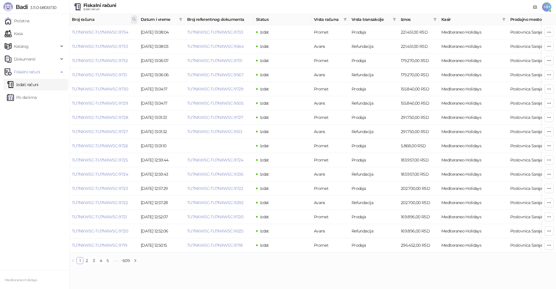
click at [134, 20] on icon at bounding box center [134, 19] width 3 height 3
drag, startPoint x: 42, startPoint y: 33, endPoint x: 50, endPoint y: 29, distance: 9.1
click at [41, 34] on body "Badi 3.11.0-b80b730 Početna Kasa Katalog Dokumenti Fiskalni računi Izdati račun…" at bounding box center [278, 134] width 556 height 269
type input "****"
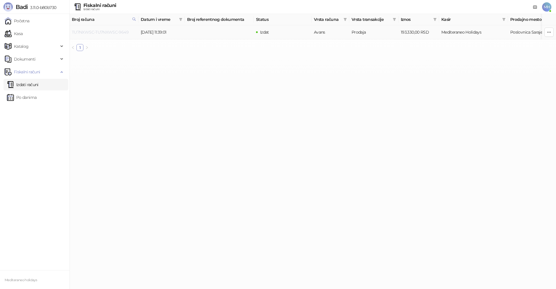
click at [124, 30] on link "TU7NXWSC-TU7NXWSC-9649" at bounding box center [100, 32] width 57 height 5
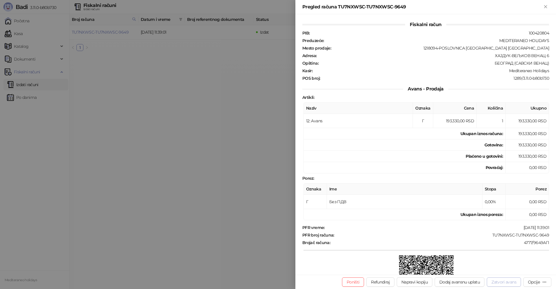
click at [510, 282] on button "Zatvori avans" at bounding box center [504, 281] width 34 height 9
type input "**********"
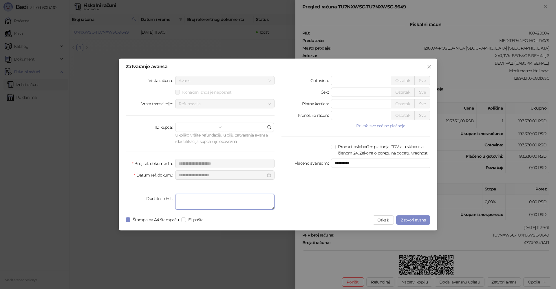
click at [220, 200] on textarea "Dodatni tekst" at bounding box center [224, 202] width 99 height 16
type textarea "*******"
click at [405, 222] on span "Zatvori avans" at bounding box center [413, 219] width 25 height 5
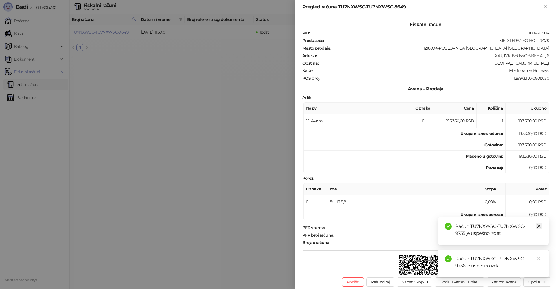
click at [538, 226] on icon "close" at bounding box center [539, 226] width 4 height 4
click at [540, 258] on icon "close" at bounding box center [539, 258] width 4 height 4
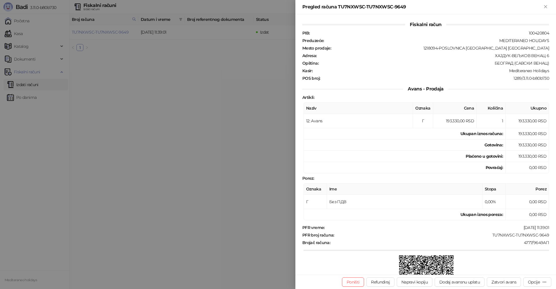
drag, startPoint x: 546, startPoint y: 7, endPoint x: 539, endPoint y: 11, distance: 7.3
click at [545, 7] on icon "Zatvori" at bounding box center [545, 6] width 5 height 5
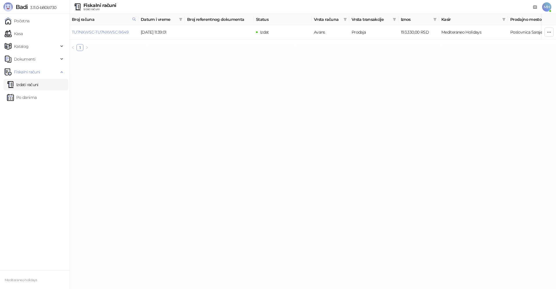
click at [33, 86] on link "Izdati računi" at bounding box center [23, 85] width 32 height 12
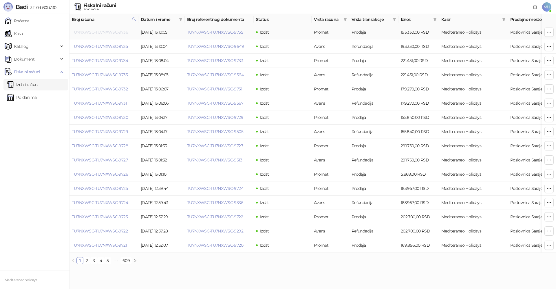
click at [116, 33] on link "TU7NXWSC-TU7NXWSC-9736" at bounding box center [100, 32] width 56 height 5
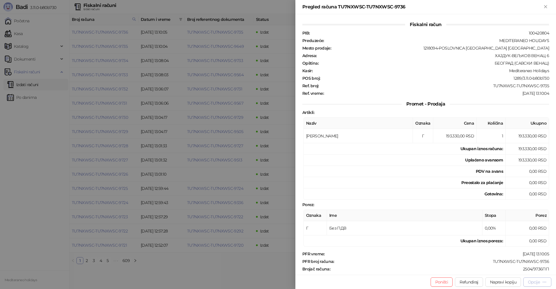
click at [550, 281] on button "Opcije" at bounding box center [537, 281] width 28 height 9
click at [514, 271] on span "Preuzmi u PDF formatu" at bounding box center [517, 270] width 59 height 6
click at [548, 3] on div "Pregled računa TU7NXWSC-TU7NXWSC-9736" at bounding box center [425, 7] width 261 height 14
click at [545, 8] on icon "Zatvori" at bounding box center [545, 6] width 3 height 3
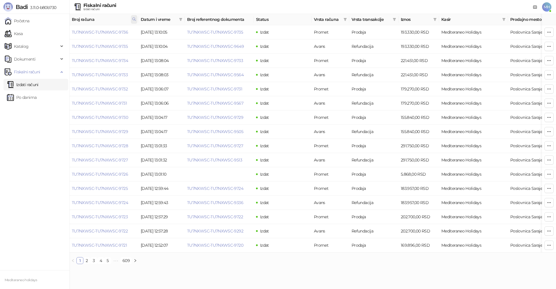
click at [135, 19] on icon at bounding box center [134, 19] width 3 height 3
drag, startPoint x: 70, startPoint y: 31, endPoint x: 42, endPoint y: 28, distance: 28.8
click at [39, 31] on body "Badi 3.11.0-b80b730 Početna Kasa Katalog Dokumenti Fiskalni računi Izdati račun…" at bounding box center [278, 134] width 556 height 269
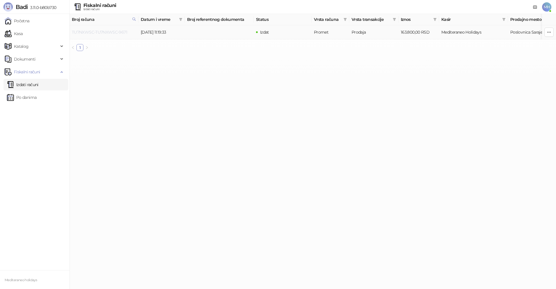
click at [105, 32] on link "TU7NXWSC-TU7NXWSC-9671" at bounding box center [99, 32] width 55 height 5
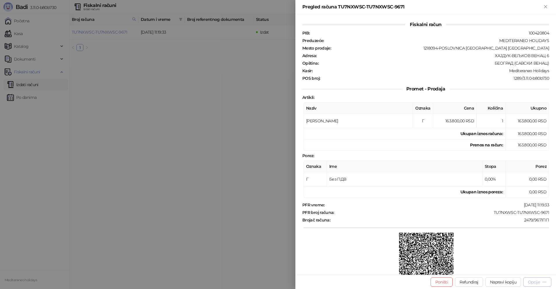
click at [534, 282] on div "Opcije" at bounding box center [534, 281] width 12 height 5
click at [528, 270] on span "Preuzmi u PDF formatu" at bounding box center [517, 270] width 59 height 6
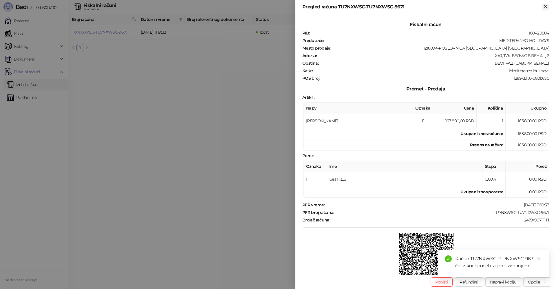
click at [548, 8] on icon "Zatvori" at bounding box center [545, 6] width 5 height 5
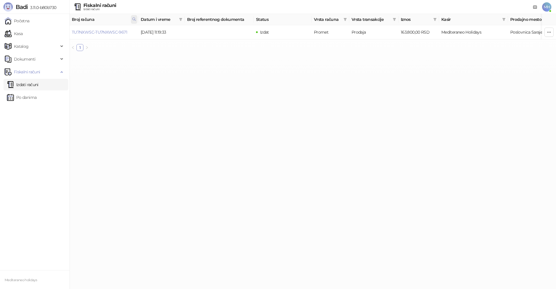
click at [135, 19] on icon at bounding box center [134, 19] width 3 height 3
drag, startPoint x: 76, startPoint y: 31, endPoint x: 64, endPoint y: 31, distance: 11.3
click at [64, 32] on body "Badi 3.11.0-b80b730 Početna Kasa Katalog Dokumenti Fiskalni računi Izdati račun…" at bounding box center [278, 28] width 556 height 56
click at [115, 33] on link "TU7NXWSC-TU7NXWSC-9675" at bounding box center [100, 32] width 56 height 5
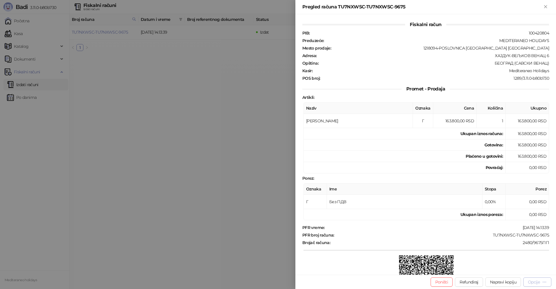
click at [530, 281] on div "Opcije" at bounding box center [534, 281] width 12 height 5
click at [521, 270] on span "Preuzmi u PDF formatu" at bounding box center [517, 270] width 59 height 6
click at [547, 6] on icon "Zatvori" at bounding box center [545, 6] width 3 height 3
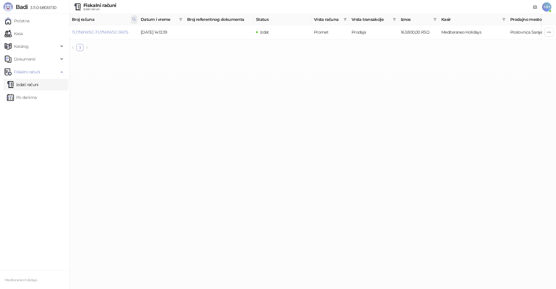
click at [134, 18] on icon at bounding box center [134, 19] width 3 height 3
drag, startPoint x: 76, startPoint y: 32, endPoint x: 32, endPoint y: 30, distance: 44.1
click at [26, 32] on body "Badi 3.11.0-b80b730 Početna Kasa Katalog Dokumenti Fiskalni računi Izdati račun…" at bounding box center [278, 28] width 556 height 56
click at [110, 32] on link "TU7NXWSC-TU7NXWSC-7887" at bounding box center [100, 32] width 56 height 5
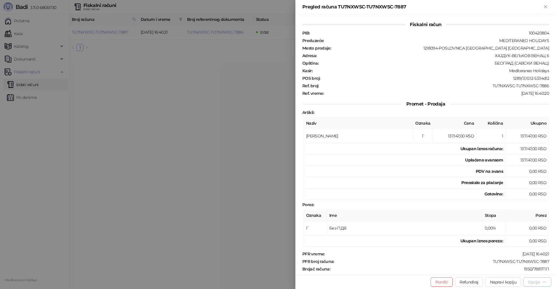
click at [533, 281] on div "Opcije" at bounding box center [534, 281] width 12 height 5
drag, startPoint x: 547, startPoint y: 6, endPoint x: 457, endPoint y: 23, distance: 91.6
click at [547, 5] on icon "Zatvori" at bounding box center [545, 6] width 3 height 3
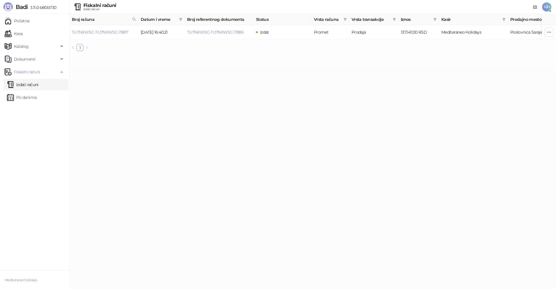
click at [26, 86] on link "Izdati računi" at bounding box center [23, 85] width 32 height 12
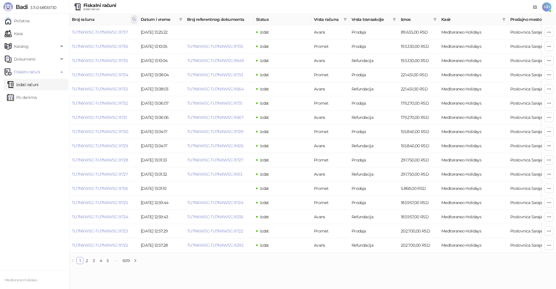
click at [134, 19] on icon at bounding box center [134, 19] width 4 height 4
drag, startPoint x: 64, startPoint y: 36, endPoint x: 53, endPoint y: 35, distance: 10.7
click at [51, 36] on body "Badi 3.11.0-b80b730 Početna Kasa Katalog Dokumenti Fiskalni računi Izdati račun…" at bounding box center [278, 134] width 556 height 269
type input "****"
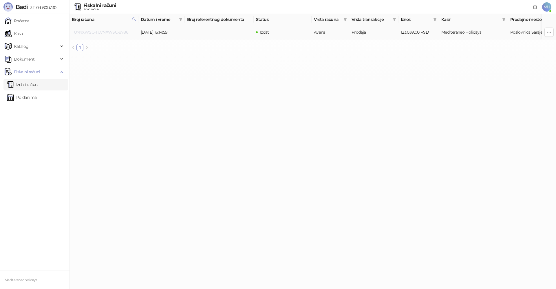
click at [103, 32] on link "TU7NXWSC-TU7NXWSC-8786" at bounding box center [100, 32] width 56 height 5
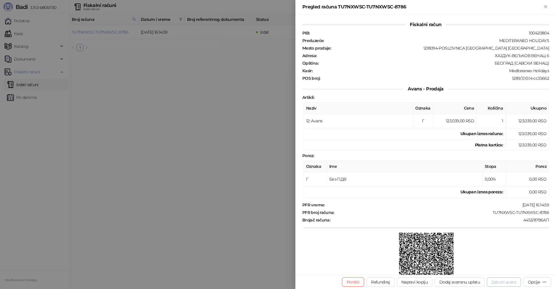
click at [505, 281] on button "Zatvori avans" at bounding box center [504, 281] width 34 height 9
type input "**********"
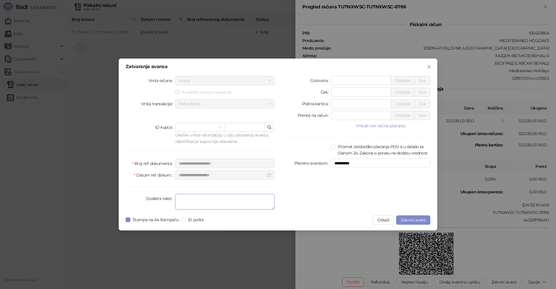
click at [188, 200] on textarea "Dodatni tekst" at bounding box center [224, 202] width 99 height 16
type textarea "*******"
click at [414, 219] on span "Zatvori avans" at bounding box center [413, 219] width 25 height 5
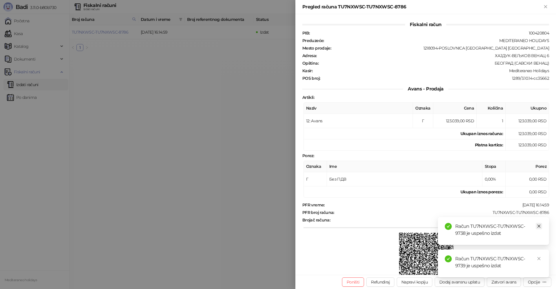
click at [540, 226] on icon "close" at bounding box center [539, 226] width 4 height 4
drag, startPoint x: 540, startPoint y: 258, endPoint x: 538, endPoint y: 112, distance: 146.0
click at [540, 256] on link "Close" at bounding box center [539, 258] width 6 height 6
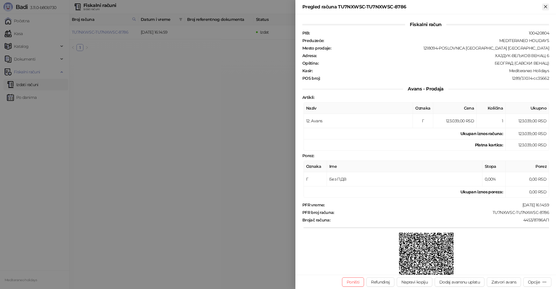
click at [546, 4] on icon "Zatvori" at bounding box center [545, 6] width 5 height 5
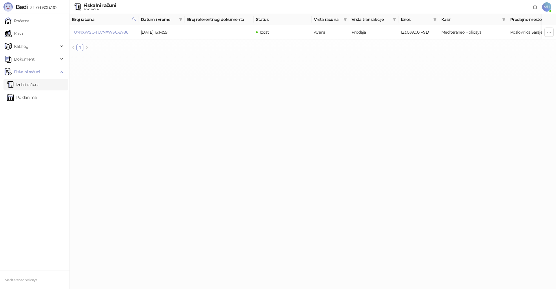
click at [33, 84] on link "Izdati računi" at bounding box center [23, 85] width 32 height 12
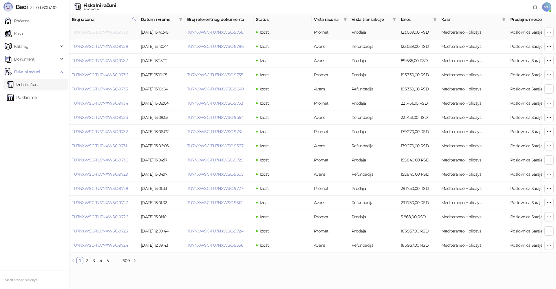
click at [122, 30] on link "TU7NXWSC-TU7NXWSC-9739" at bounding box center [100, 32] width 56 height 5
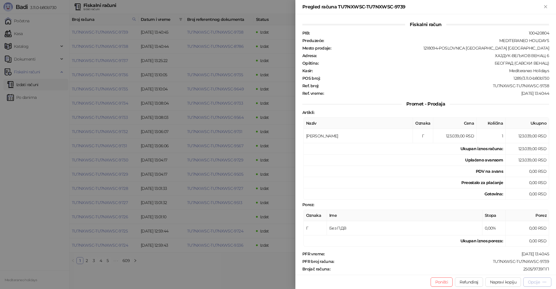
click at [528, 280] on div "Opcije" at bounding box center [534, 281] width 12 height 5
click at [506, 269] on span "Preuzmi u PDF formatu" at bounding box center [517, 270] width 59 height 6
drag, startPoint x: 546, startPoint y: 8, endPoint x: 510, endPoint y: 44, distance: 50.6
click at [545, 8] on icon "Zatvori" at bounding box center [545, 6] width 5 height 5
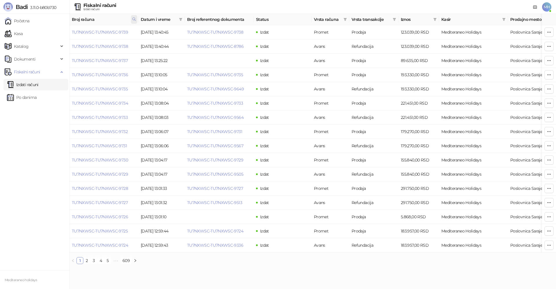
click at [133, 19] on icon at bounding box center [134, 19] width 4 height 4
drag, startPoint x: 82, startPoint y: 34, endPoint x: 61, endPoint y: 34, distance: 20.3
click at [61, 34] on body "Badi 3.11.0-b80b730 Početna Kasa Katalog Dokumenti Fiskalni računi Izdati račun…" at bounding box center [278, 134] width 556 height 269
type input "****"
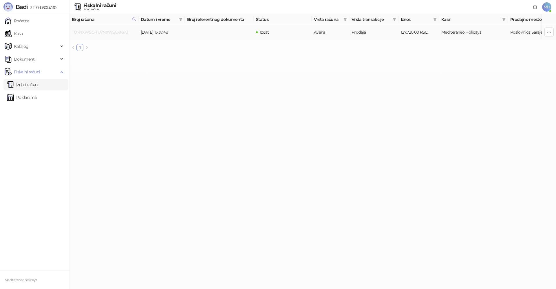
click at [117, 31] on link "TU7NXWSC-TU7NXWSC-9673" at bounding box center [100, 32] width 56 height 5
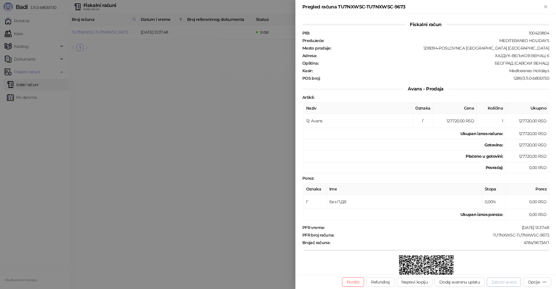
click at [503, 282] on button "Zatvori avans" at bounding box center [504, 281] width 34 height 9
type input "**********"
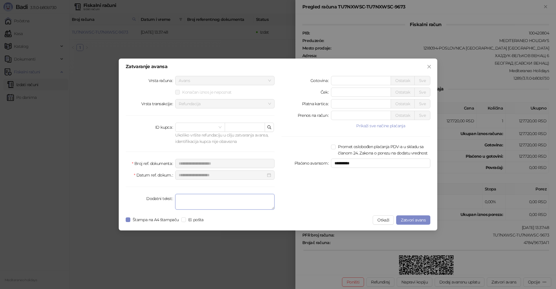
click at [246, 205] on textarea "Dodatni tekst" at bounding box center [224, 202] width 99 height 16
type textarea "*******"
click at [407, 219] on span "Zatvori avans" at bounding box center [413, 219] width 25 height 5
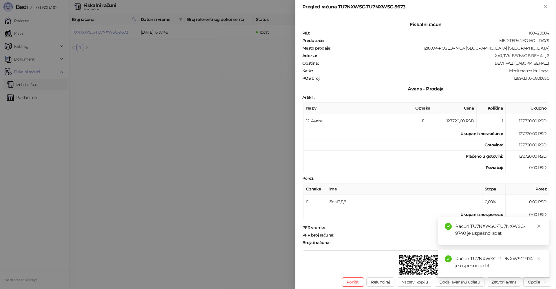
click at [539, 259] on icon "close" at bounding box center [539, 258] width 4 height 4
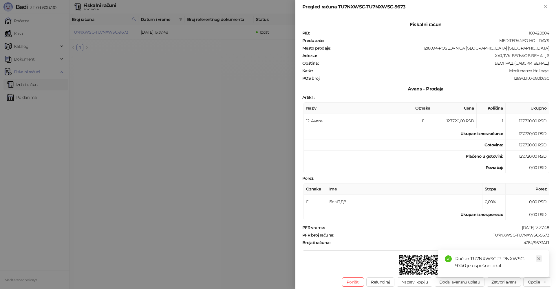
click at [540, 258] on icon "close" at bounding box center [539, 258] width 4 height 4
click at [548, 5] on icon "Zatvori" at bounding box center [545, 6] width 5 height 5
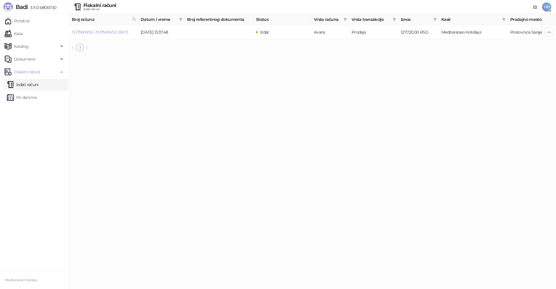
click at [39, 85] on link "Izdati računi" at bounding box center [23, 85] width 32 height 12
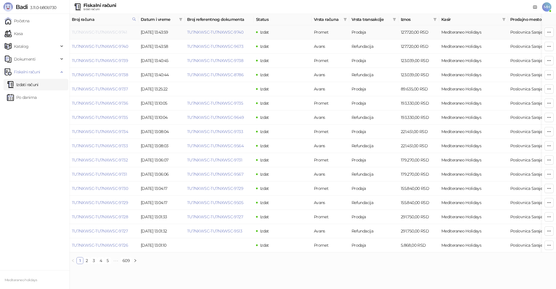
click at [107, 34] on link "TU7NXWSC-TU7NXWSC-9741" at bounding box center [99, 32] width 55 height 5
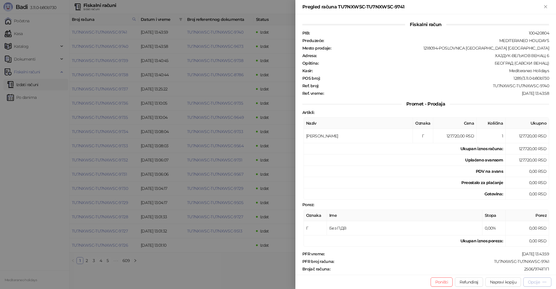
click at [540, 283] on div "Opcije" at bounding box center [534, 281] width 12 height 5
click at [525, 270] on span "Preuzmi u PDF formatu" at bounding box center [517, 270] width 59 height 6
drag, startPoint x: 545, startPoint y: 5, endPoint x: 520, endPoint y: 22, distance: 30.5
click at [545, 5] on icon "Zatvori" at bounding box center [545, 6] width 5 height 5
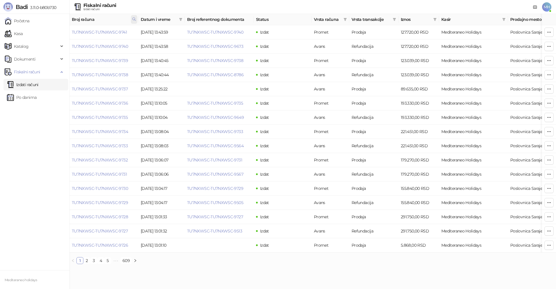
click at [134, 19] on icon at bounding box center [134, 19] width 4 height 4
drag, startPoint x: 103, startPoint y: 31, endPoint x: 58, endPoint y: 23, distance: 45.6
click at [57, 31] on body "Badi 3.11.0-b80b730 Početna Kasa Katalog Dokumenti Fiskalni računi Izdati račun…" at bounding box center [278, 134] width 556 height 269
type input "****"
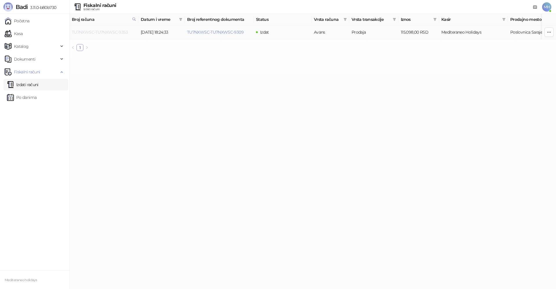
click at [121, 31] on link "TU7NXWSC-TU7NXWSC-9353" at bounding box center [100, 32] width 56 height 5
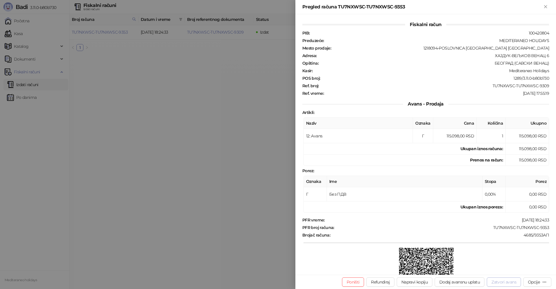
click at [514, 284] on button "Zatvori avans" at bounding box center [504, 281] width 34 height 9
type input "**********"
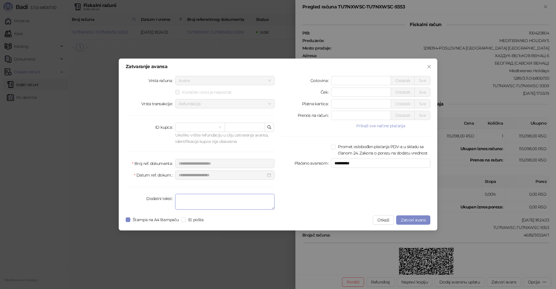
click at [191, 205] on textarea "Dodatni tekst" at bounding box center [224, 202] width 99 height 16
type textarea "*******"
click at [415, 220] on span "Zatvori avans" at bounding box center [413, 219] width 25 height 5
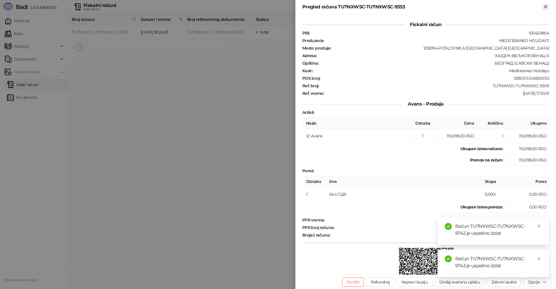
click at [546, 8] on icon "Zatvori" at bounding box center [545, 6] width 5 height 5
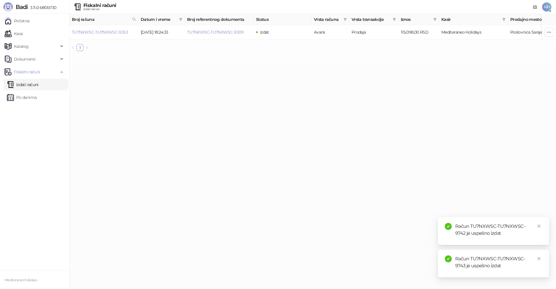
click at [39, 85] on link "Izdati računi" at bounding box center [23, 85] width 32 height 12
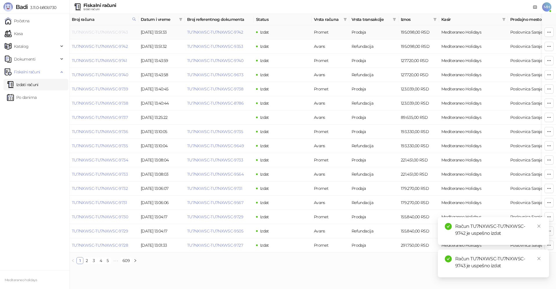
click at [120, 31] on link "TU7NXWSC-TU7NXWSC-9743" at bounding box center [100, 32] width 56 height 5
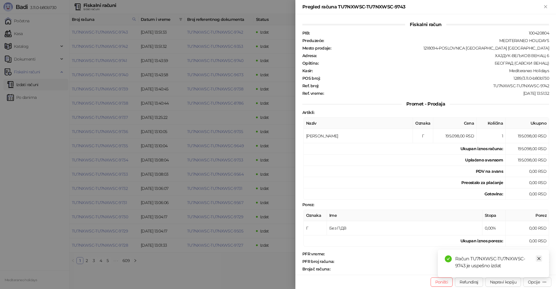
click at [540, 258] on icon "close" at bounding box center [539, 258] width 3 height 3
click at [541, 281] on div "Opcije" at bounding box center [537, 282] width 19 height 6
click at [528, 269] on span "Preuzmi u PDF formatu" at bounding box center [517, 270] width 59 height 6
click at [545, 6] on icon "Zatvori" at bounding box center [545, 6] width 5 height 5
